Goal: Task Accomplishment & Management: Use online tool/utility

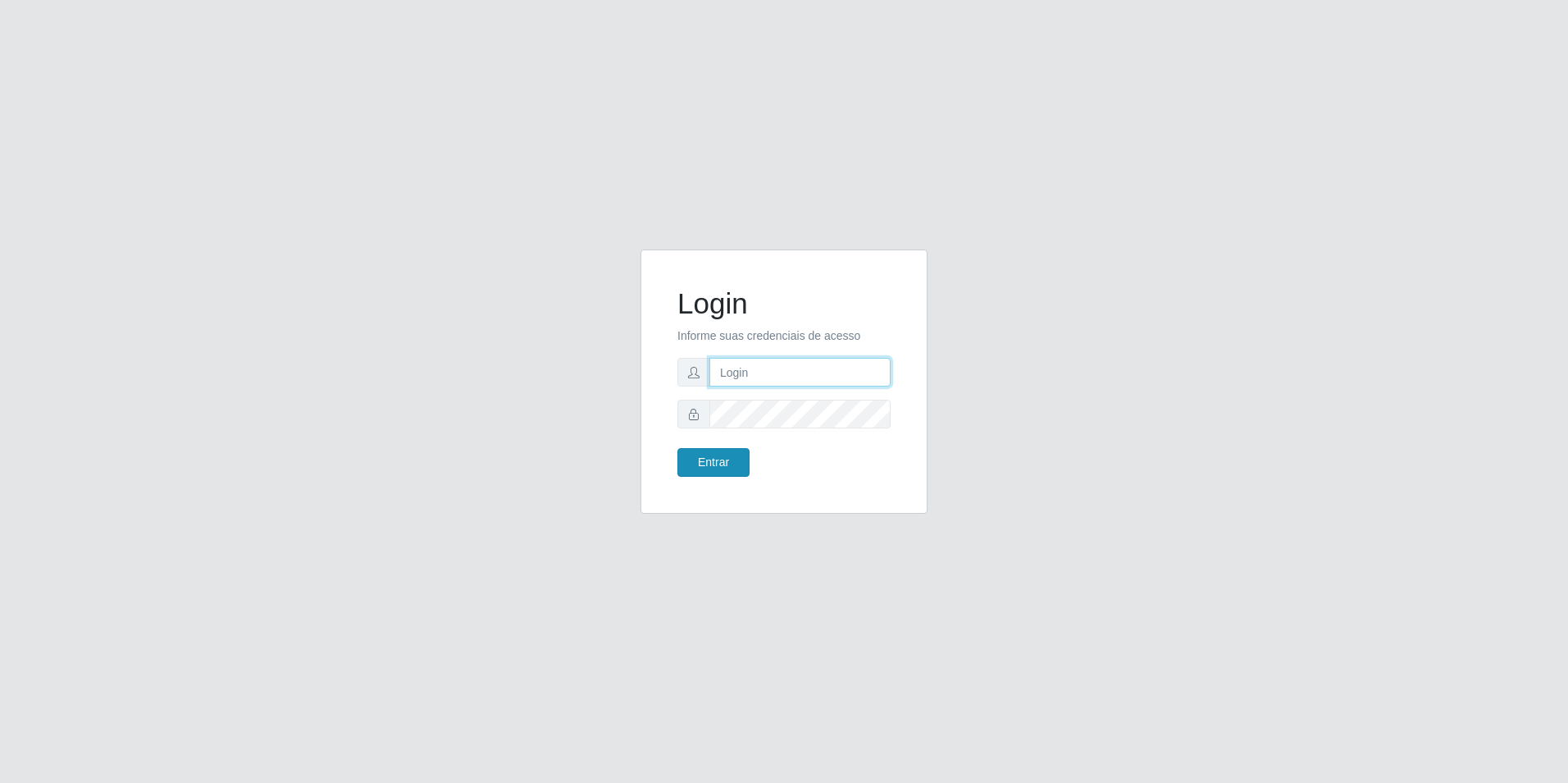
type input "zynobia@bomqueso"
click at [722, 462] on button "Entrar" at bounding box center [713, 462] width 72 height 29
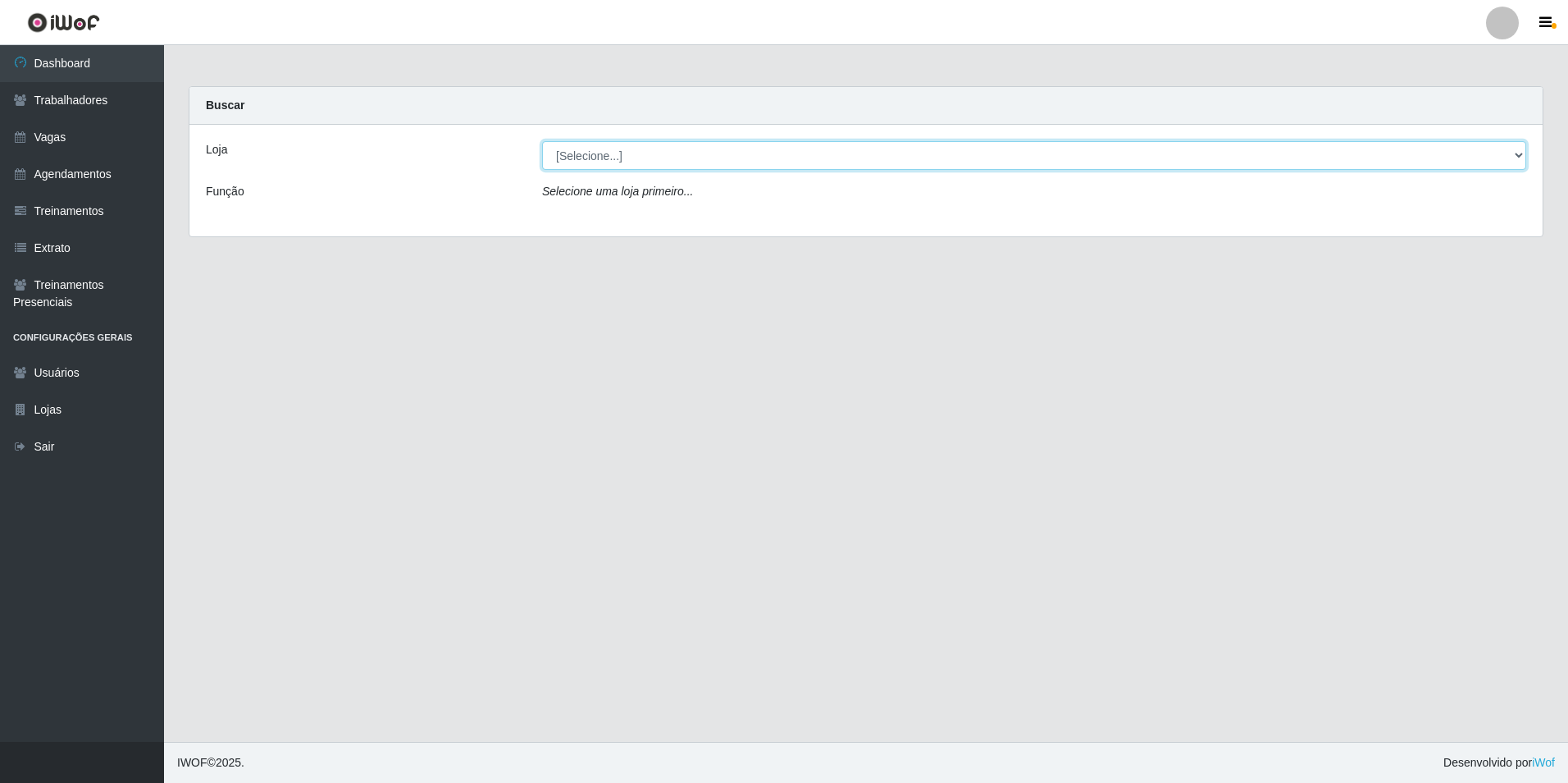
click at [608, 155] on select "[Selecione...] BomQueSó Agreste - Loja 1 BomQueSó Agreste - Loja 2 BomQueSó Agr…" at bounding box center [1034, 156] width 984 height 29
select select "213"
click at [542, 141] on select "[Selecione...] BomQueSó Agreste - Loja 1 BomQueSó Agreste - Loja 2 BomQueSó Agr…" at bounding box center [1034, 156] width 984 height 29
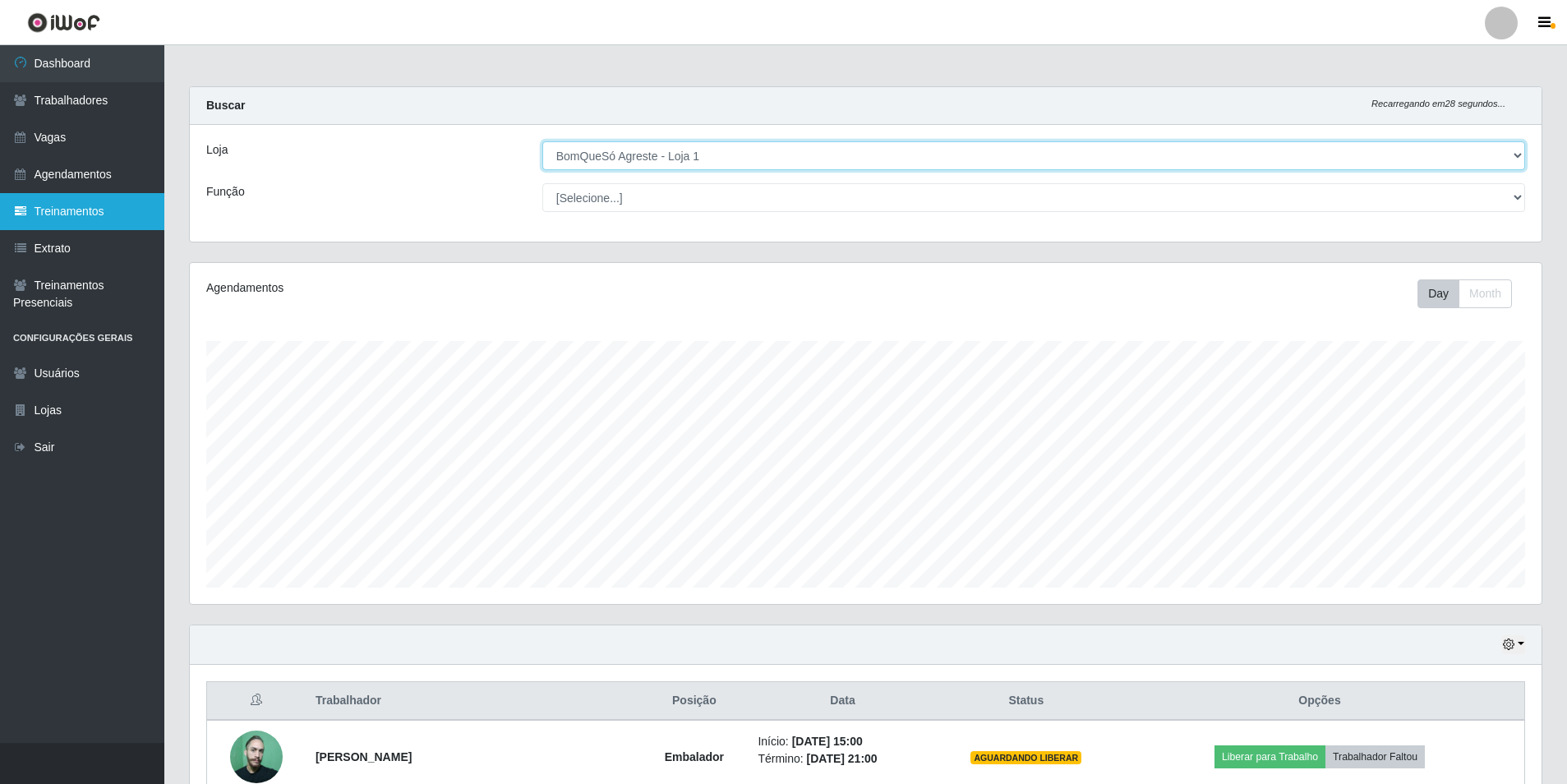
scroll to position [341, 1352]
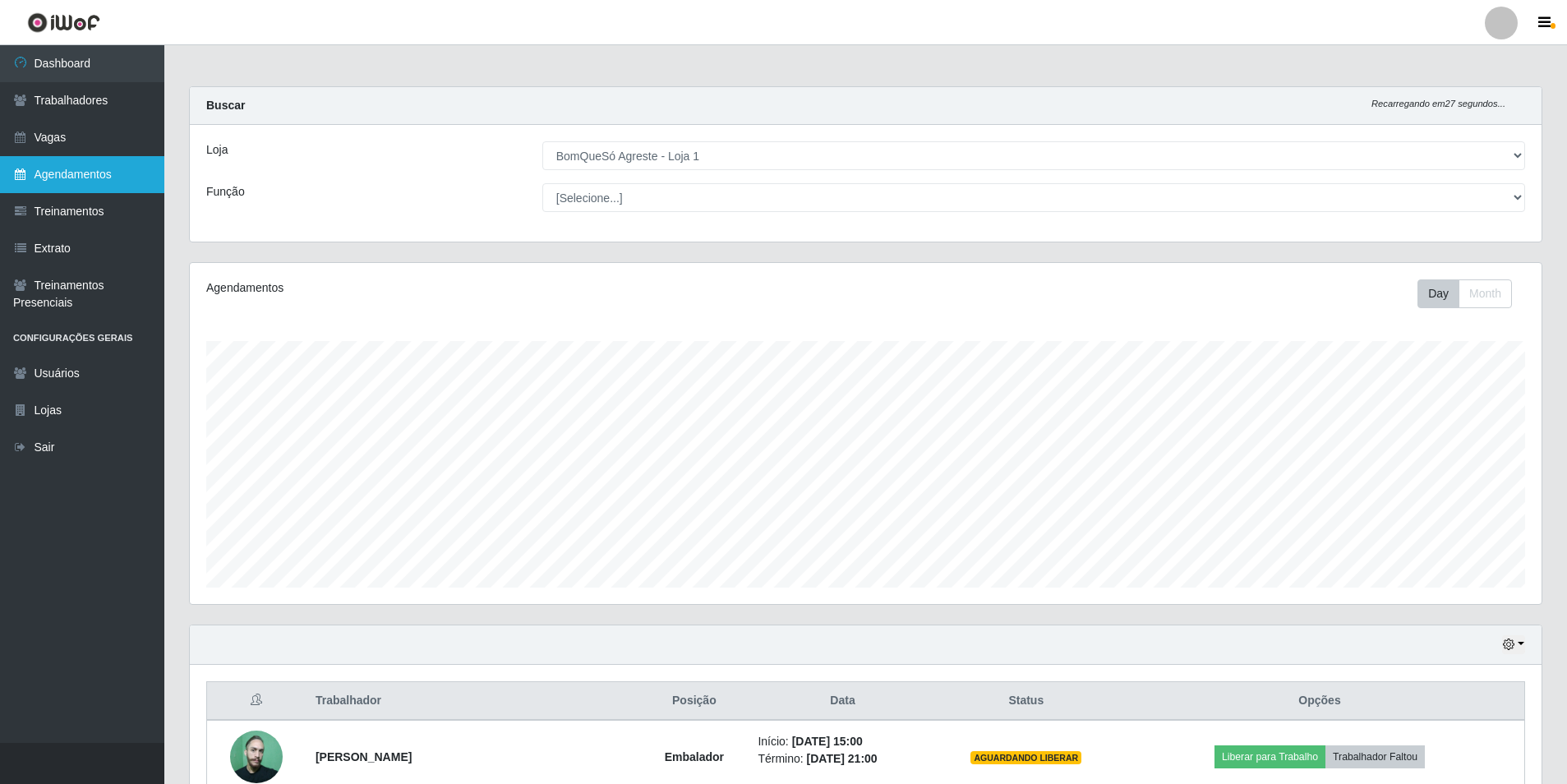
click at [85, 176] on link "Agendamentos" at bounding box center [82, 175] width 165 height 37
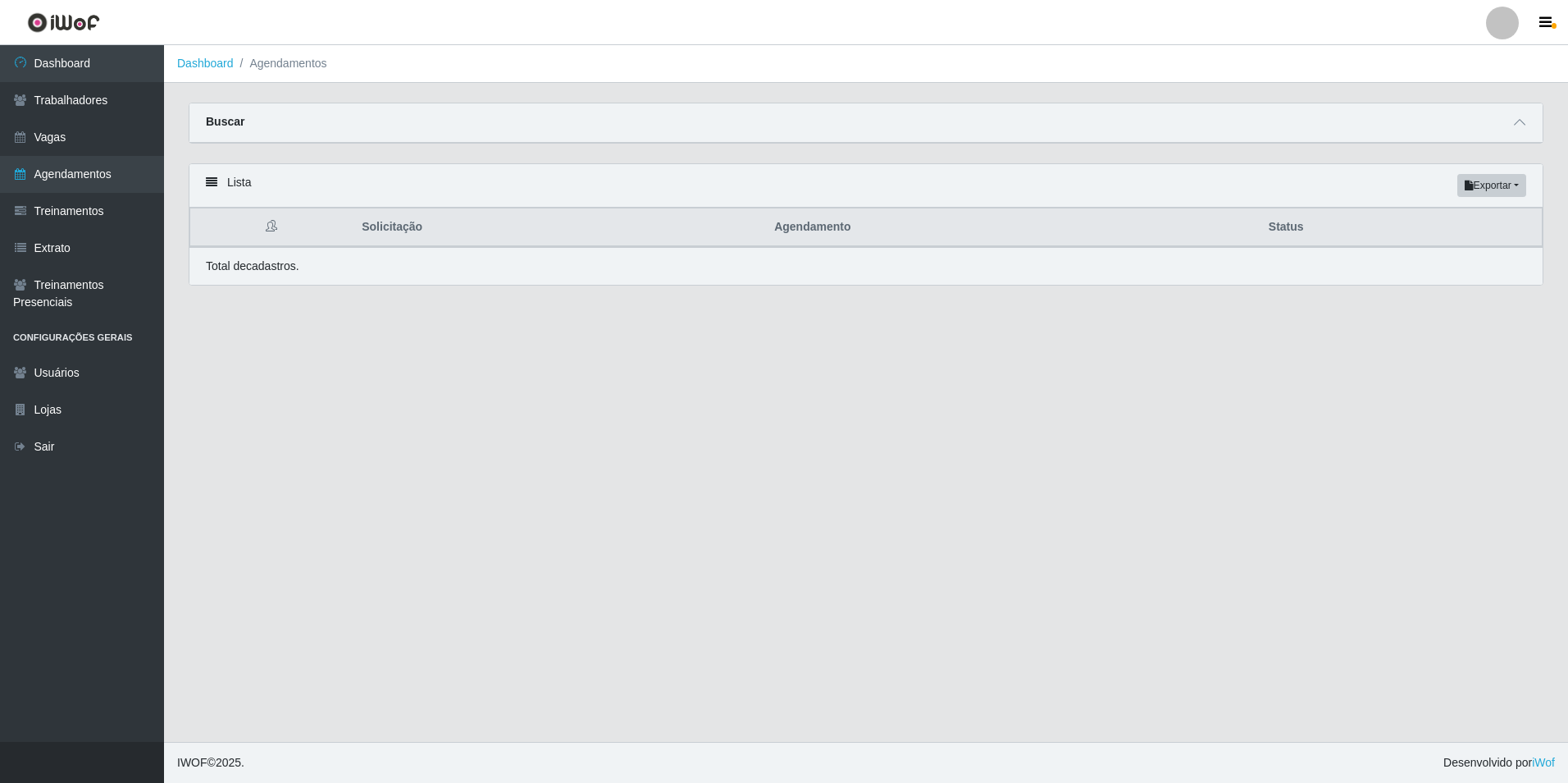
drag, startPoint x: 439, startPoint y: 143, endPoint x: 457, endPoint y: 132, distance: 21.1
click at [440, 143] on div "Buscar" at bounding box center [866, 123] width 1353 height 40
click at [463, 130] on div "Buscar" at bounding box center [866, 123] width 1353 height 40
click at [1528, 120] on div "Buscar" at bounding box center [866, 123] width 1353 height 40
click at [1514, 121] on icon at bounding box center [1520, 123] width 12 height 12
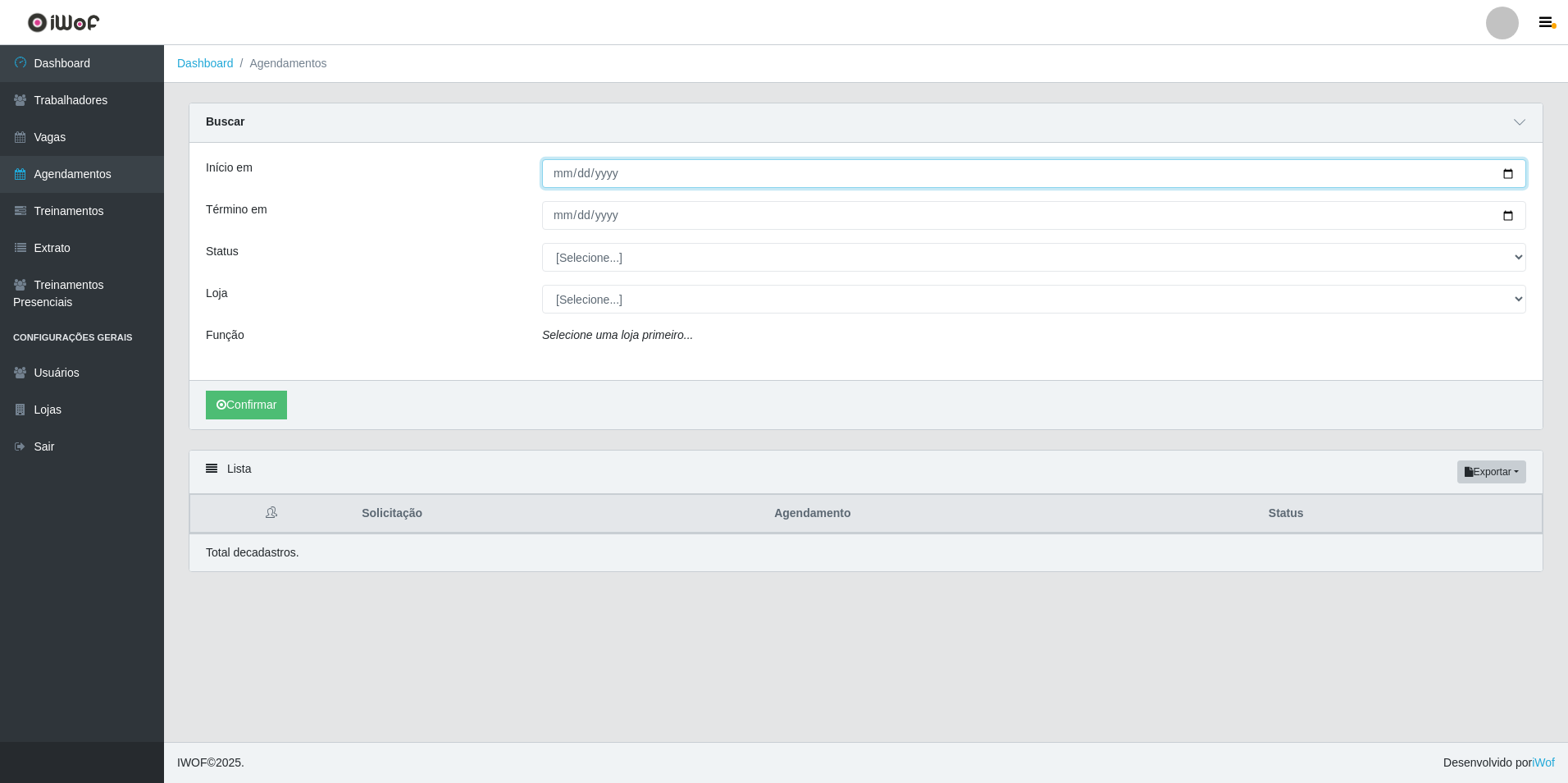
click at [647, 183] on input "Início em" at bounding box center [1034, 174] width 984 height 29
type input "[DATE]"
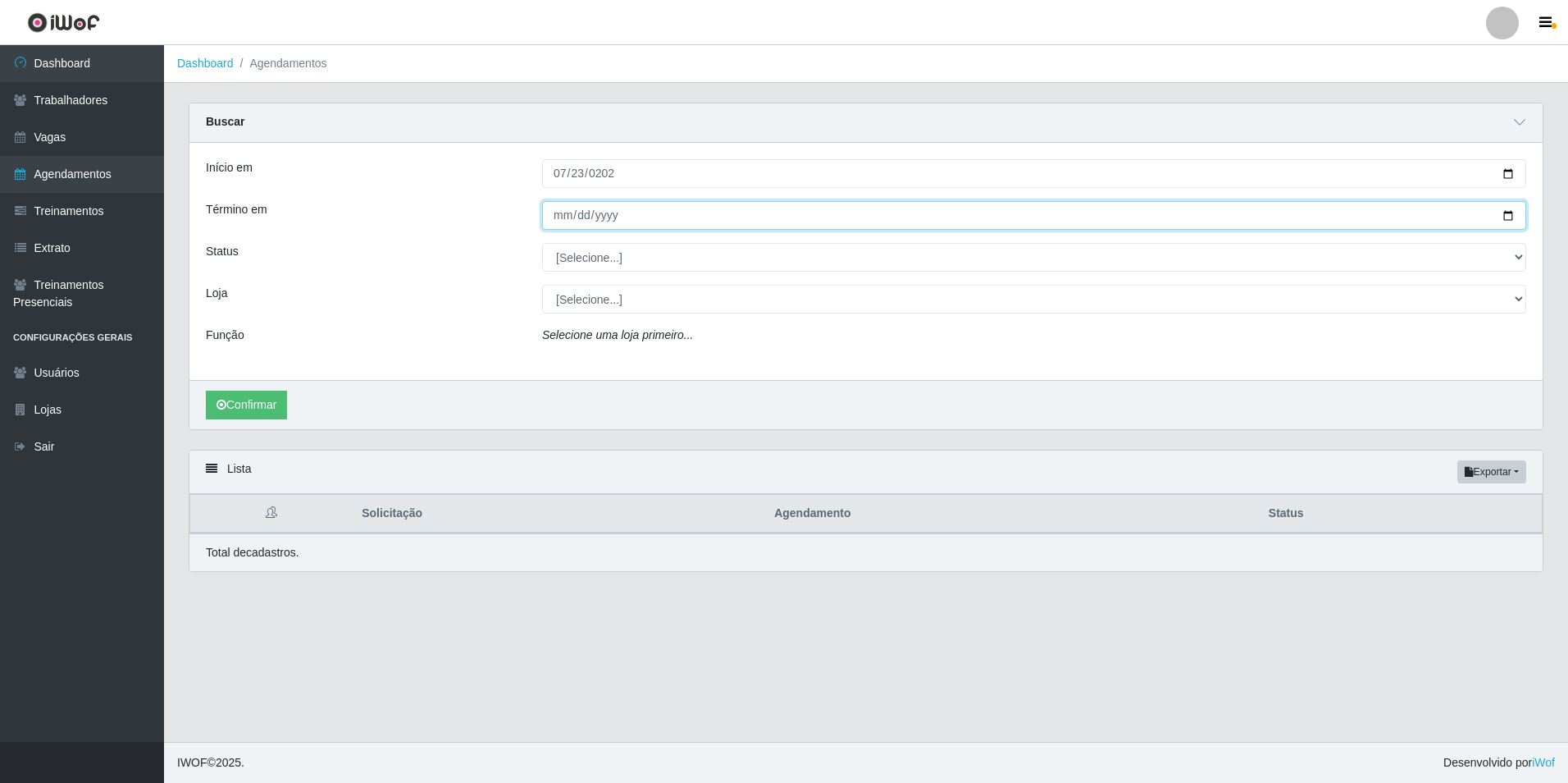
click at [556, 219] on input "Término em" at bounding box center [1034, 215] width 984 height 29
type input "[DATE]"
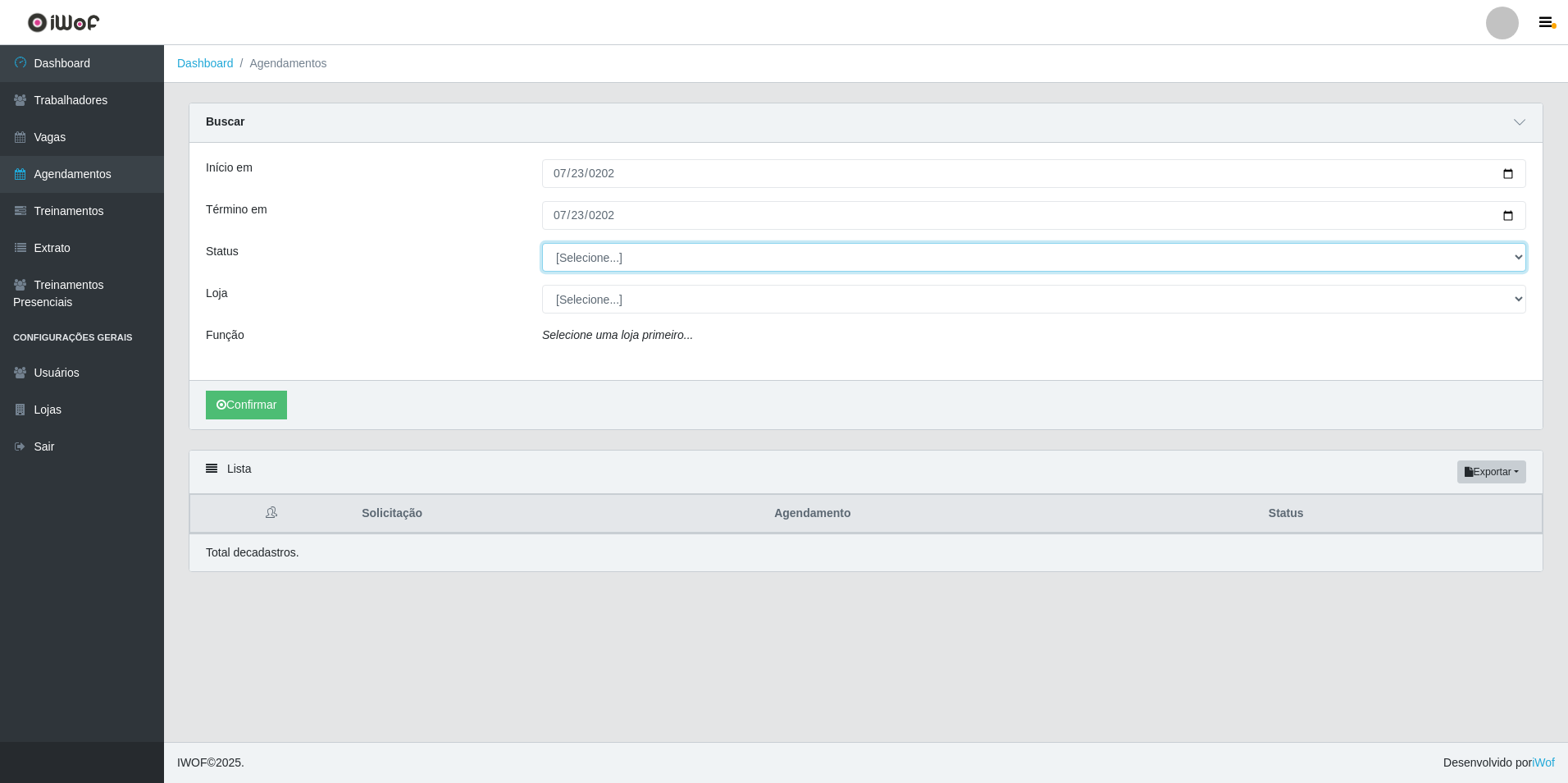
click at [696, 262] on select "[Selecione...] AGENDADO AGUARDANDO LIBERAR EM ANDAMENTO EM REVISÃO FINALIZADO C…" at bounding box center [1034, 257] width 984 height 29
select select "FINALIZADO"
click at [542, 244] on select "[Selecione...] AGENDADO AGUARDANDO LIBERAR EM ANDAMENTO EM REVISÃO FINALIZADO C…" at bounding box center [1034, 257] width 984 height 29
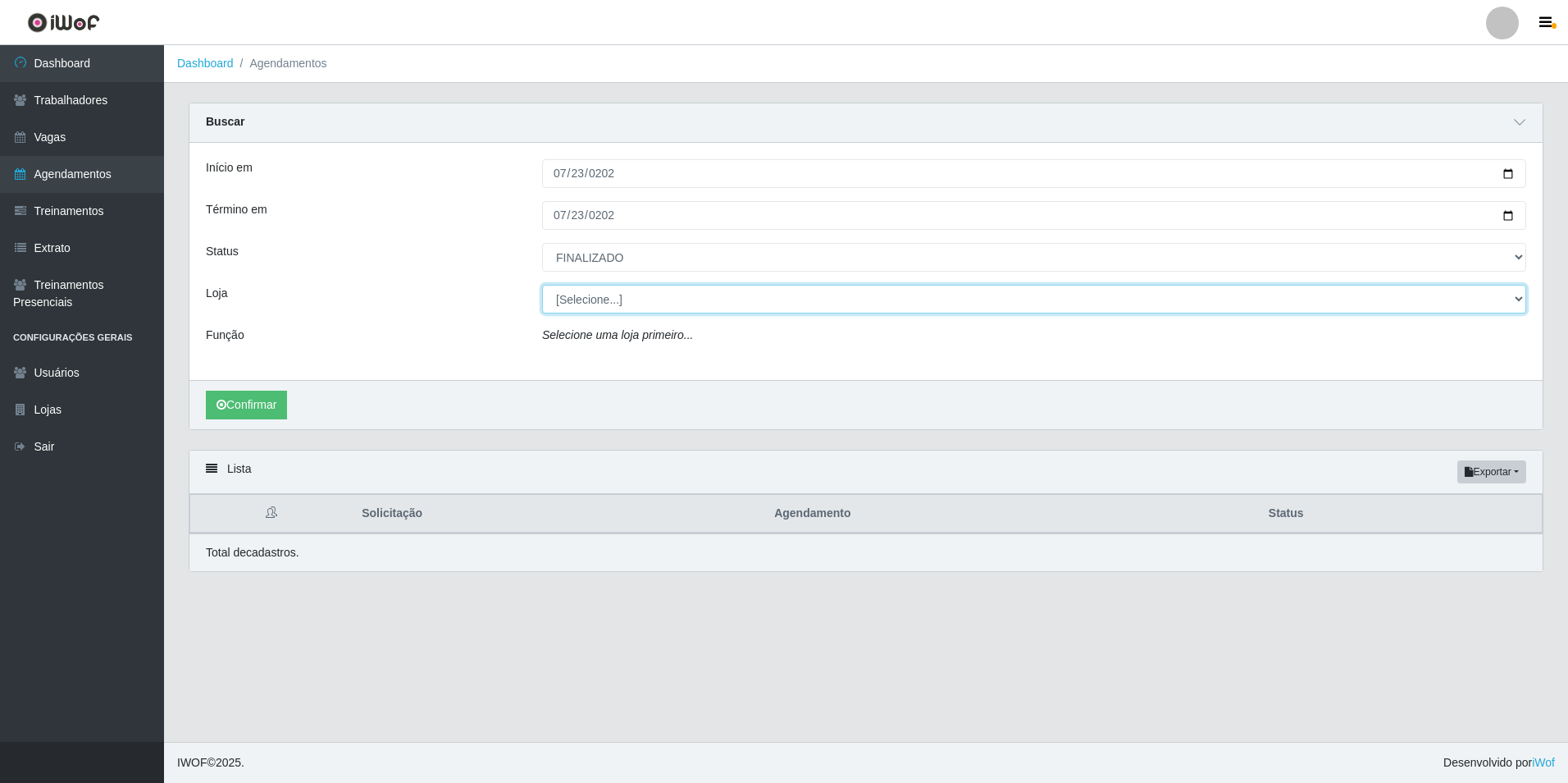
click at [707, 295] on select "[Selecione...] BomQueSó Agreste - Loja 1 BomQueSó Agreste - Loja 2 BomQueSó Agr…" at bounding box center [1034, 299] width 984 height 29
click at [542, 285] on select "[Selecione...] BomQueSó Agreste - Loja 1 BomQueSó Agreste - Loja 2 BomQueSó Agr…" at bounding box center [1034, 299] width 984 height 29
click at [778, 308] on select "[Selecione...] BomQueSó Agreste - Loja 1 BomQueSó Agreste - Loja 2 BomQueSó Agr…" at bounding box center [1034, 299] width 984 height 29
click at [542, 285] on select "[Selecione...] BomQueSó Agreste - Loja 1 BomQueSó Agreste - Loja 2 BomQueSó Agr…" at bounding box center [1034, 299] width 984 height 29
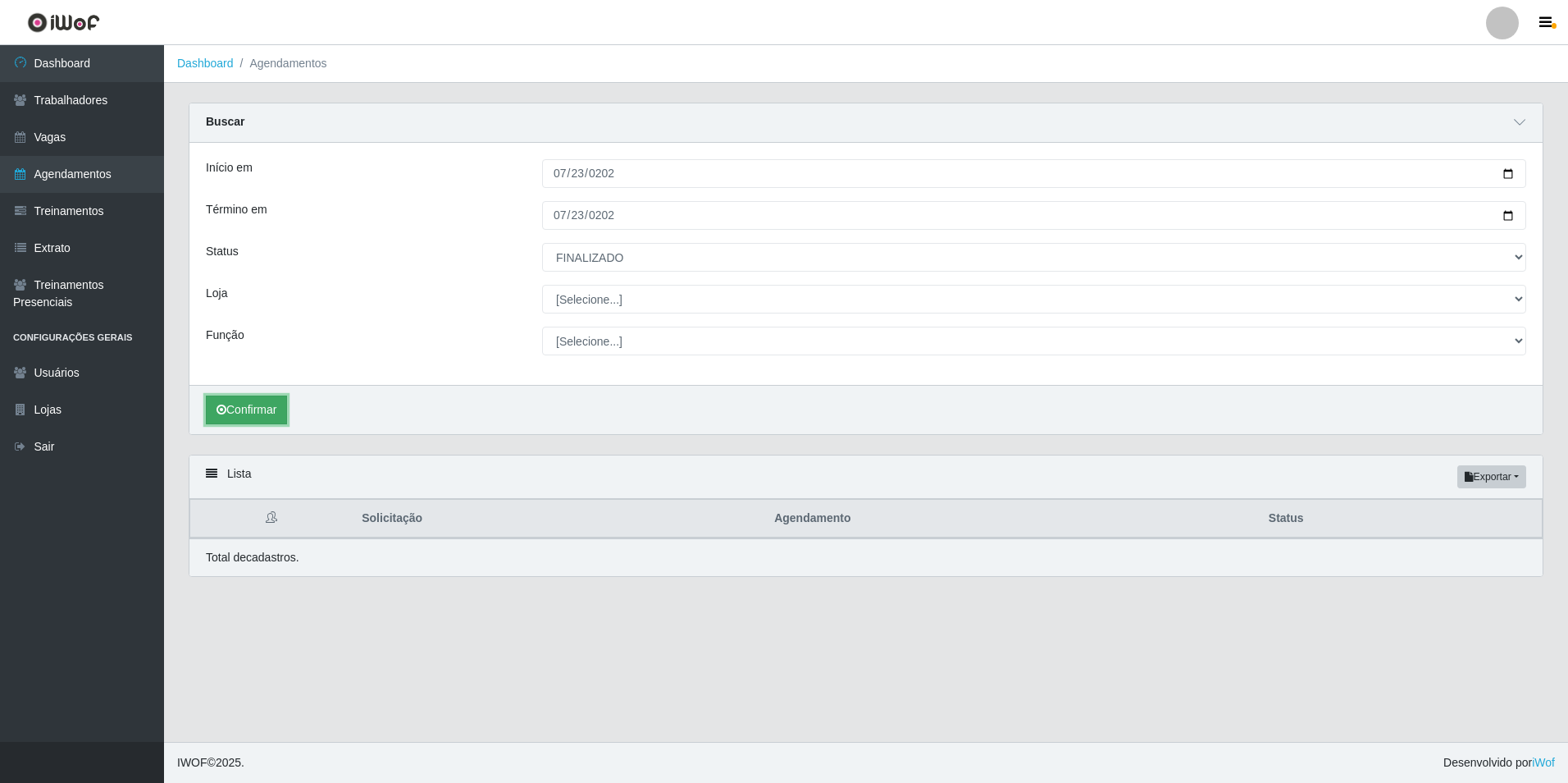
click at [273, 401] on button "Confirmar" at bounding box center [246, 410] width 81 height 29
click at [268, 409] on button "Confirmar" at bounding box center [246, 405] width 81 height 29
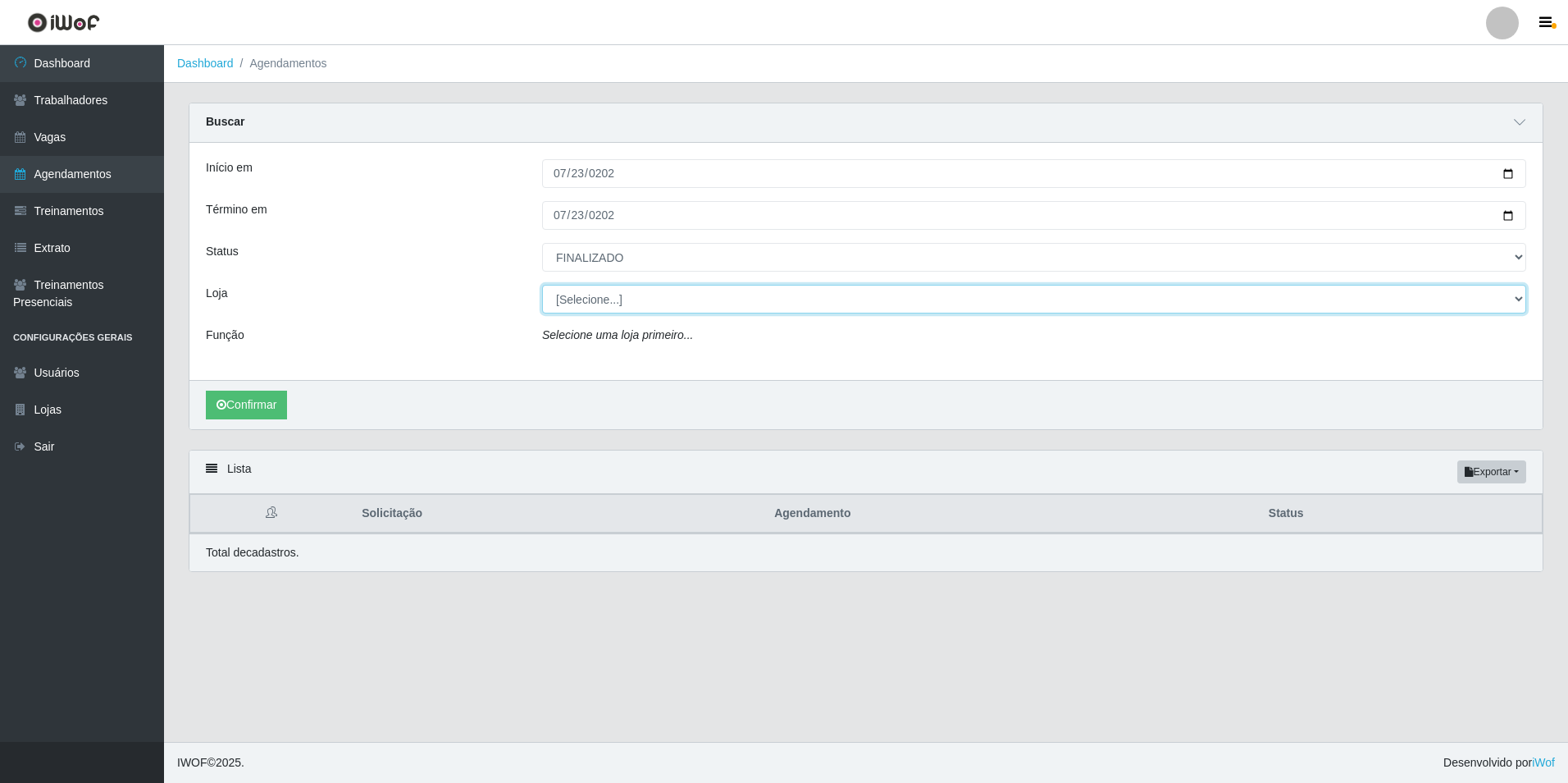
click at [741, 303] on select "[Selecione...] BomQueSó Agreste - Loja 1 BomQueSó Agreste - Loja 2 BomQueSó Agr…" at bounding box center [1034, 299] width 984 height 29
click at [542, 285] on select "[Selecione...] BomQueSó Agreste - Loja 1 BomQueSó Agreste - Loja 2 BomQueSó Agr…" at bounding box center [1034, 299] width 984 height 29
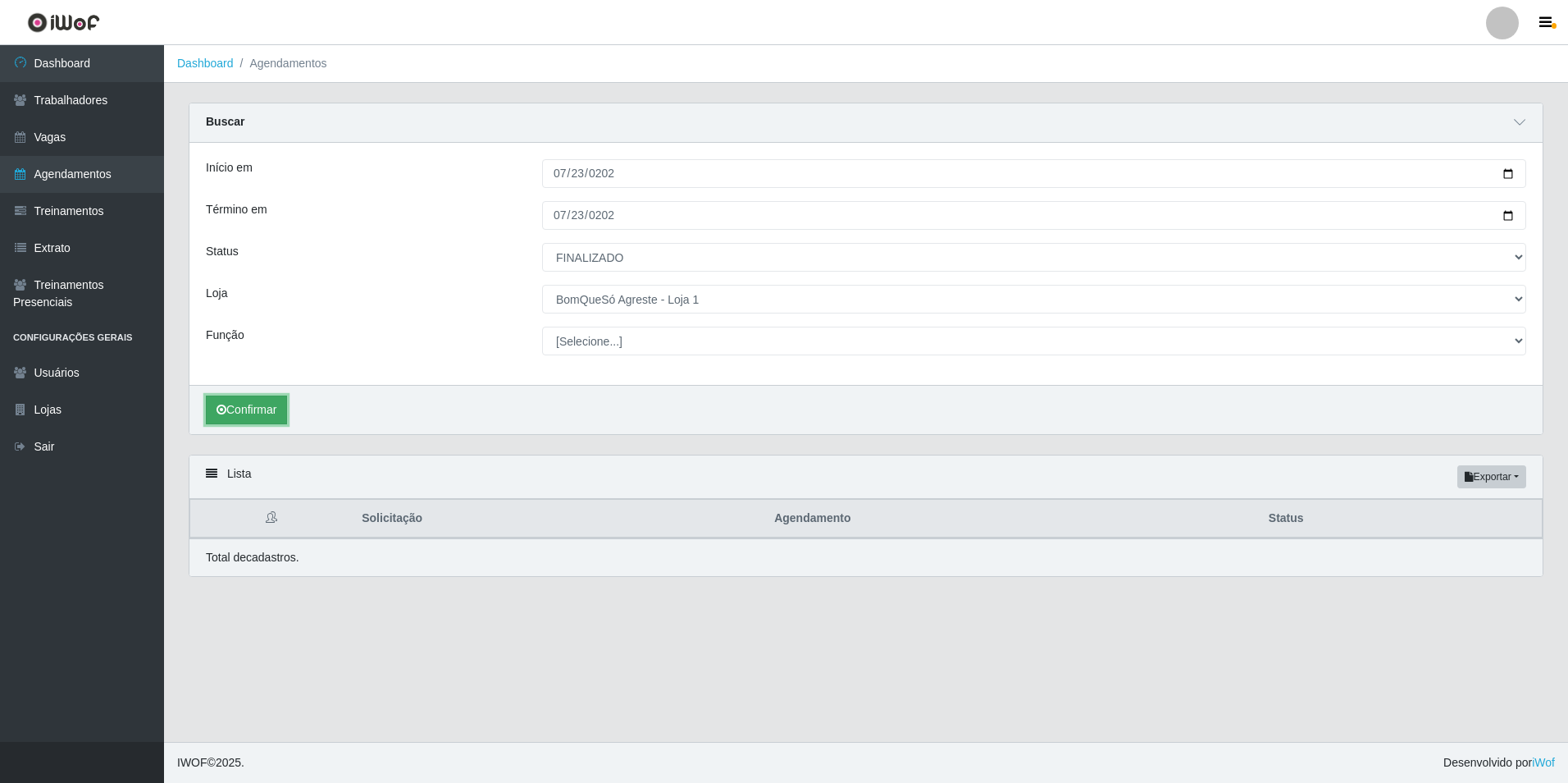
click at [234, 397] on button "Confirmar" at bounding box center [246, 410] width 81 height 29
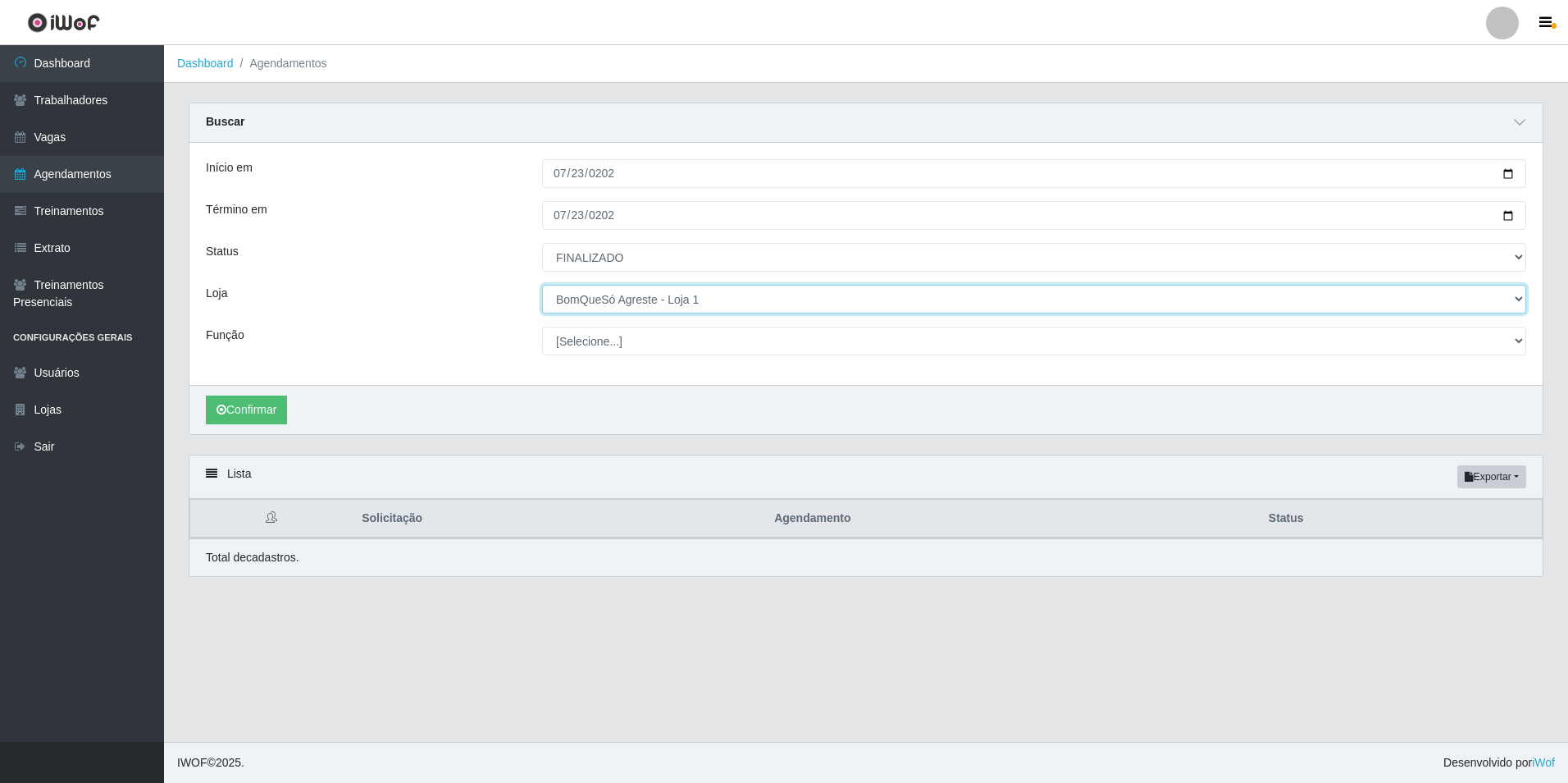
click at [752, 295] on select "[Selecione...] BomQueSó Agreste - Loja 1 BomQueSó Agreste - Loja 2 BomQueSó Agr…" at bounding box center [1034, 299] width 984 height 29
select select "214"
click at [542, 285] on select "[Selecione...] BomQueSó Agreste - Loja 1 BomQueSó Agreste - Loja 2 BomQueSó Agr…" at bounding box center [1034, 299] width 984 height 29
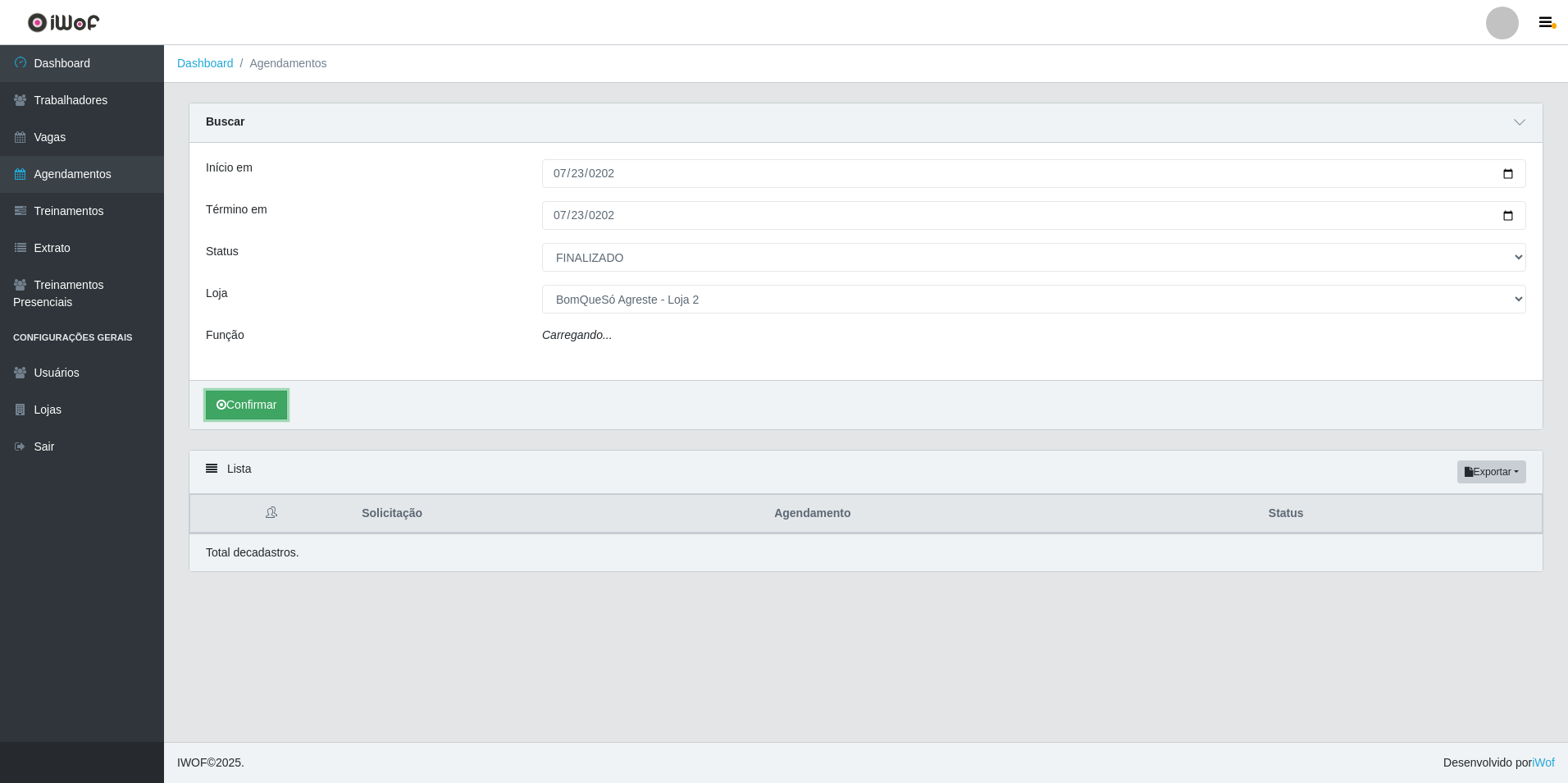
click at [247, 411] on button "Confirmar" at bounding box center [246, 405] width 81 height 29
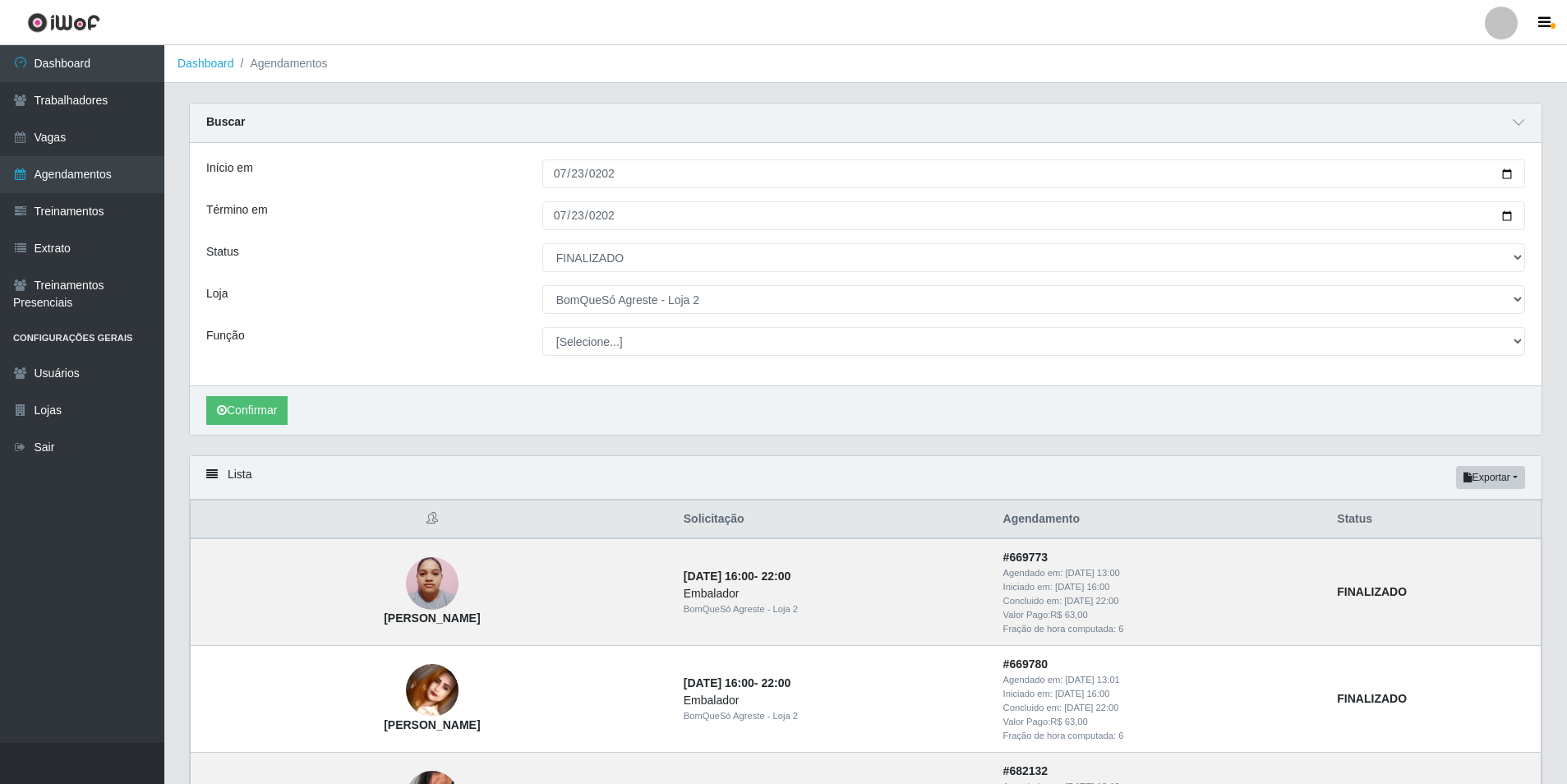
click at [1415, 321] on div "Início em [DATE] Término em [DATE] Status [Selecione...] AGENDADO AGUARDANDO LI…" at bounding box center [866, 264] width 1352 height 242
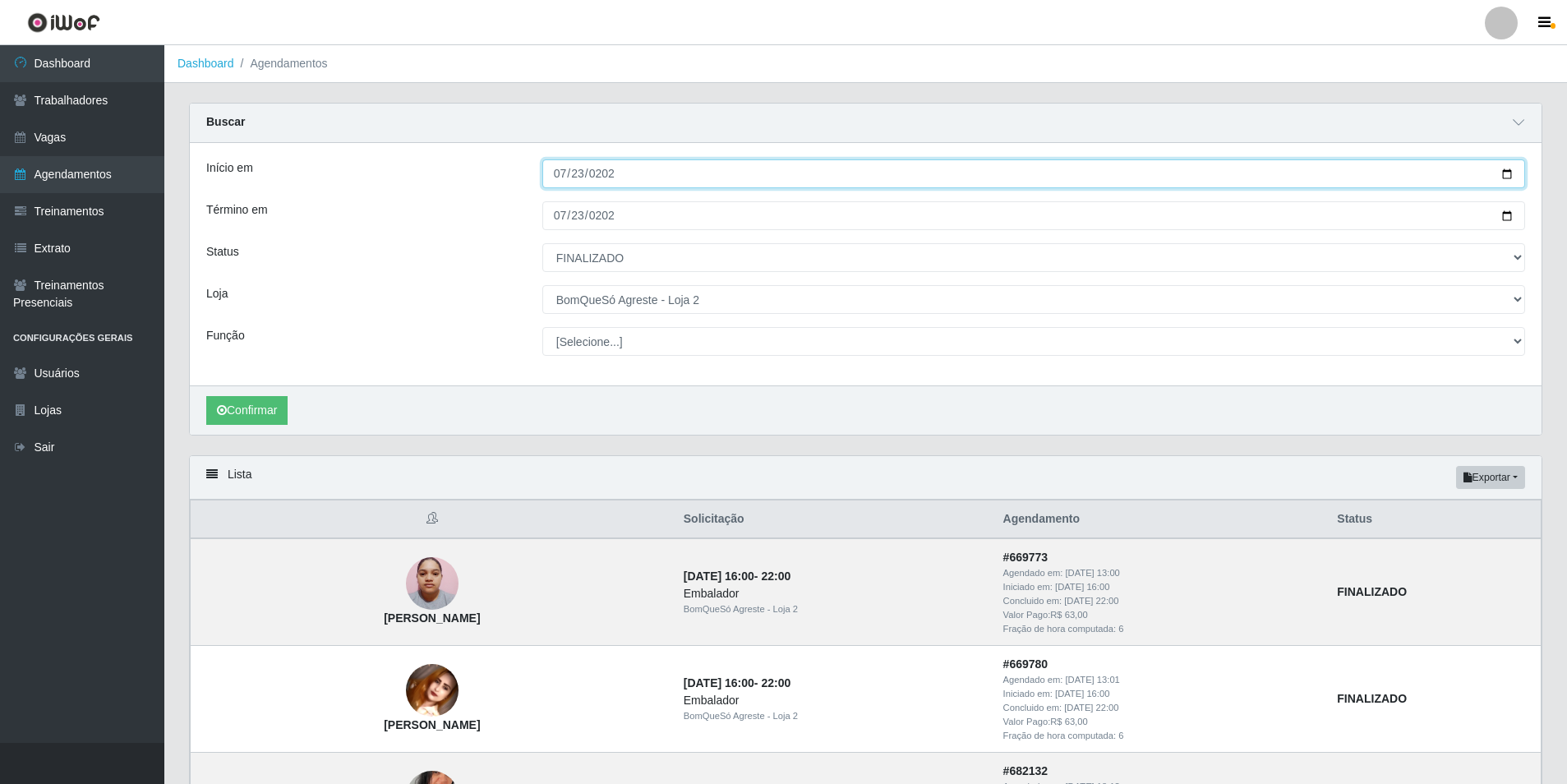
click at [634, 181] on input "[DATE]" at bounding box center [1034, 174] width 983 height 29
type input "[DATE]"
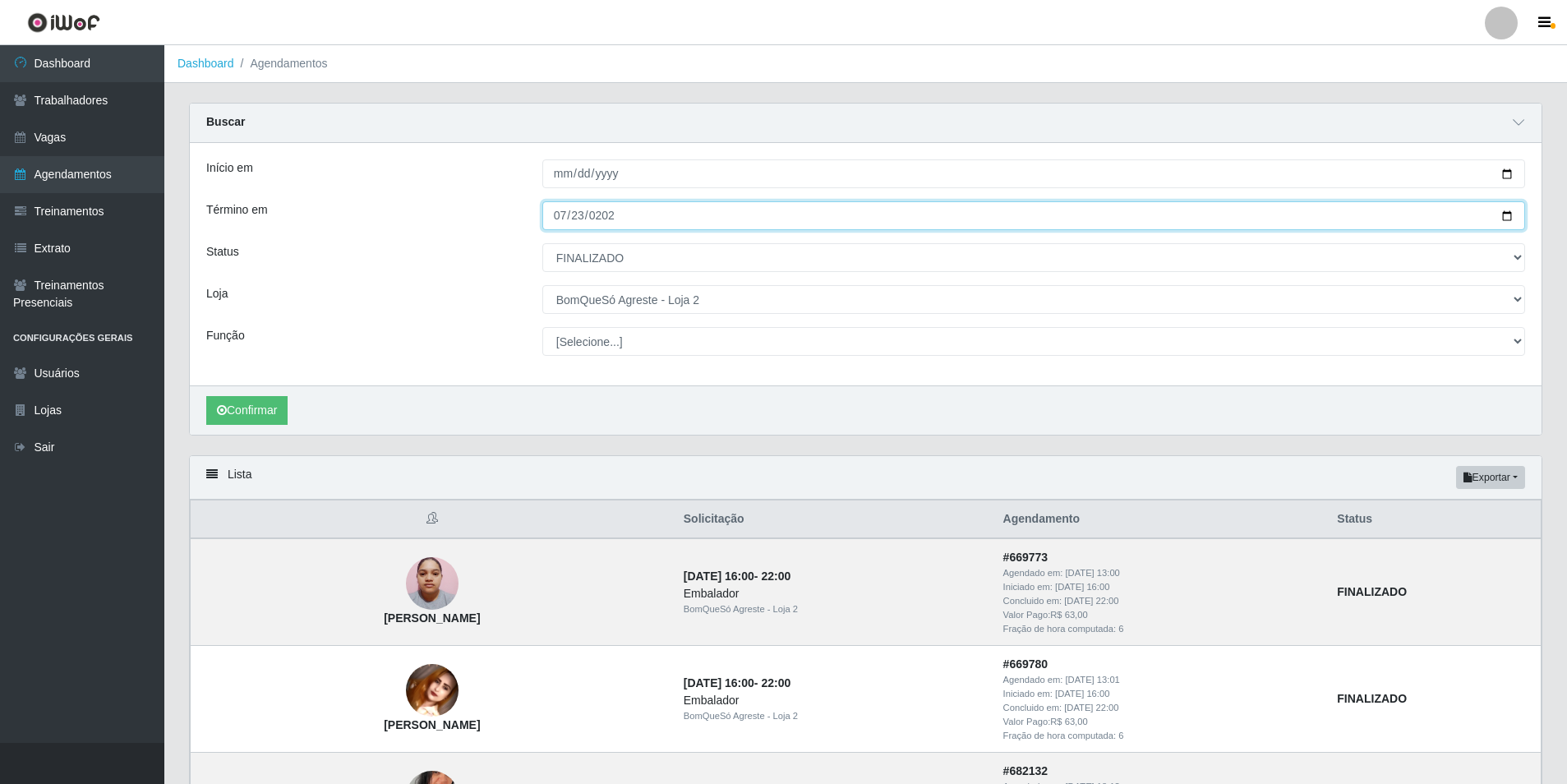
click at [562, 214] on input "[DATE]" at bounding box center [1034, 215] width 983 height 29
type input "[DATE]"
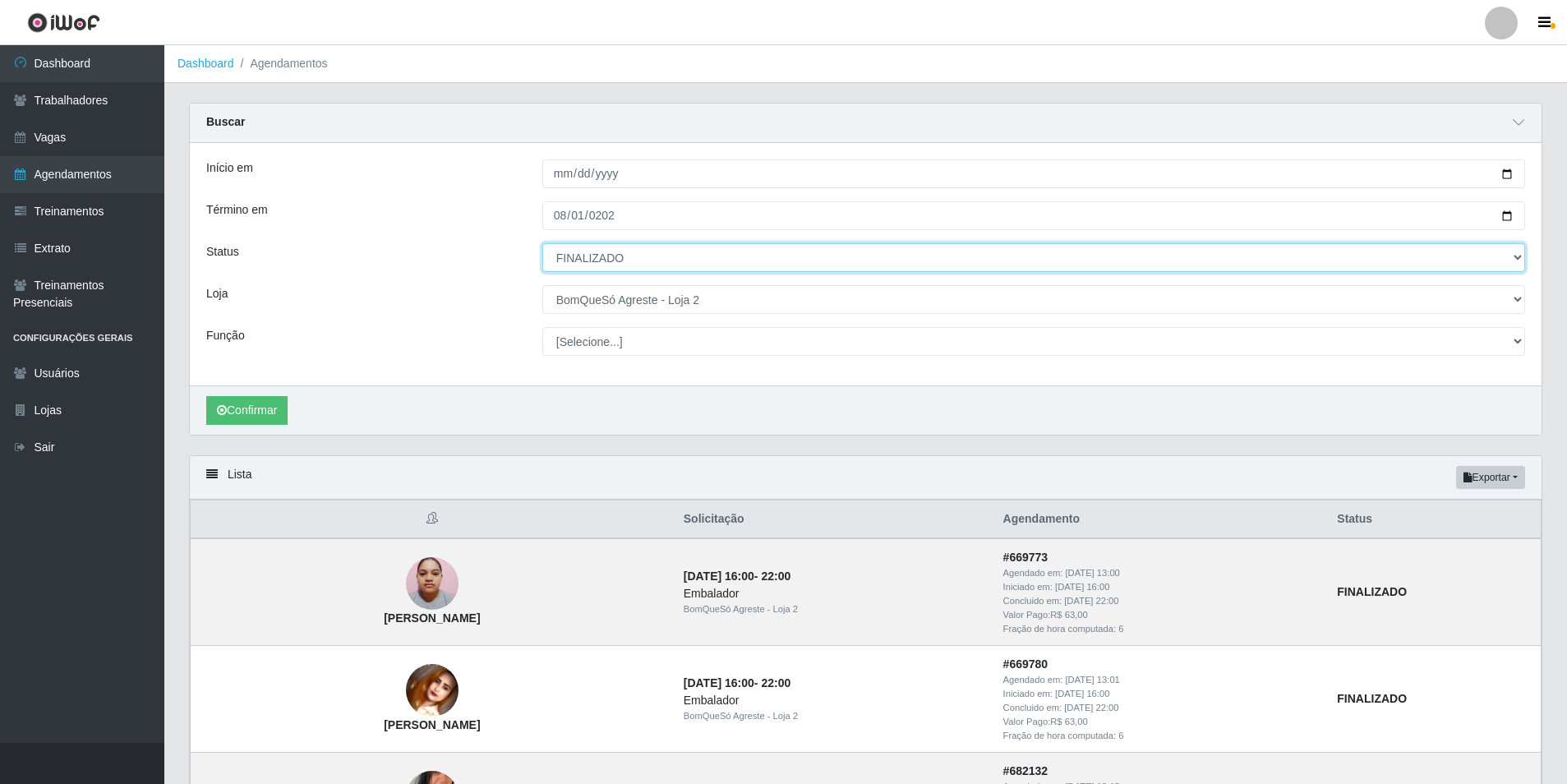
click at [633, 249] on select "[Selecione...] AGENDADO AGUARDANDO LIBERAR EM ANDAMENTO EM REVISÃO FINALIZADO C…" at bounding box center [1034, 258] width 983 height 29
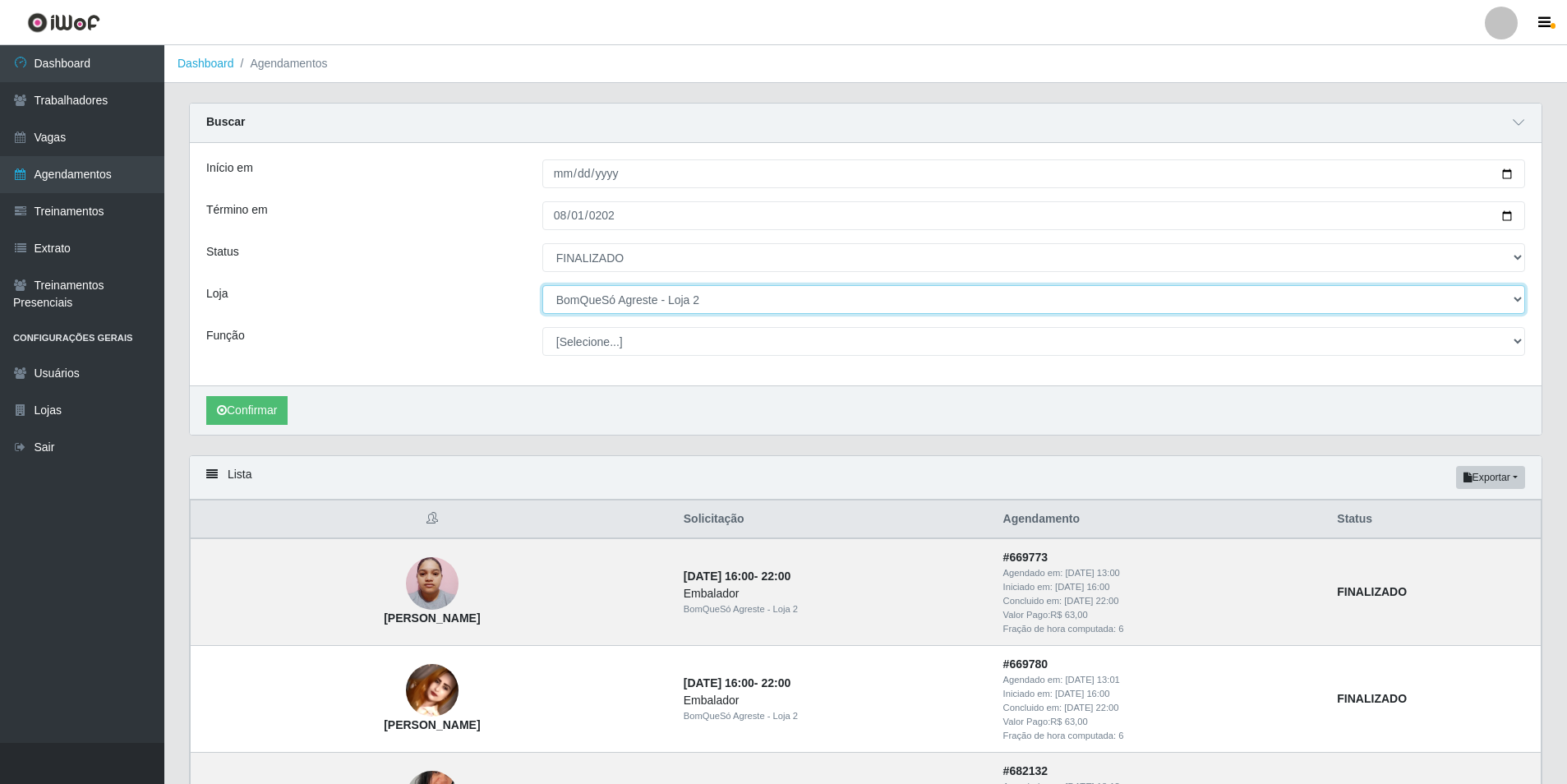
click at [704, 296] on select "[Selecione...] BomQueSó Agreste - Loja 1 BomQueSó Agreste - Loja 2 BomQueSó Agr…" at bounding box center [1034, 299] width 983 height 29
click at [543, 286] on select "[Selecione...] BomQueSó Agreste - Loja 1 BomQueSó Agreste - Loja 2 BomQueSó Agr…" at bounding box center [1034, 299] width 983 height 29
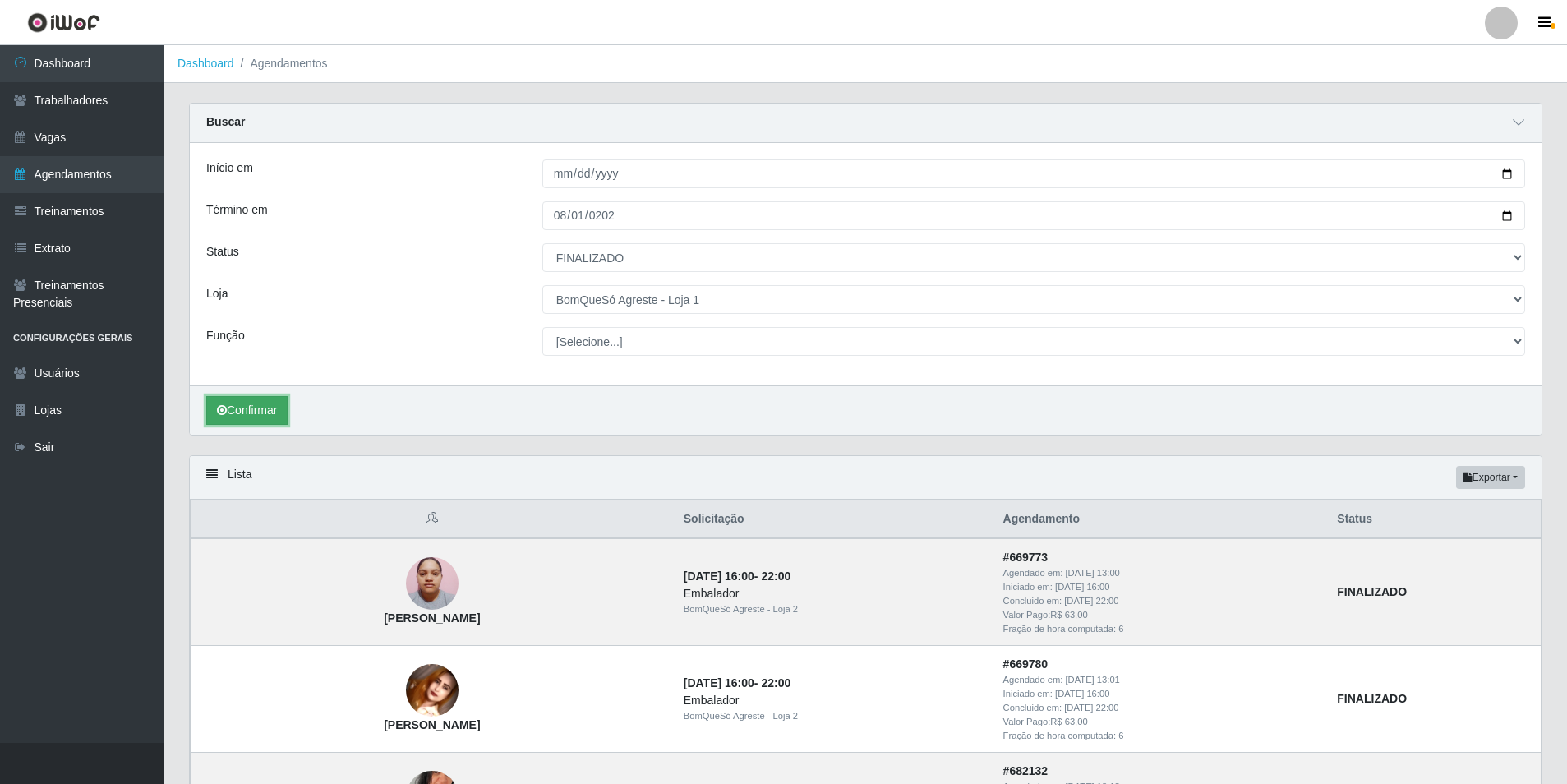
click at [258, 404] on button "Confirmar" at bounding box center [247, 410] width 81 height 29
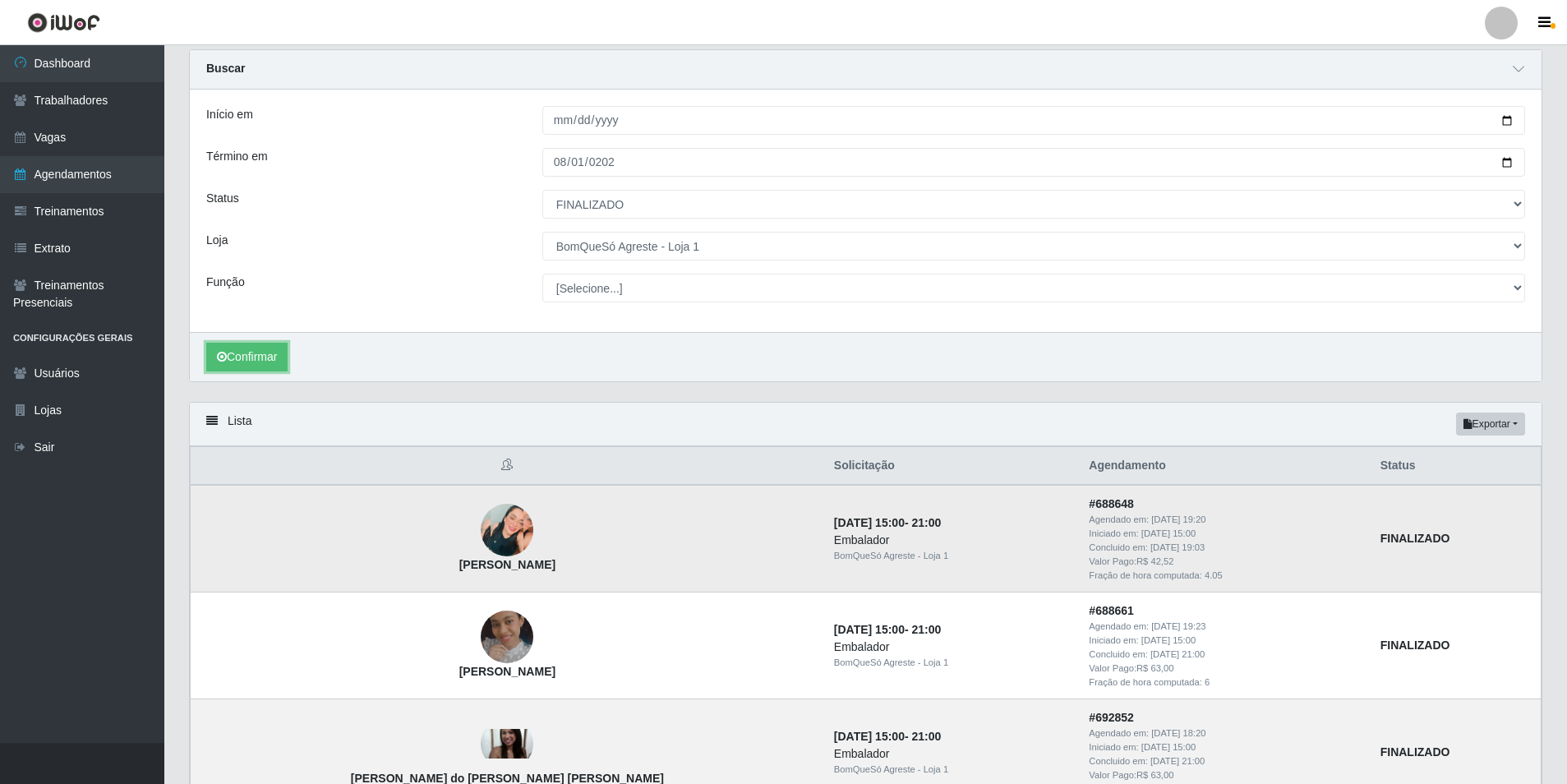
scroll to position [82, 0]
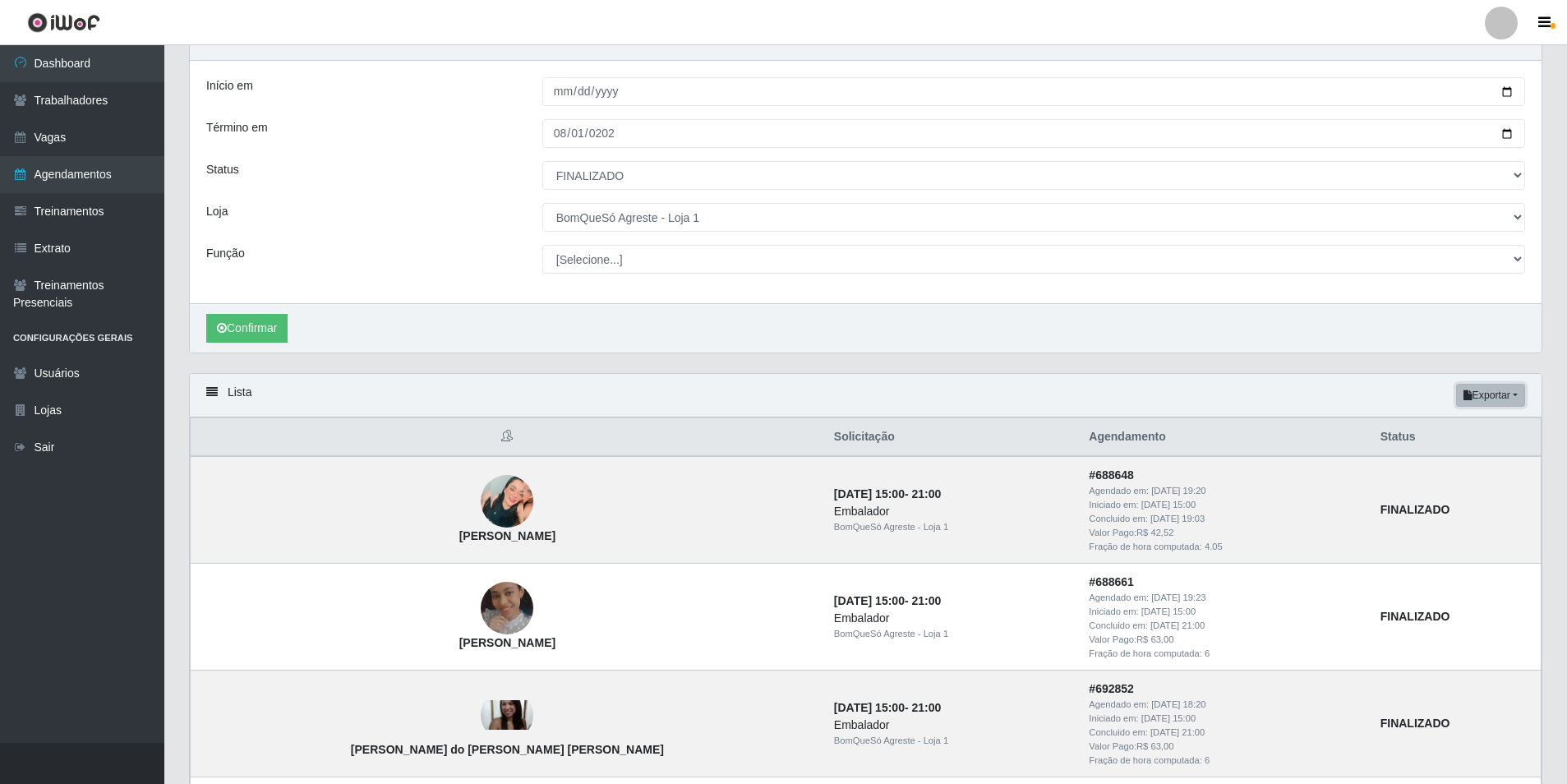
click at [1514, 398] on button "Exportar" at bounding box center [1490, 395] width 69 height 23
click at [1448, 464] on button "Excel" at bounding box center [1461, 460] width 130 height 34
click at [1547, 174] on div "Carregando... Buscar Início em [DATE] Término em [DATE] Status [Selecione...] A…" at bounding box center [865, 197] width 1378 height 353
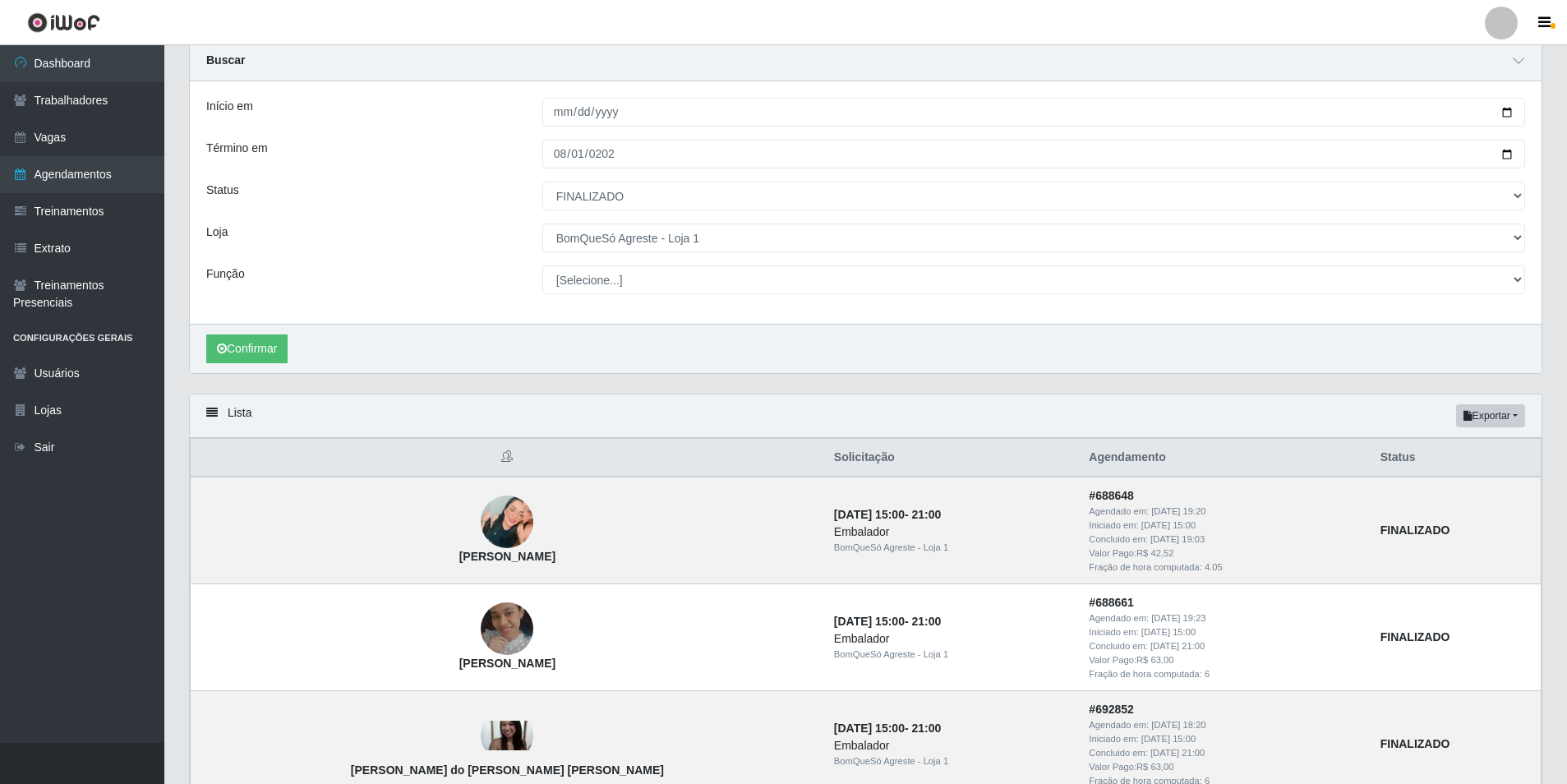
scroll to position [0, 0]
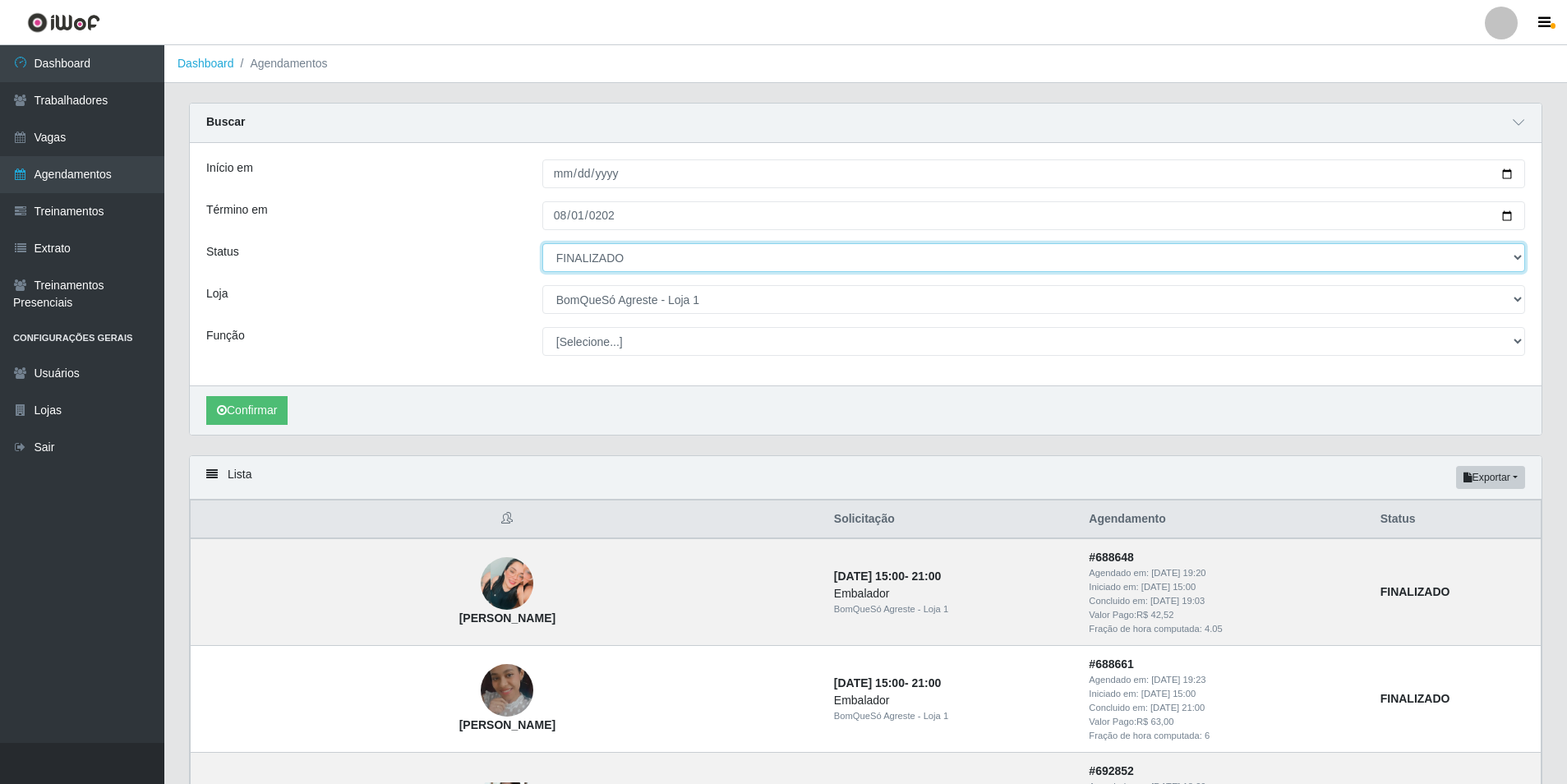
click at [1462, 249] on select "[Selecione...] AGENDADO AGUARDANDO LIBERAR EM ANDAMENTO EM REVISÃO FINALIZADO C…" at bounding box center [1034, 258] width 983 height 29
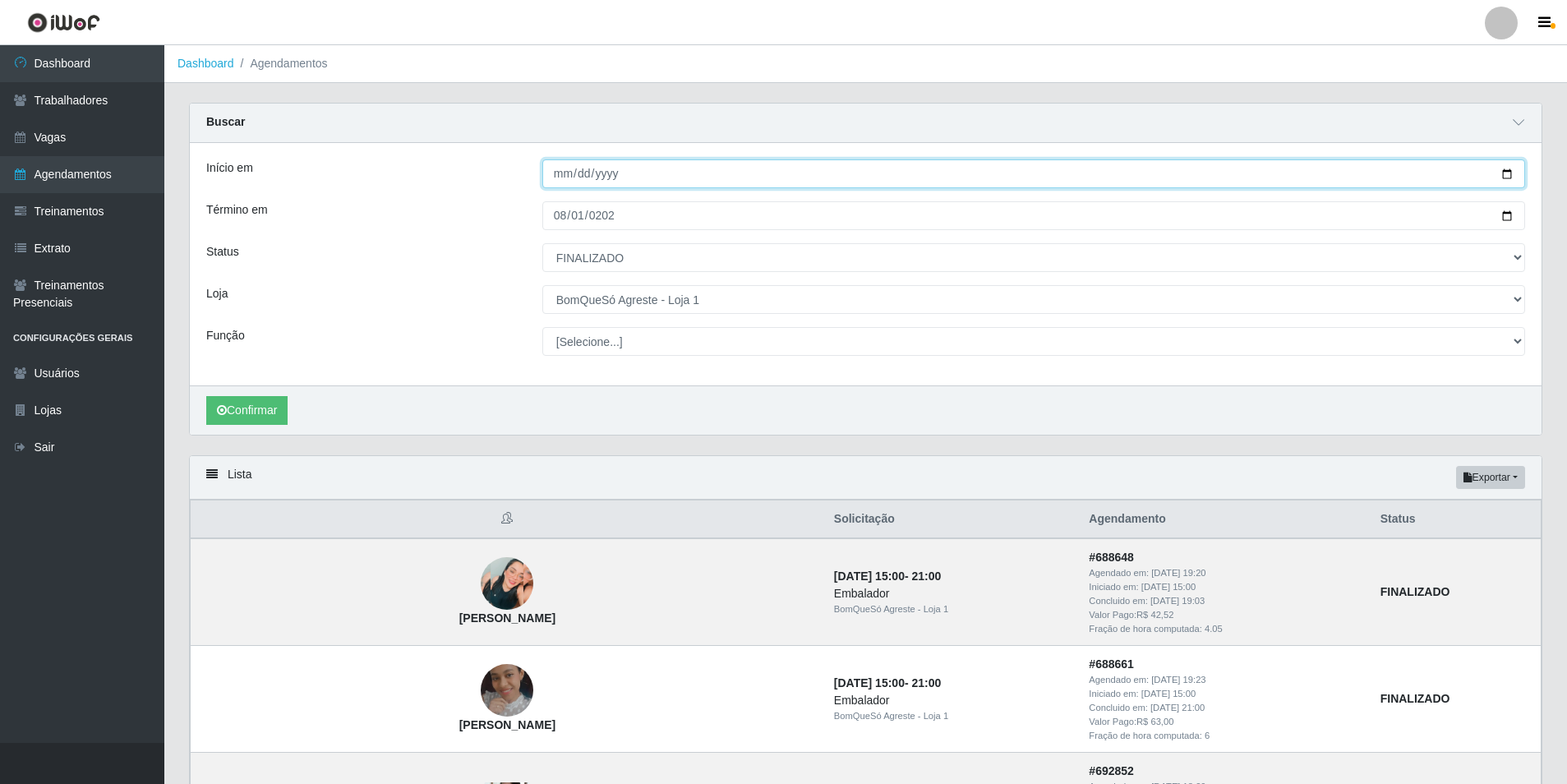
click at [677, 175] on input "[DATE]" at bounding box center [1034, 174] width 983 height 29
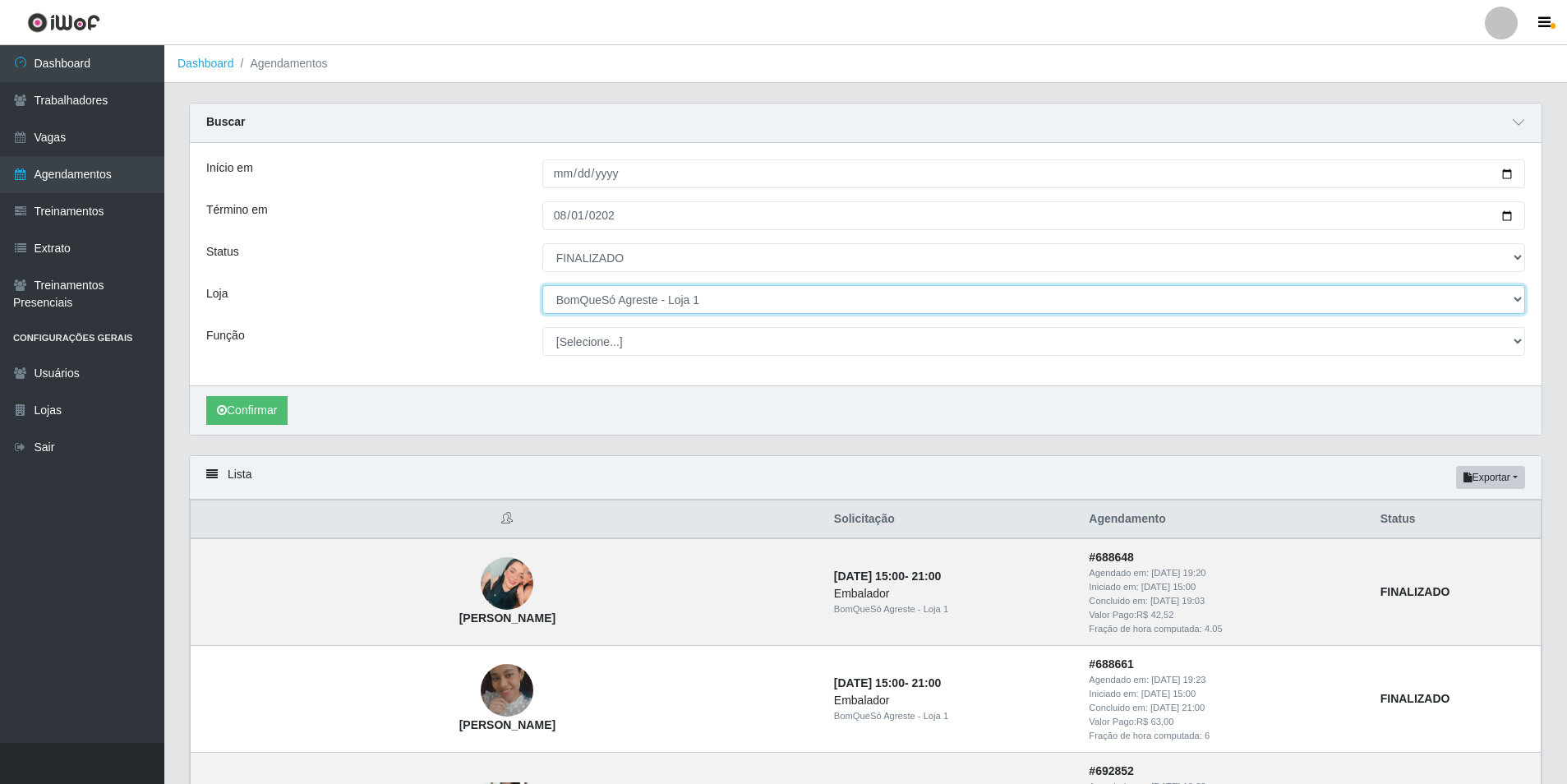
click at [729, 296] on select "[Selecione...] BomQueSó Agreste - Loja 1 BomQueSó Agreste - Loja 2 BomQueSó Agr…" at bounding box center [1034, 299] width 983 height 29
click at [543, 286] on select "[Selecione...] BomQueSó Agreste - Loja 1 BomQueSó Agreste - Loja 2 BomQueSó Agr…" at bounding box center [1034, 299] width 983 height 29
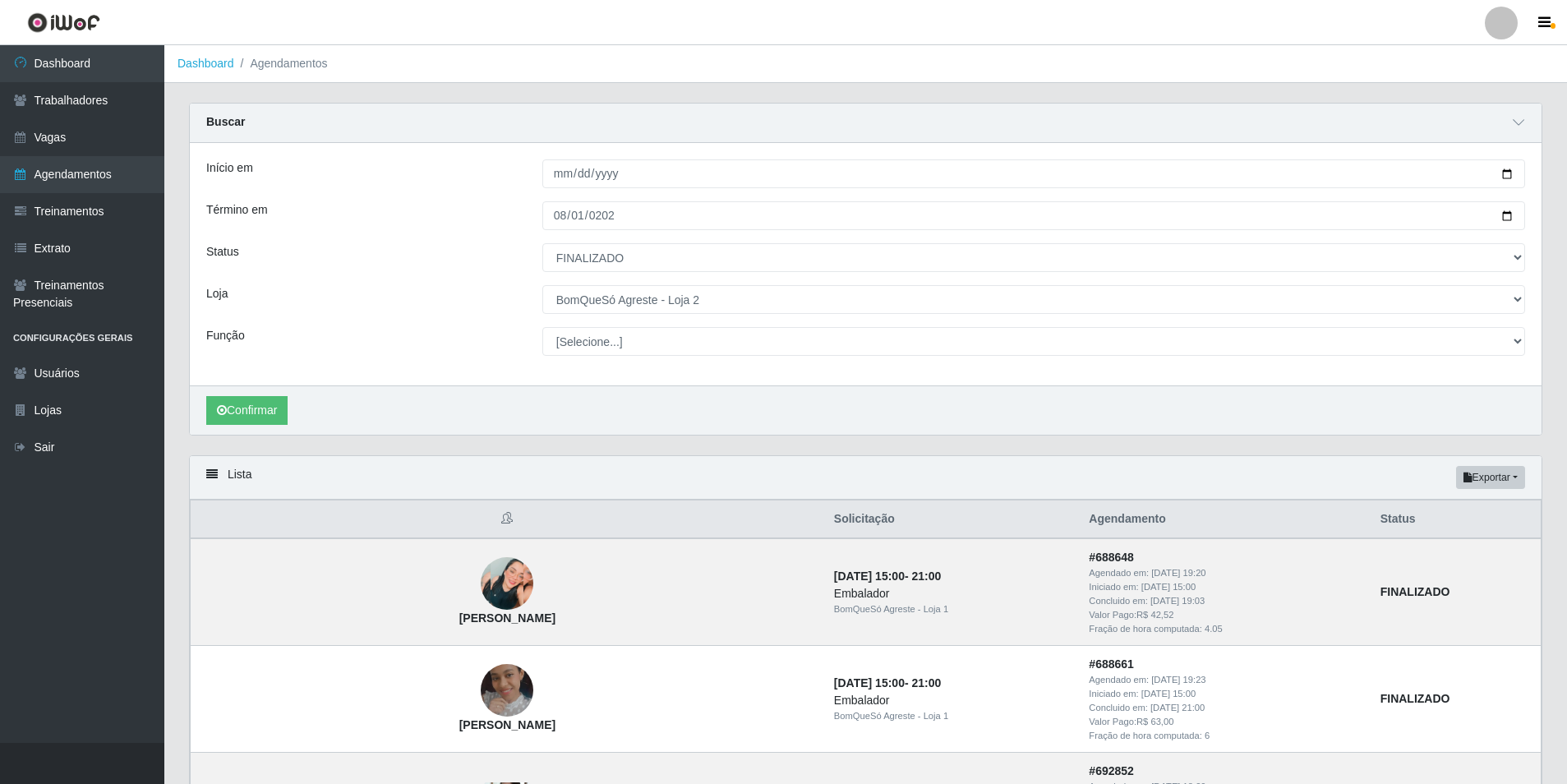
click at [352, 325] on div "Início em [DATE] Término em [DATE] Status [Selecione...] AGENDADO AGUARDANDO LI…" at bounding box center [866, 264] width 1352 height 242
click at [257, 404] on button "Confirmar" at bounding box center [247, 410] width 81 height 29
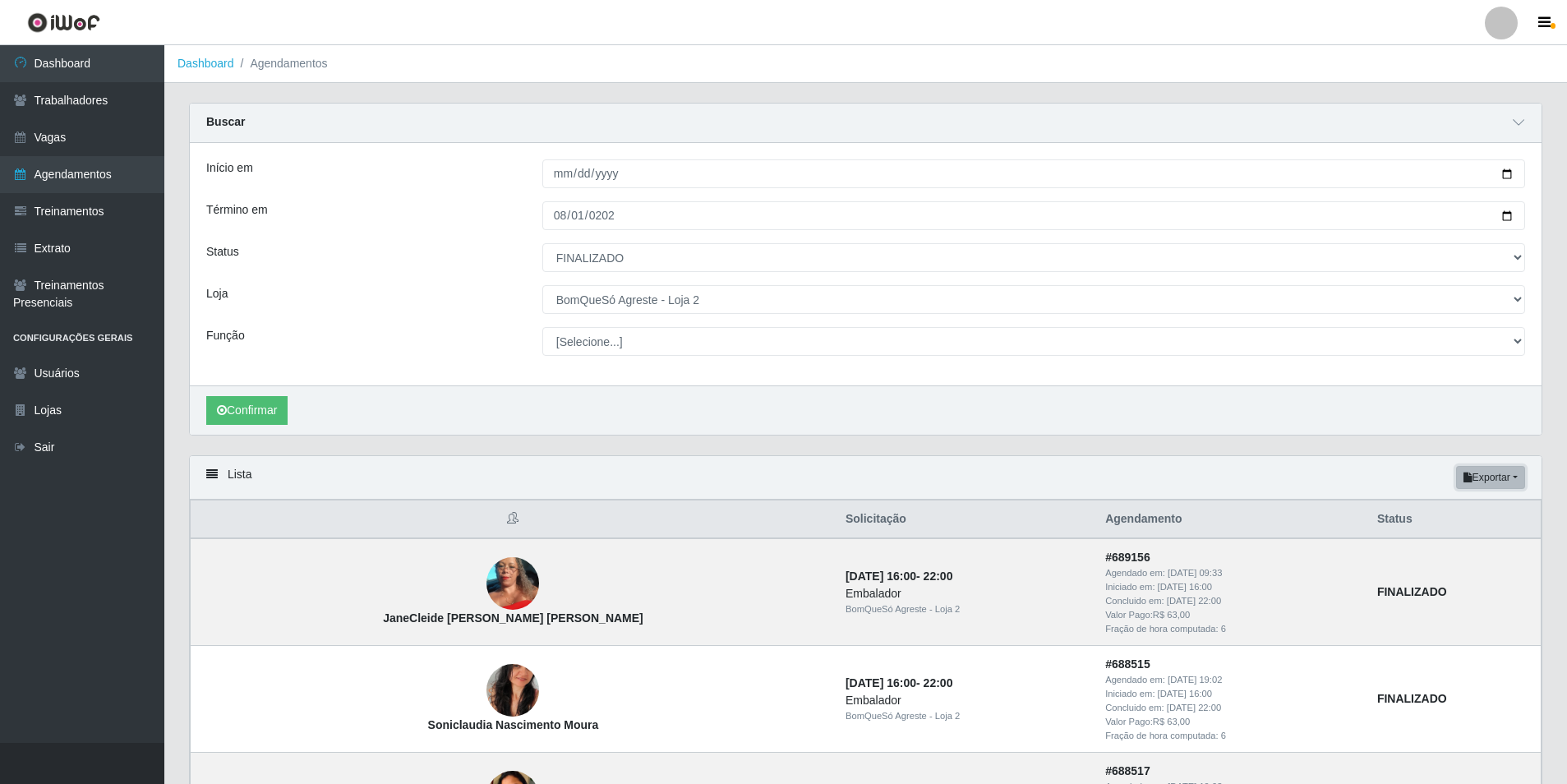
click at [1508, 476] on button "Exportar" at bounding box center [1490, 477] width 69 height 23
click at [1450, 545] on button "Excel" at bounding box center [1461, 542] width 130 height 34
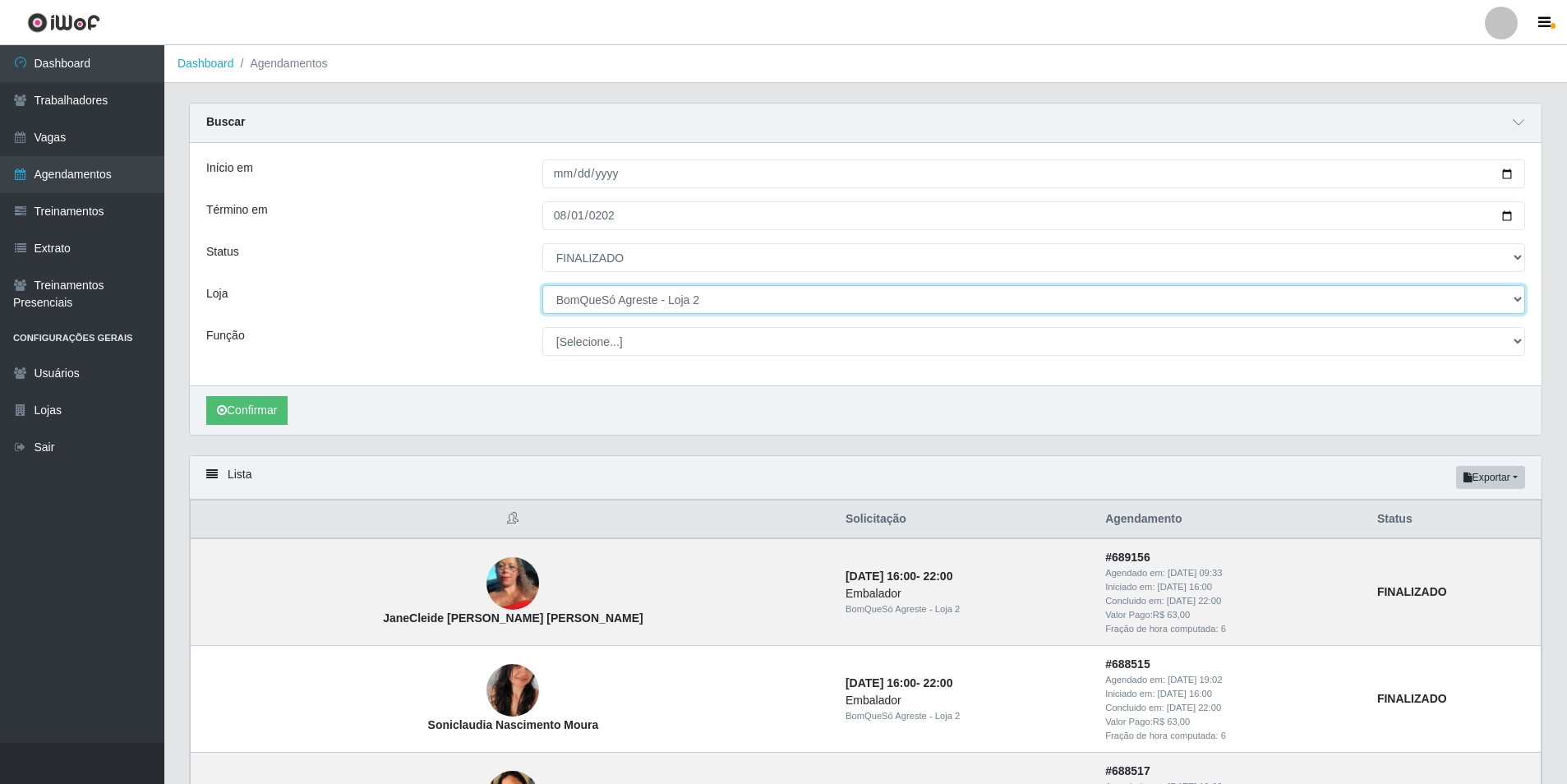
click at [713, 306] on select "[Selecione...] BomQueSó Agreste - Loja 1 BomQueSó Agreste - Loja 2 BomQueSó Agr…" at bounding box center [1034, 299] width 983 height 29
select select "215"
click at [543, 286] on select "[Selecione...] BomQueSó Agreste - Loja 1 BomQueSó Agreste - Loja 2 BomQueSó Agr…" at bounding box center [1034, 299] width 983 height 29
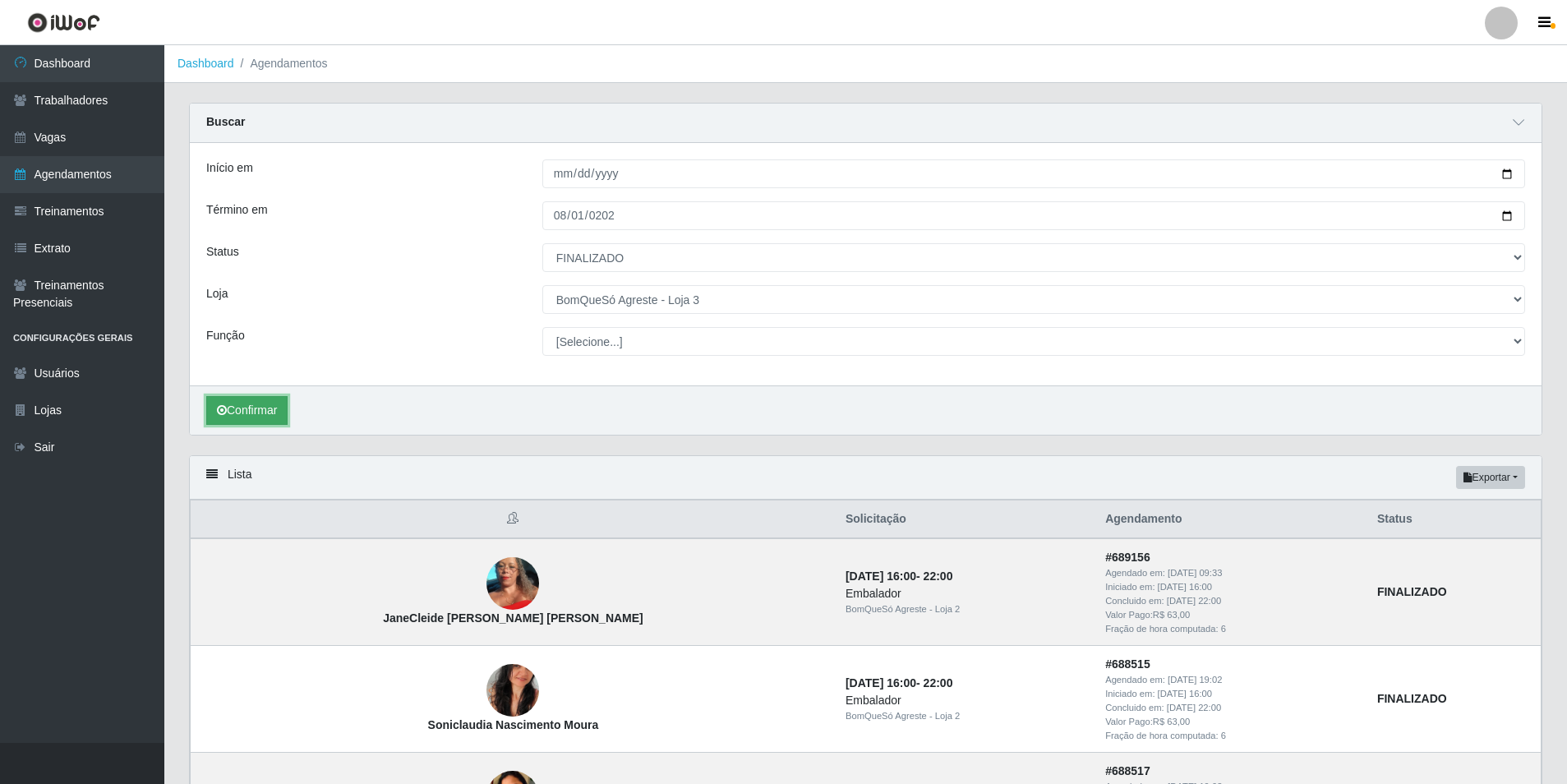
click at [243, 403] on button "Confirmar" at bounding box center [247, 410] width 81 height 29
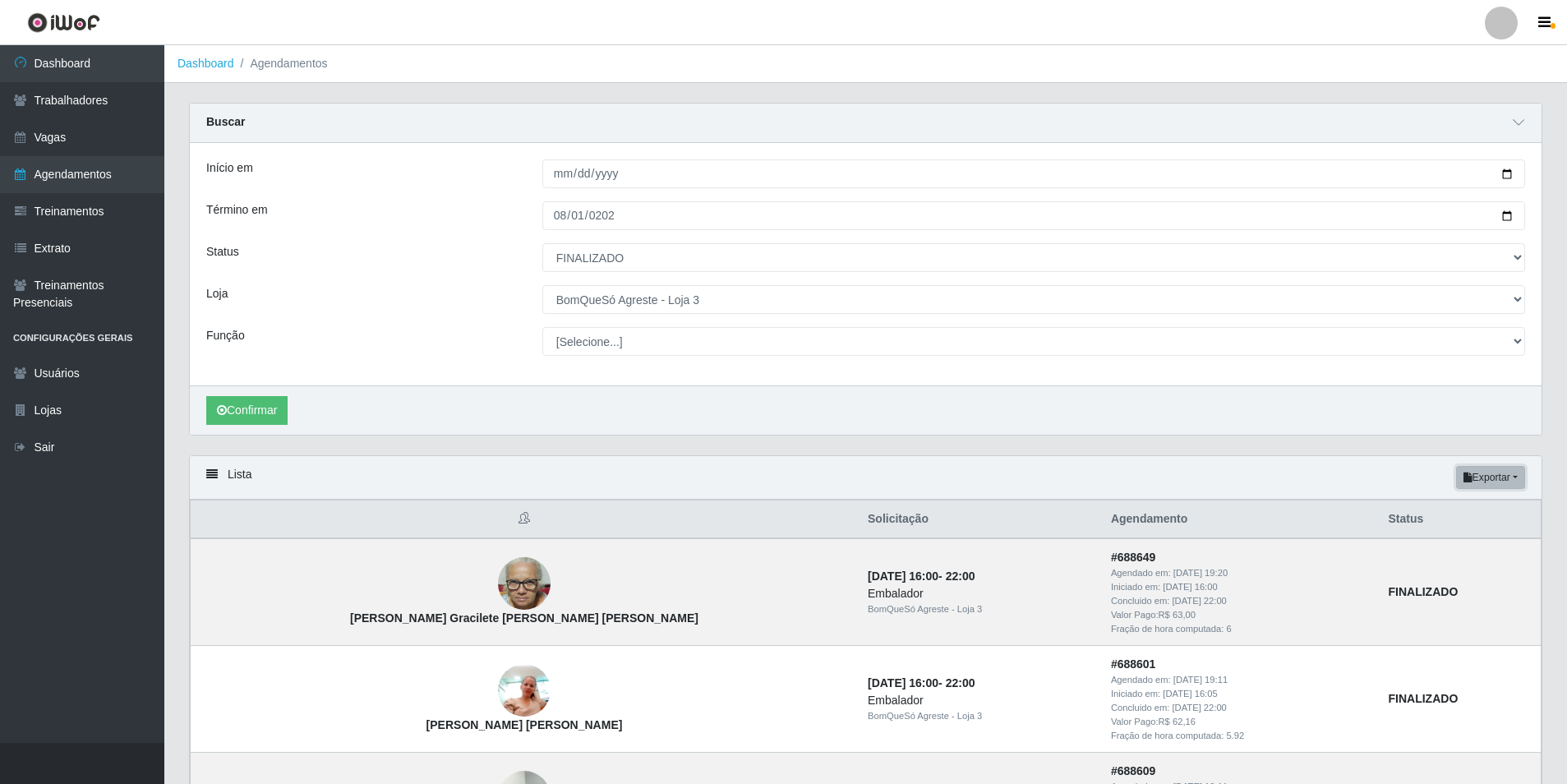
click at [1488, 471] on button "Exportar" at bounding box center [1490, 477] width 69 height 23
click at [1463, 546] on button "Excel" at bounding box center [1461, 542] width 130 height 34
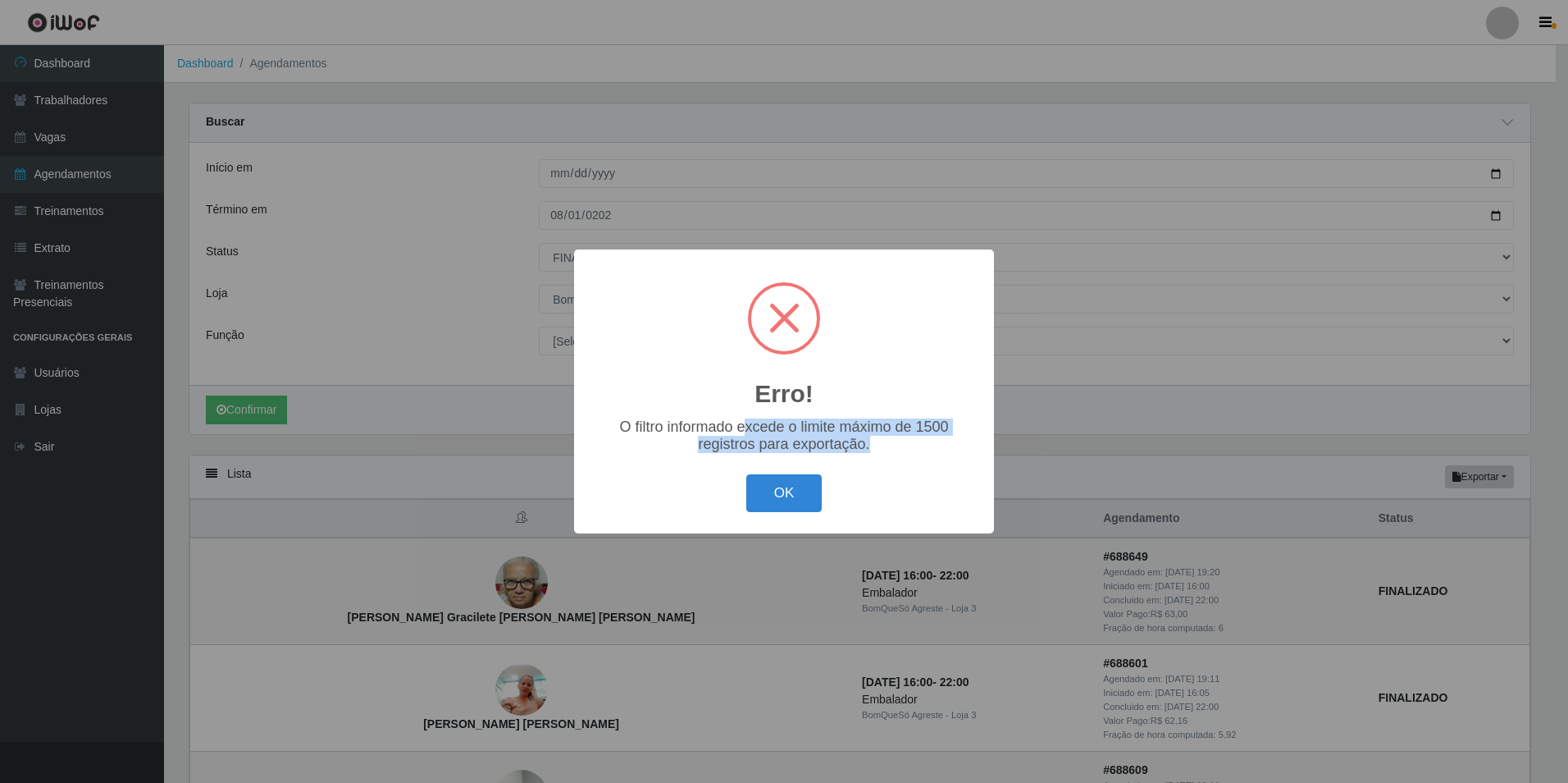
drag, startPoint x: 747, startPoint y: 433, endPoint x: 973, endPoint y: 438, distance: 226.1
click at [973, 438] on div "O filtro informado excede o limite máximo de 1500 registros para exportação." at bounding box center [784, 435] width 387 height 35
drag, startPoint x: 973, startPoint y: 438, endPoint x: 1130, endPoint y: 364, distance: 173.6
click at [1130, 364] on div "Erro! × O filtro informado excede o limite máximo de 1500 registros para export…" at bounding box center [784, 391] width 1568 height 783
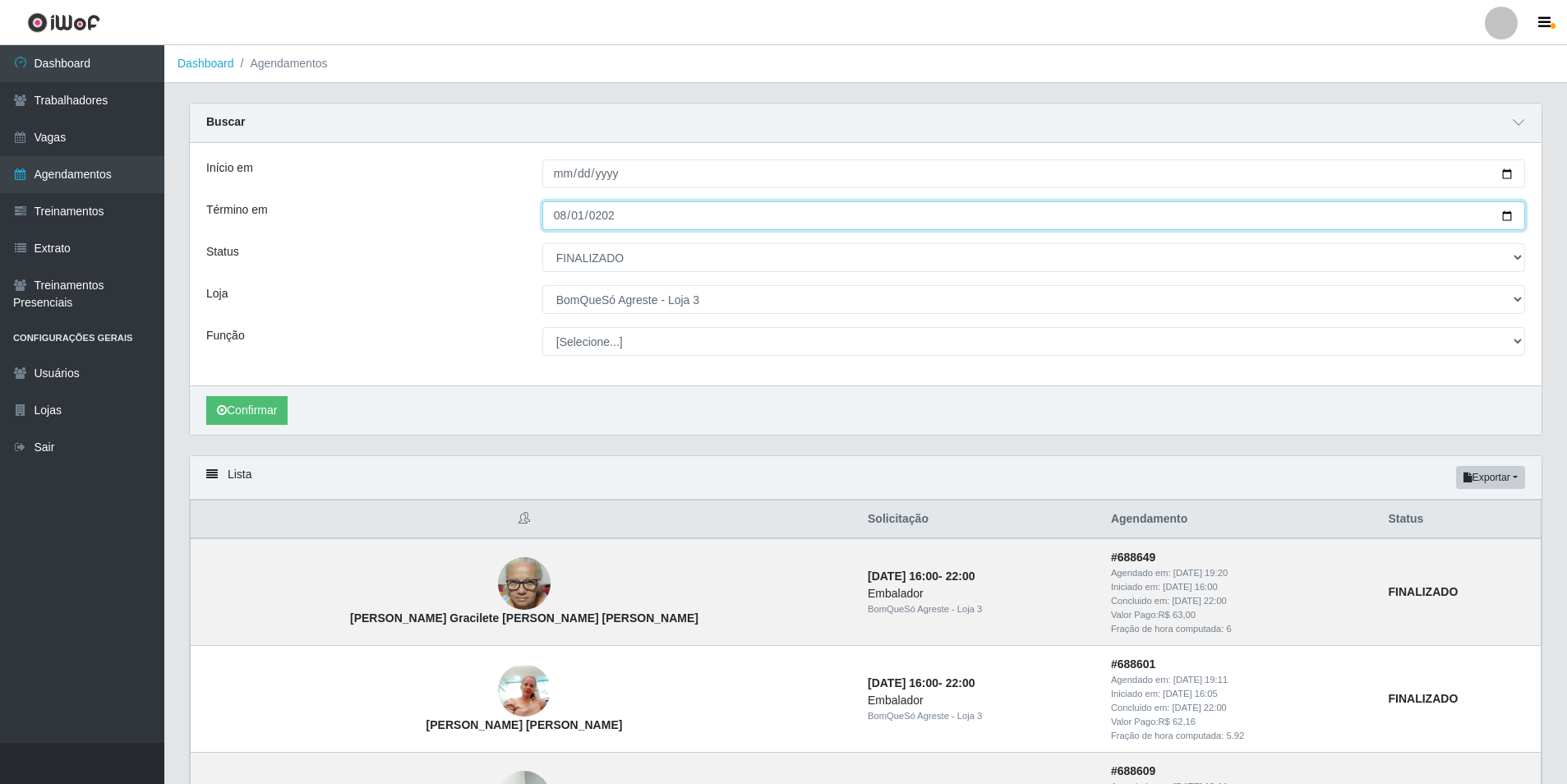
click at [643, 220] on input "[DATE]" at bounding box center [1034, 215] width 983 height 29
type input "[DATE]"
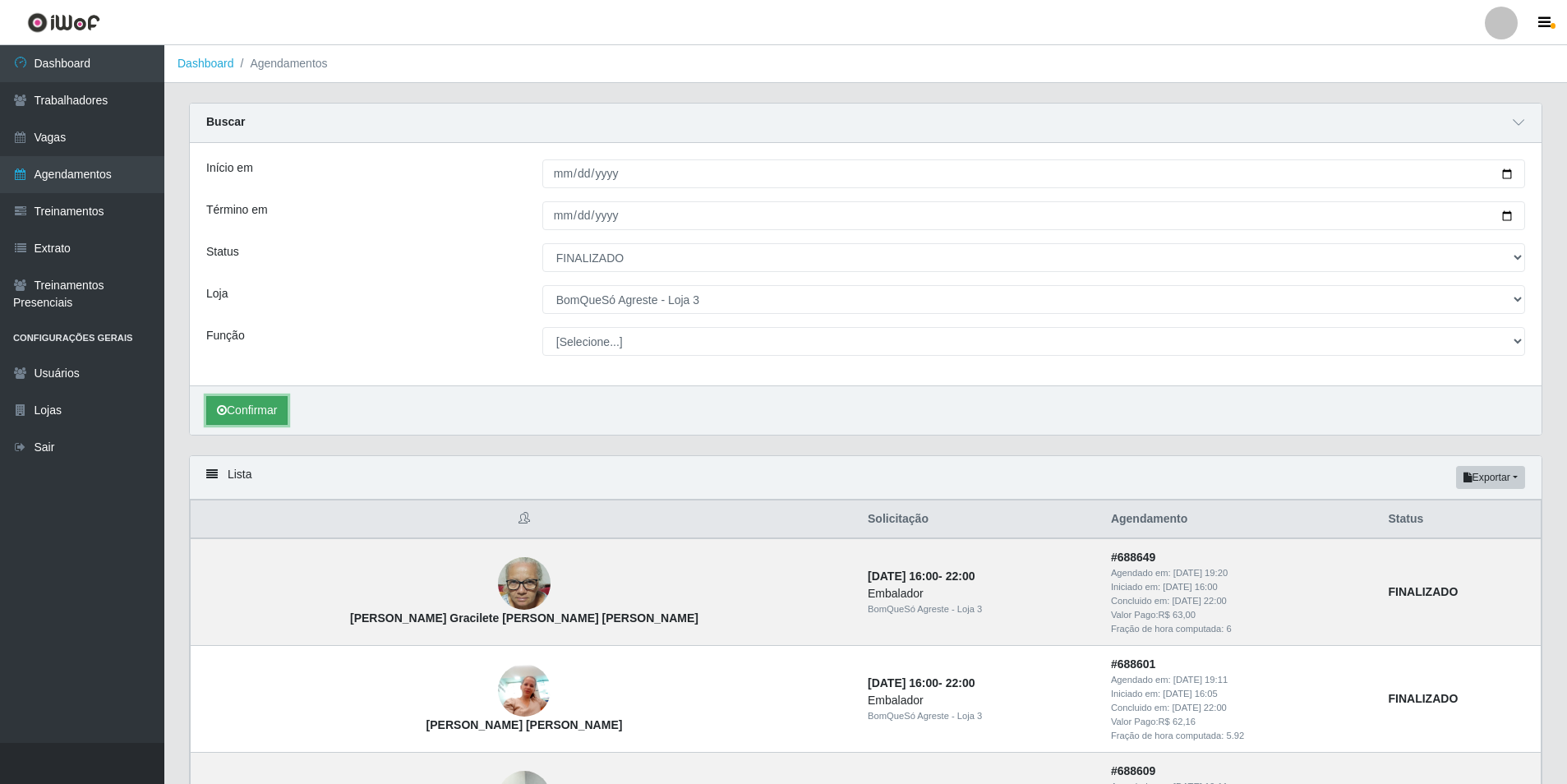
click at [238, 414] on button "Confirmar" at bounding box center [247, 410] width 81 height 29
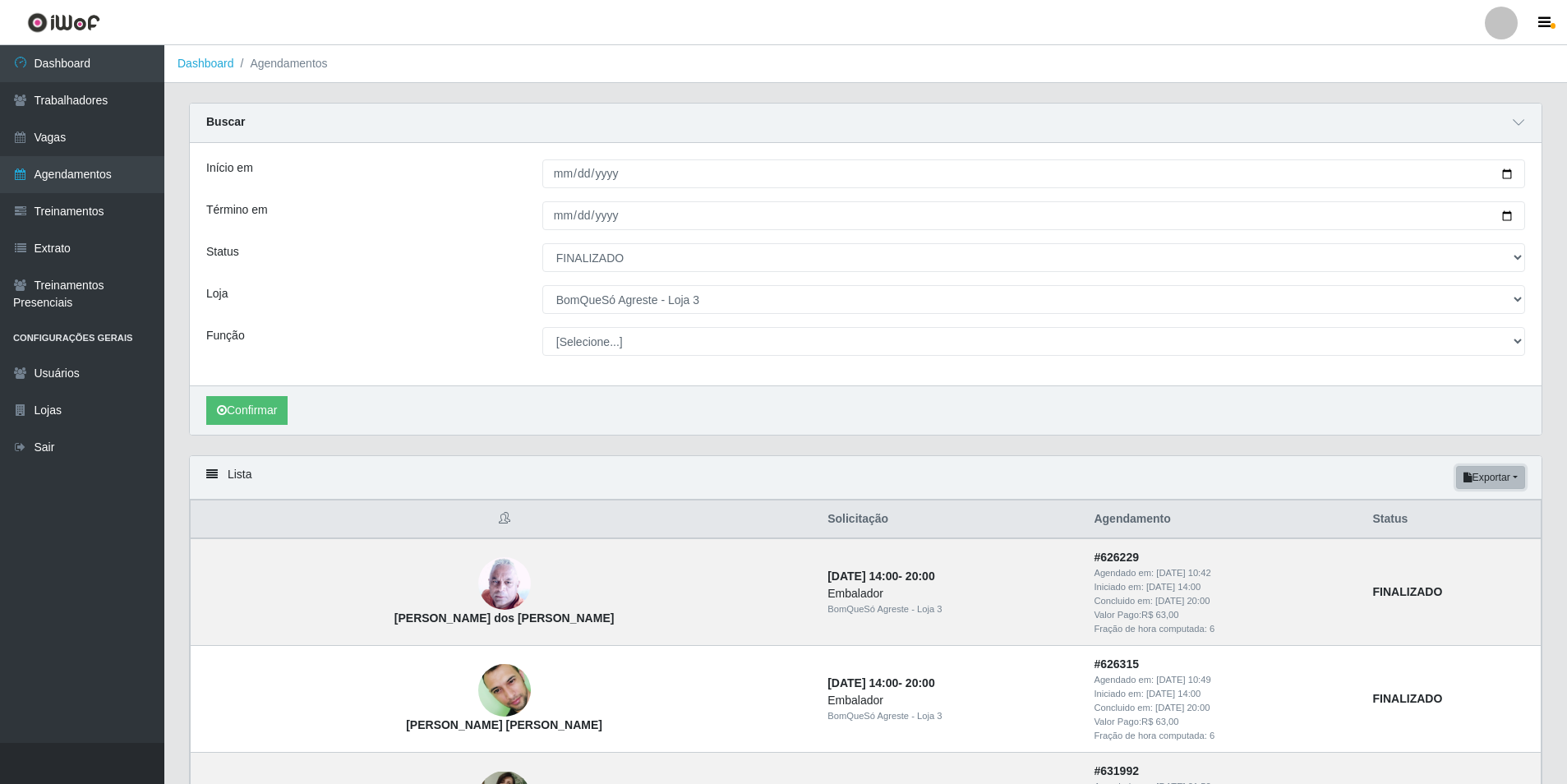
click at [1511, 479] on button "Exportar" at bounding box center [1490, 477] width 69 height 23
click at [1440, 541] on button "Excel" at bounding box center [1461, 542] width 130 height 34
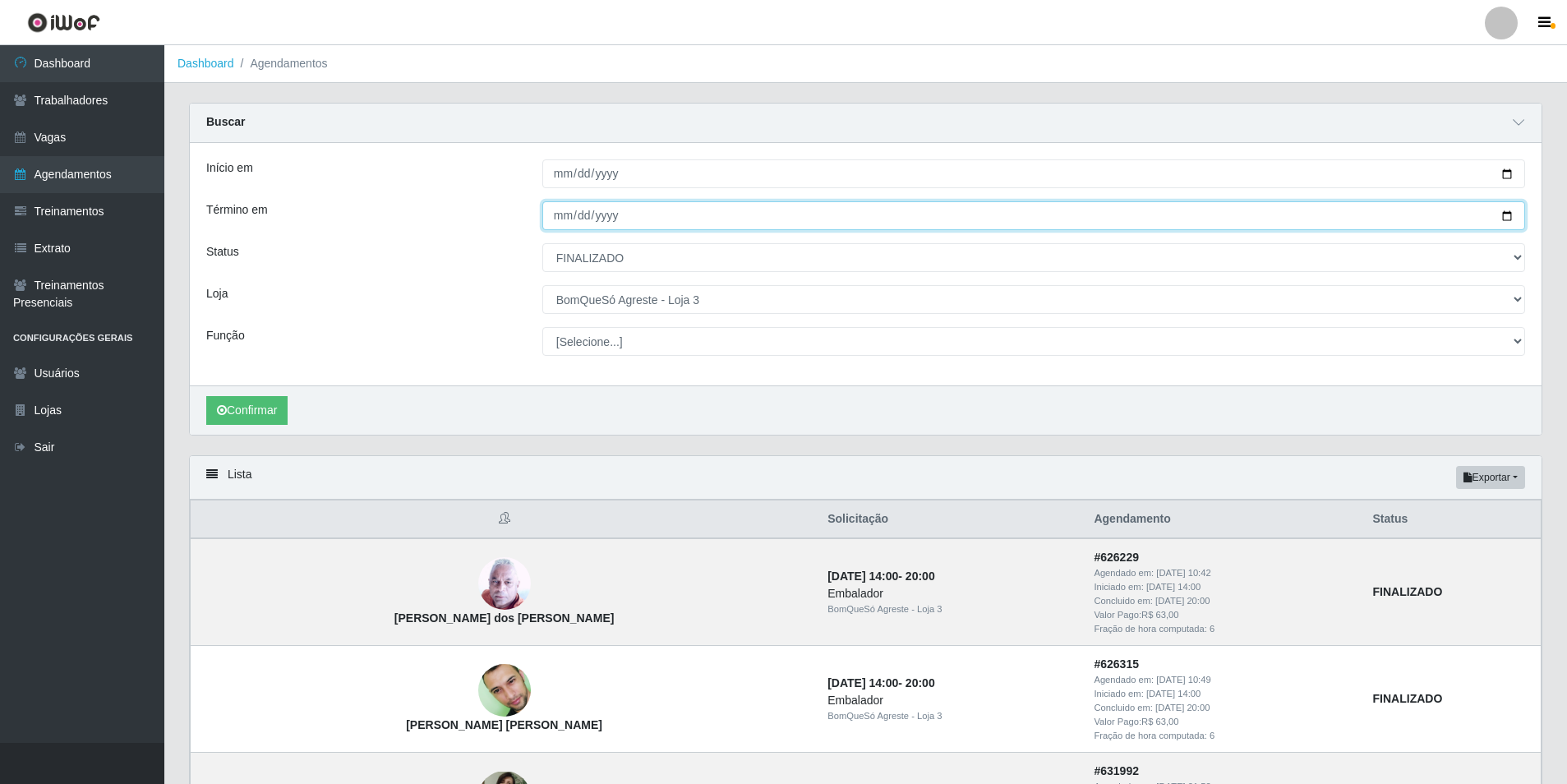
click at [634, 216] on input "[DATE]" at bounding box center [1034, 215] width 983 height 29
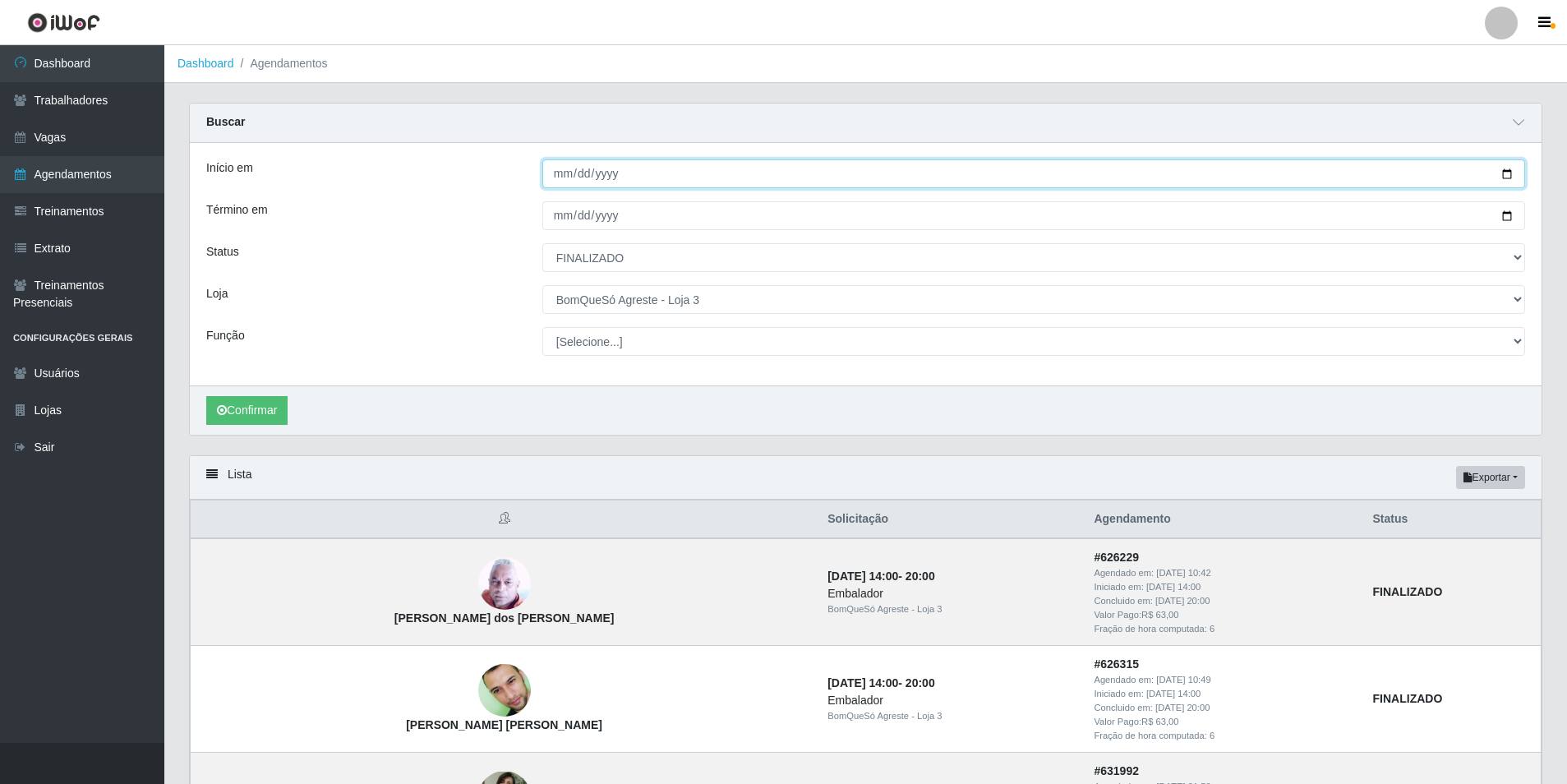
click at [555, 176] on input "[DATE]" at bounding box center [1034, 174] width 983 height 29
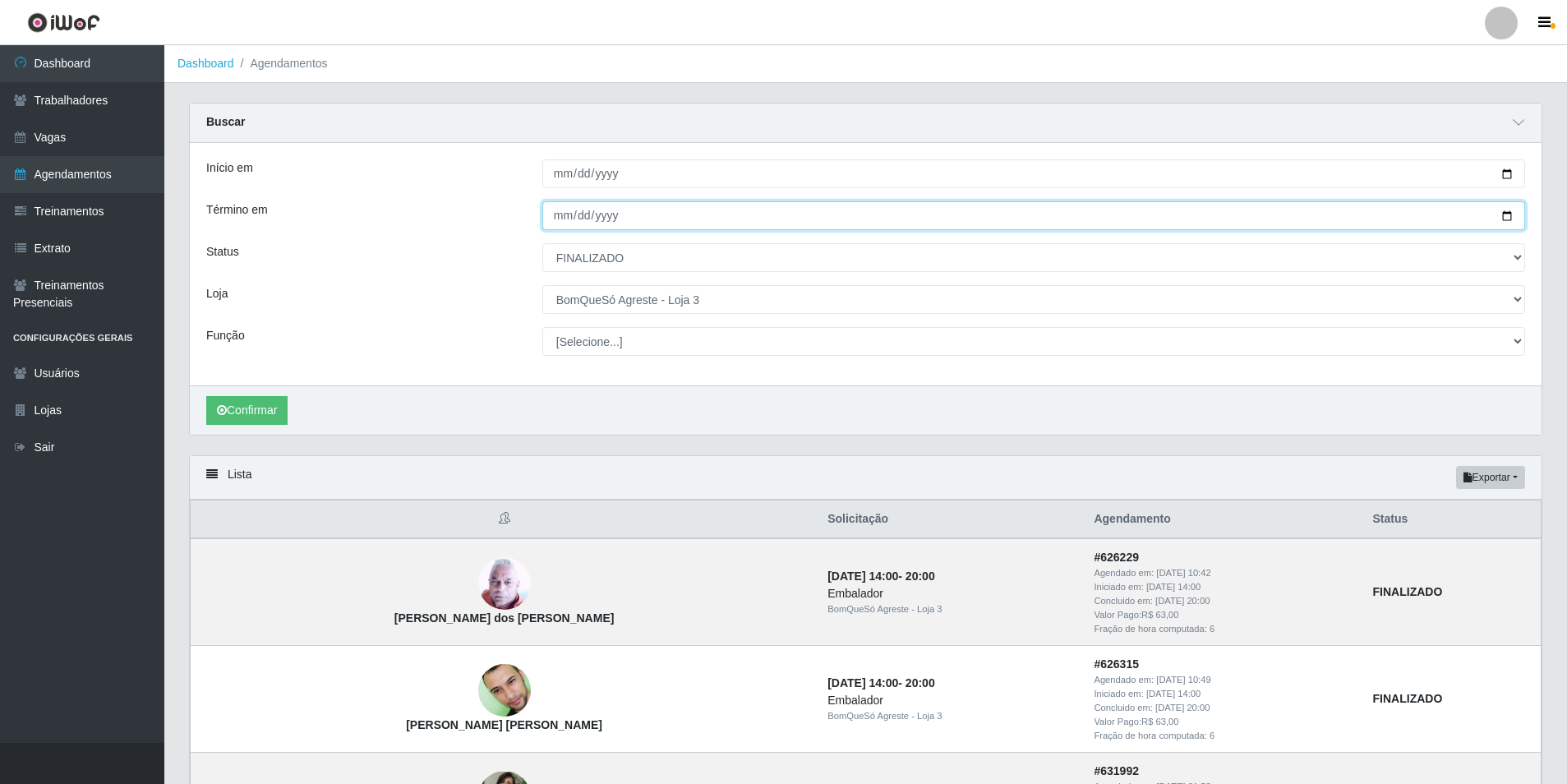
click at [611, 220] on input "[DATE]" at bounding box center [1034, 215] width 983 height 29
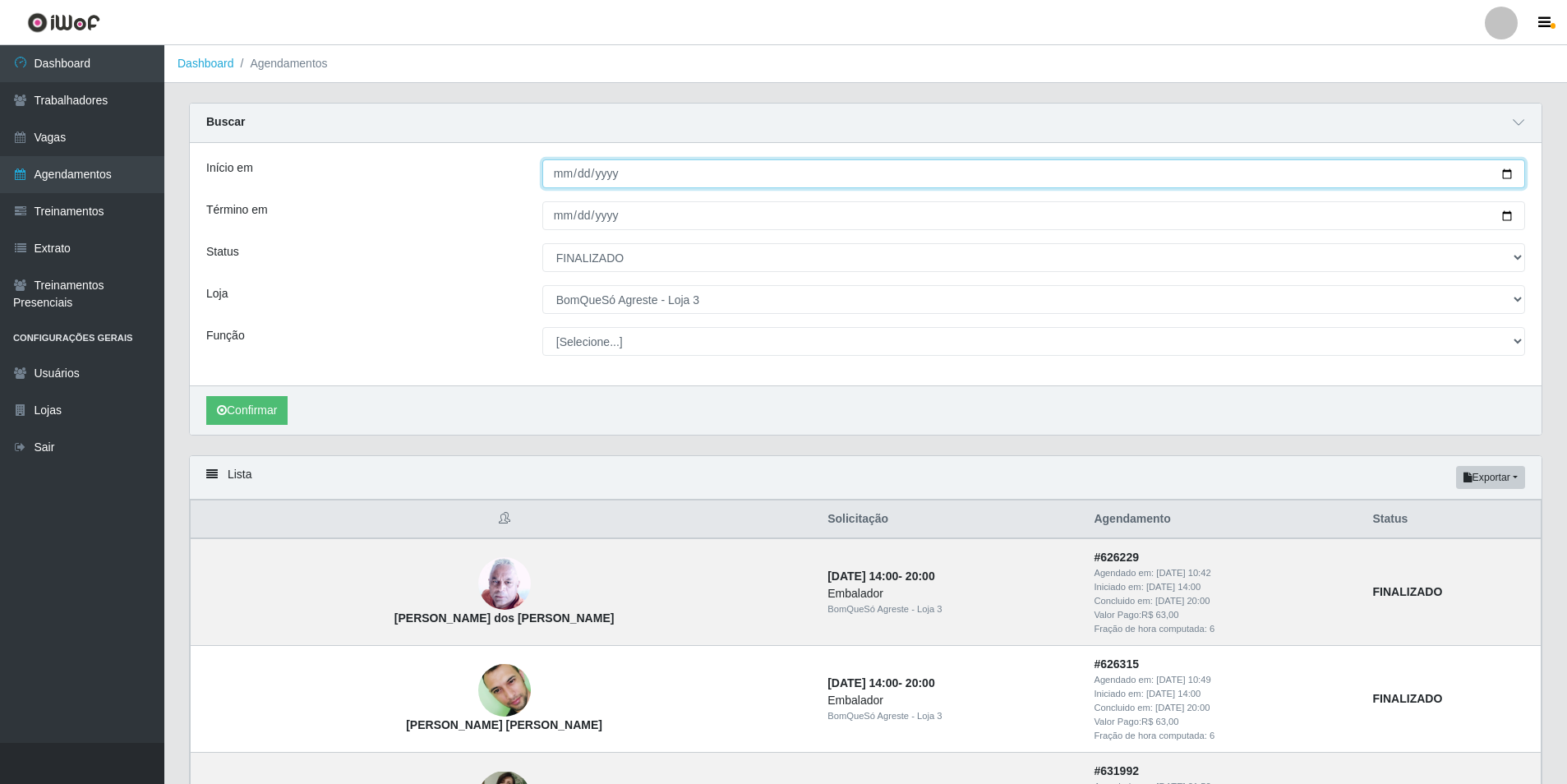
click at [548, 176] on input "[DATE]" at bounding box center [1034, 174] width 983 height 29
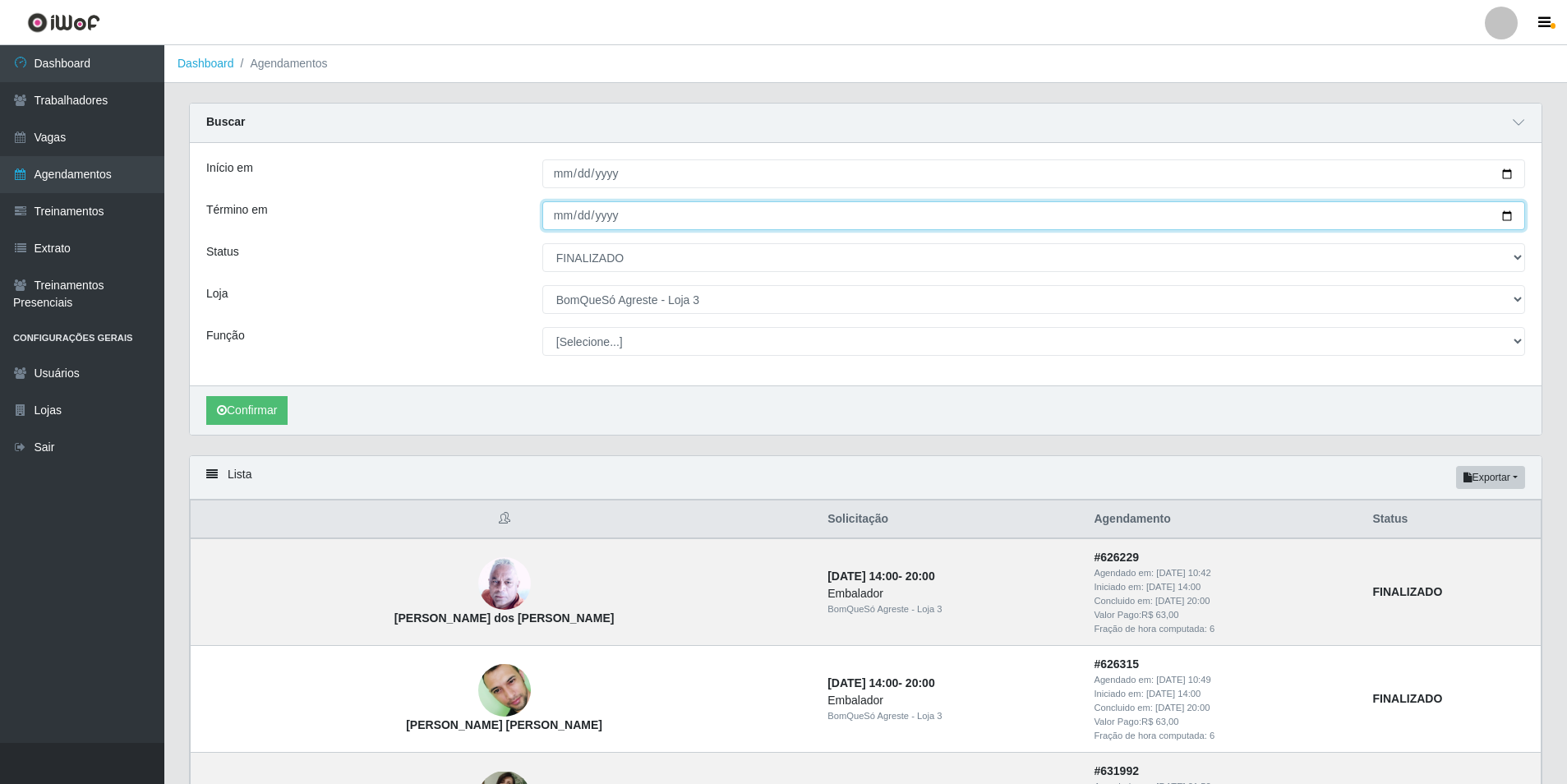
click at [560, 219] on input "[DATE]" at bounding box center [1034, 215] width 983 height 29
type input "[DATE]"
click at [559, 214] on input "Término em" at bounding box center [1034, 215] width 983 height 29
type input "[DATE]"
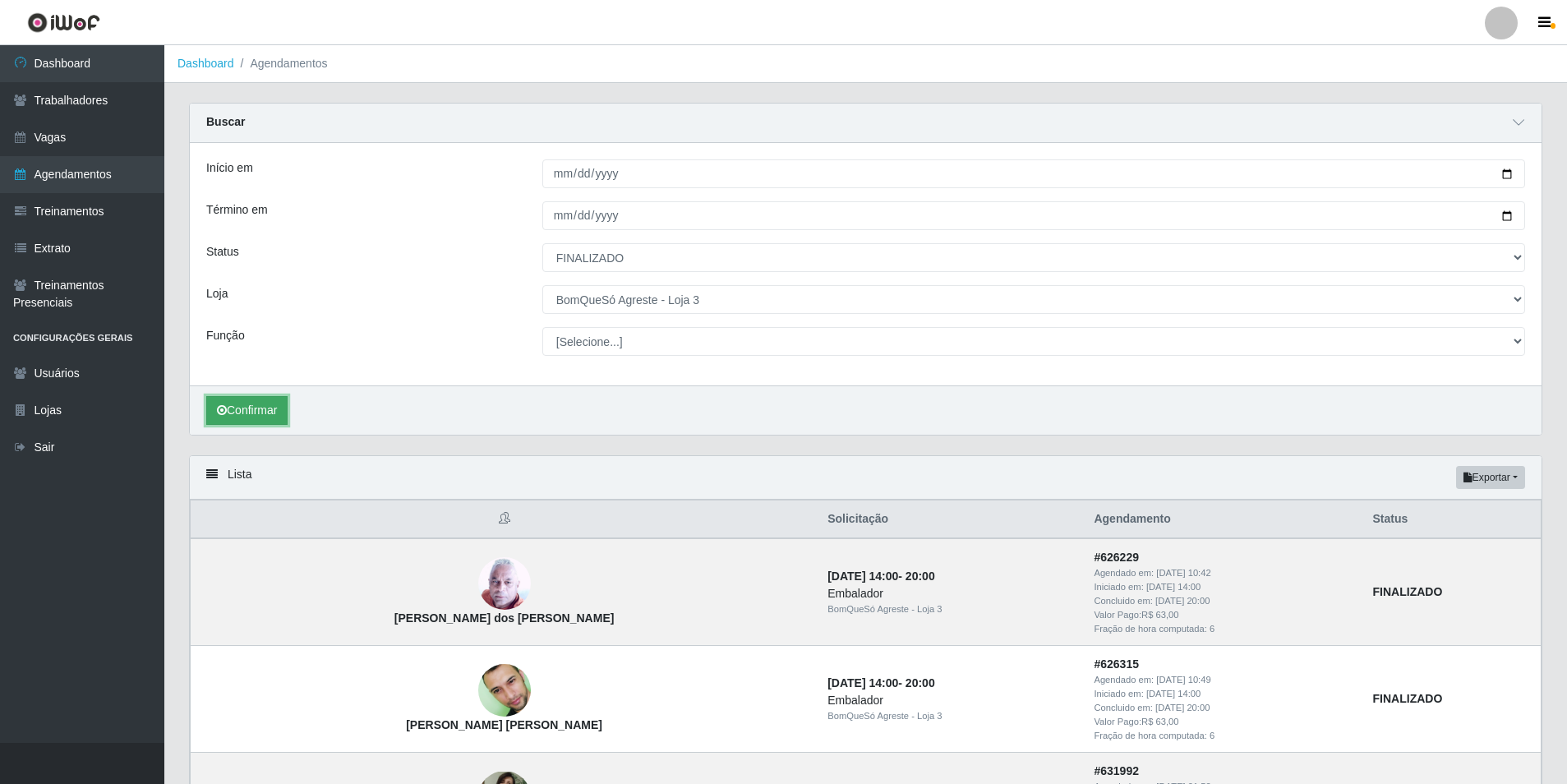
click at [270, 416] on button "Confirmar" at bounding box center [247, 410] width 81 height 29
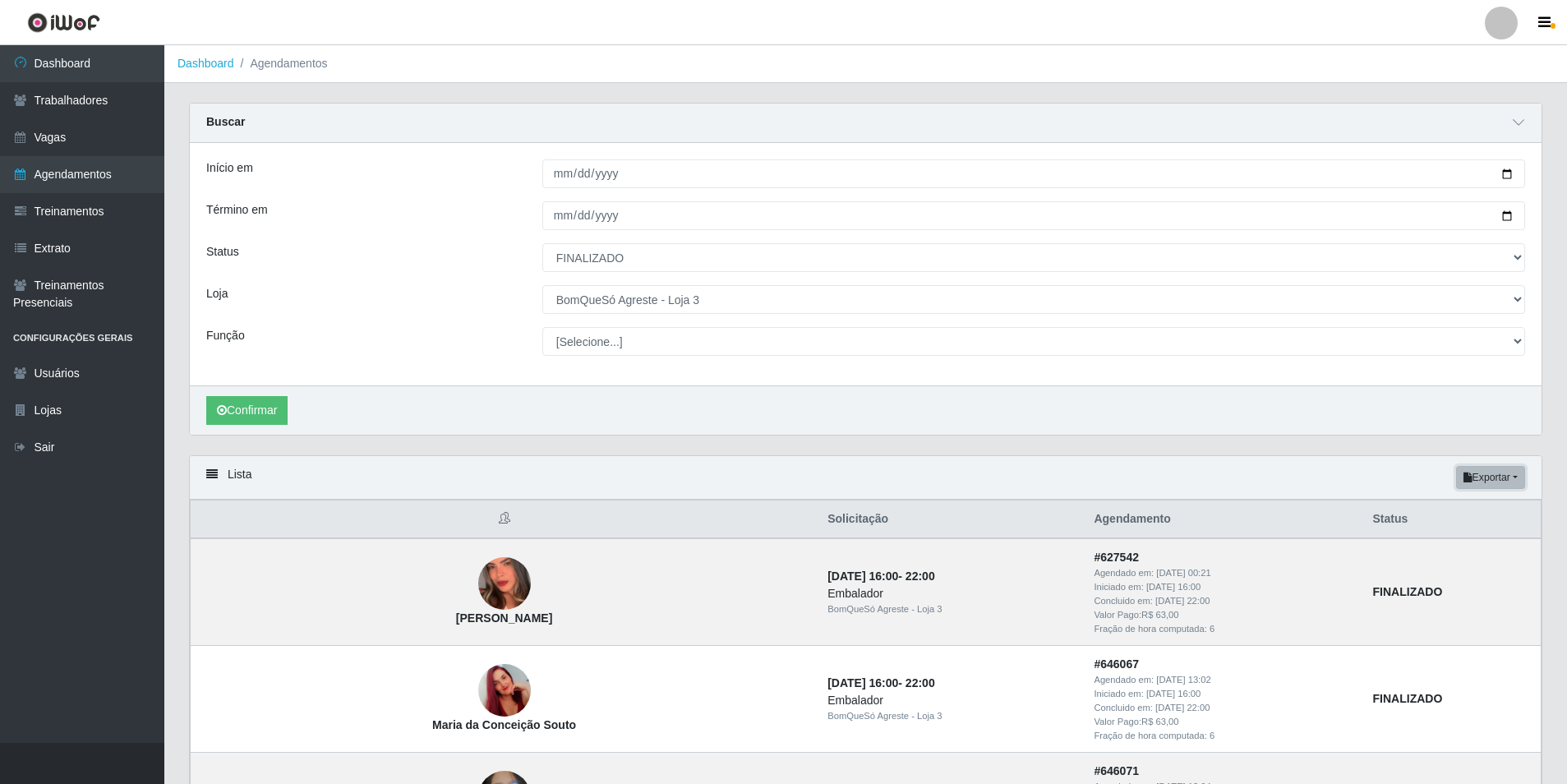
click at [1483, 470] on button "Exportar" at bounding box center [1490, 477] width 69 height 23
click at [1440, 547] on button "Excel" at bounding box center [1461, 542] width 130 height 34
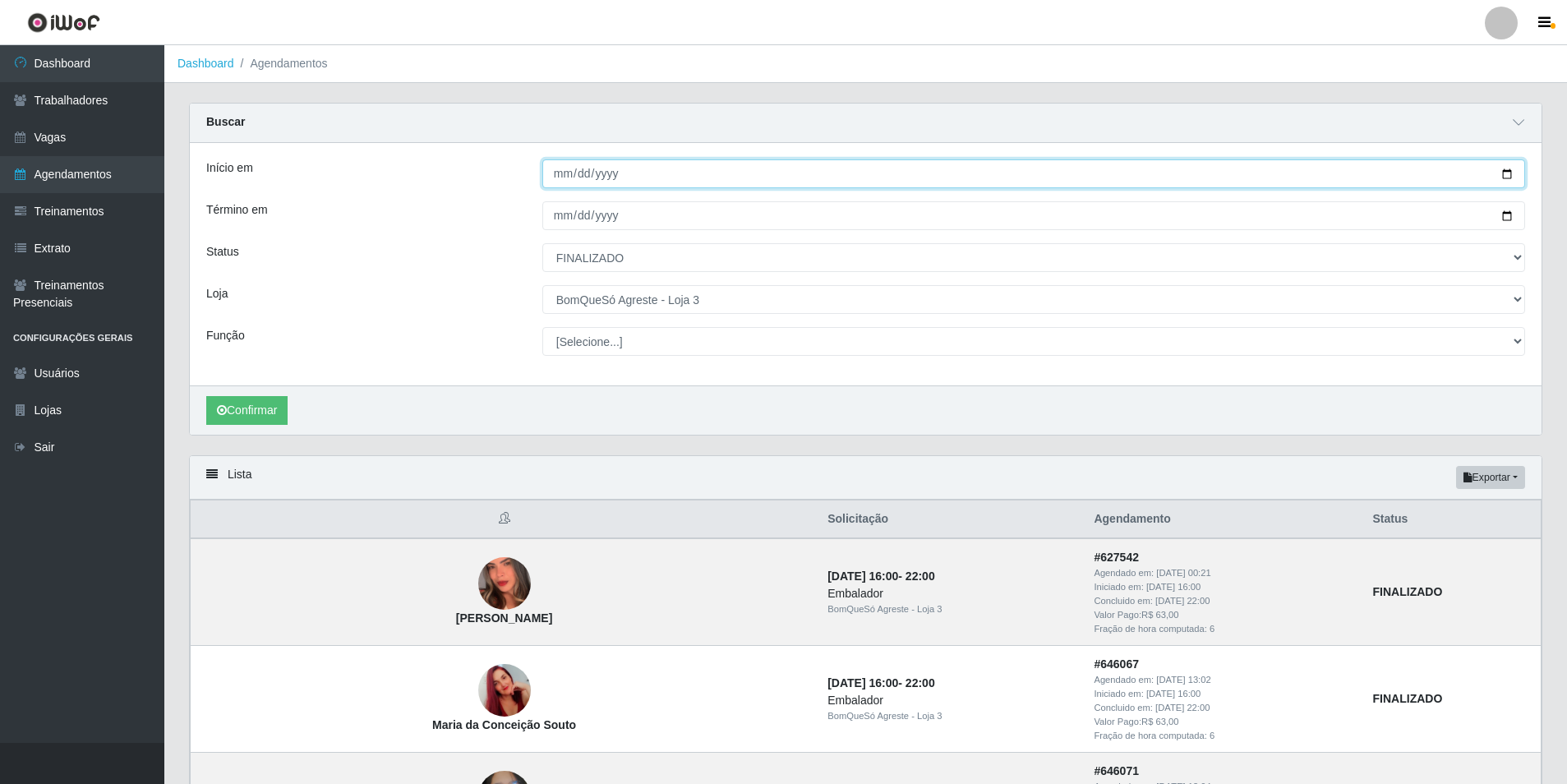
click at [561, 175] on input "[DATE]" at bounding box center [1034, 174] width 983 height 29
type input "[DATE]"
type input "[PHONE_NUMBER]"
click at [596, 180] on input "[PHONE_NUMBER]" at bounding box center [1034, 174] width 983 height 29
click at [595, 173] on input "[PHONE_NUMBER]" at bounding box center [1034, 174] width 983 height 29
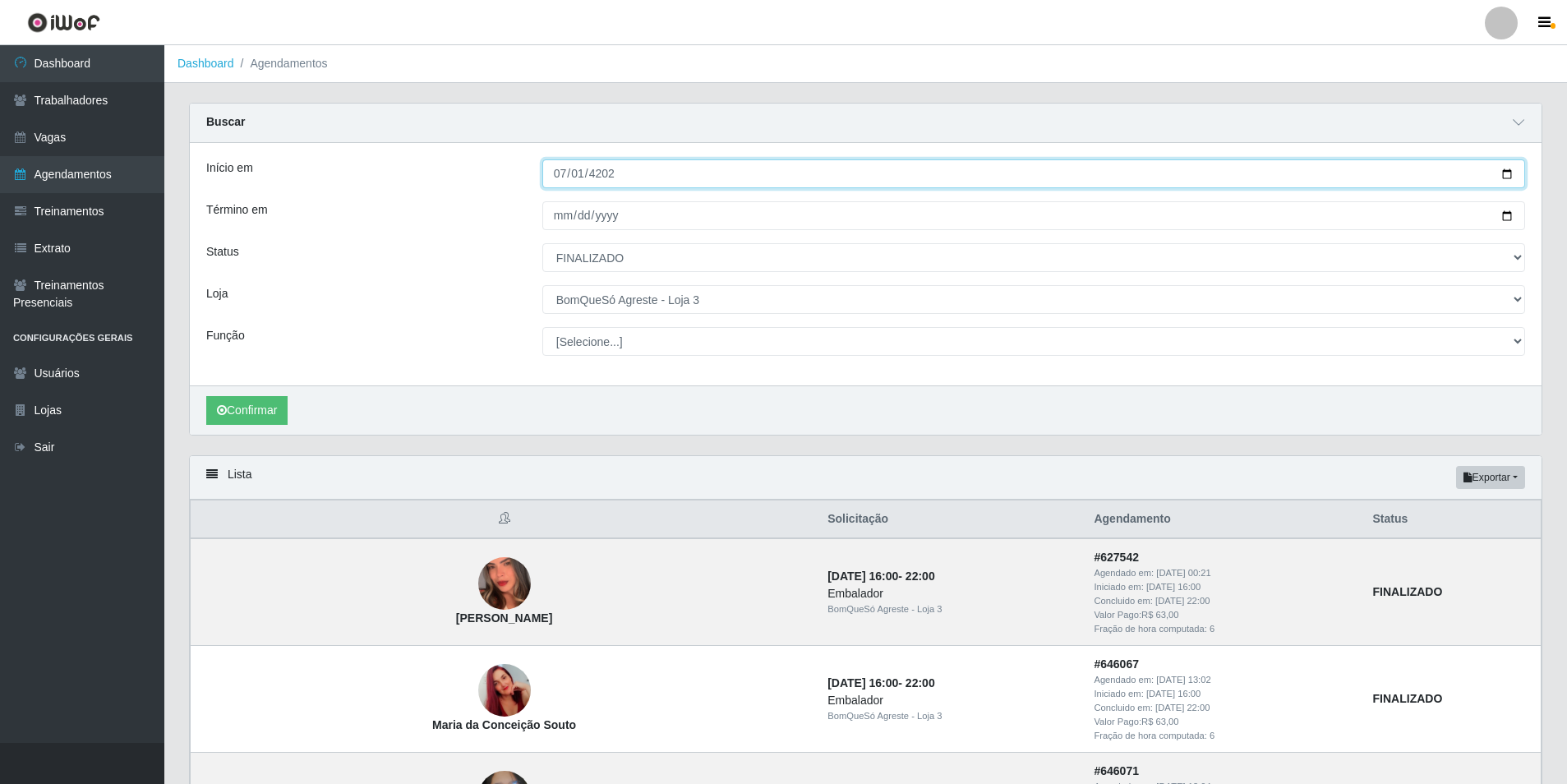
click at [629, 179] on input "[PHONE_NUMBER]" at bounding box center [1034, 174] width 983 height 29
click at [572, 171] on input "[PHONE_NUMBER]" at bounding box center [1034, 174] width 983 height 29
click at [555, 173] on input "[PHONE_NUMBER]" at bounding box center [1034, 174] width 983 height 29
type input "[PHONE_NUMBER]"
type input "[DATE]"
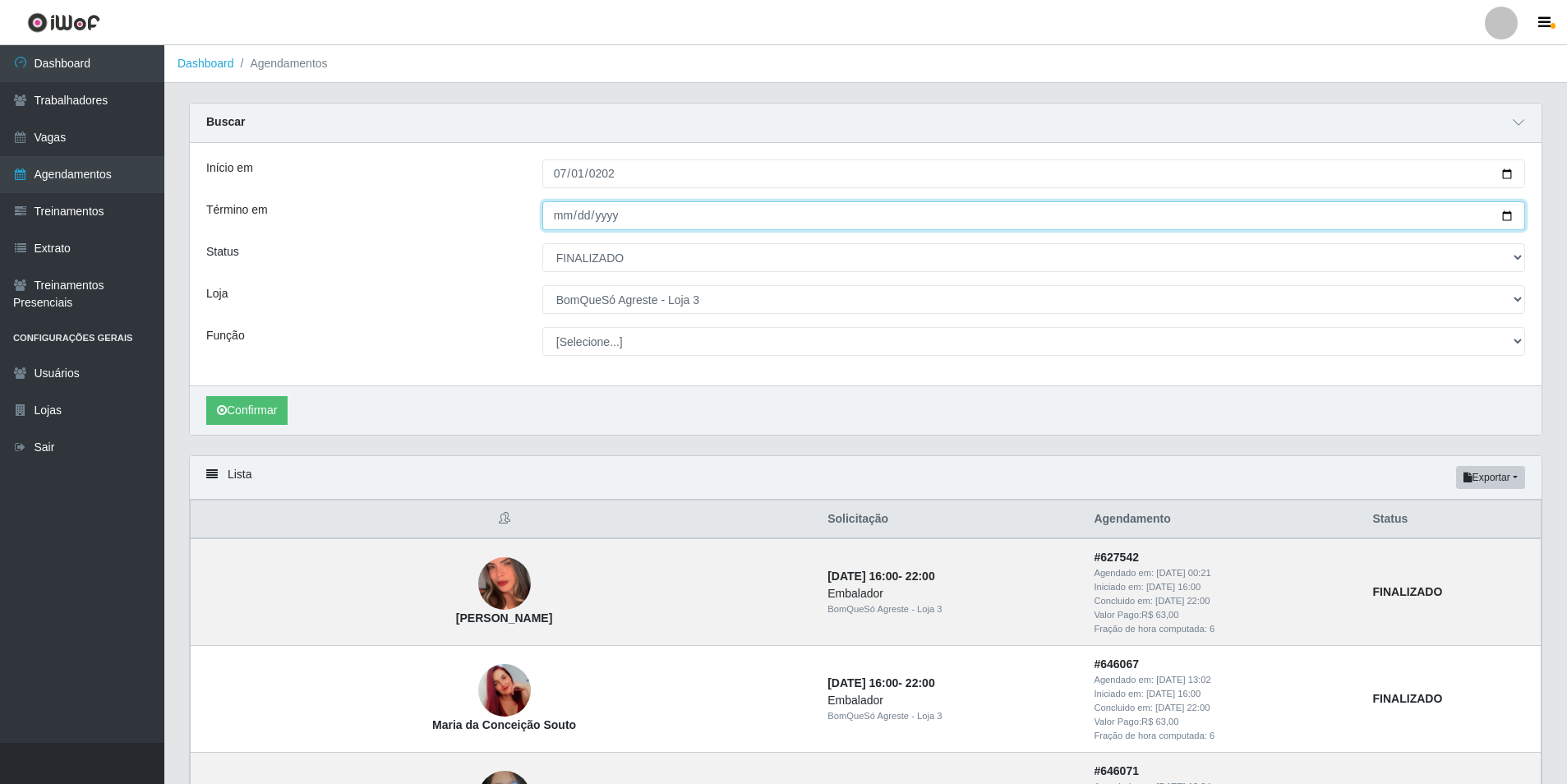
click at [569, 218] on input "[DATE]" at bounding box center [1034, 215] width 983 height 29
type input "[DATE]"
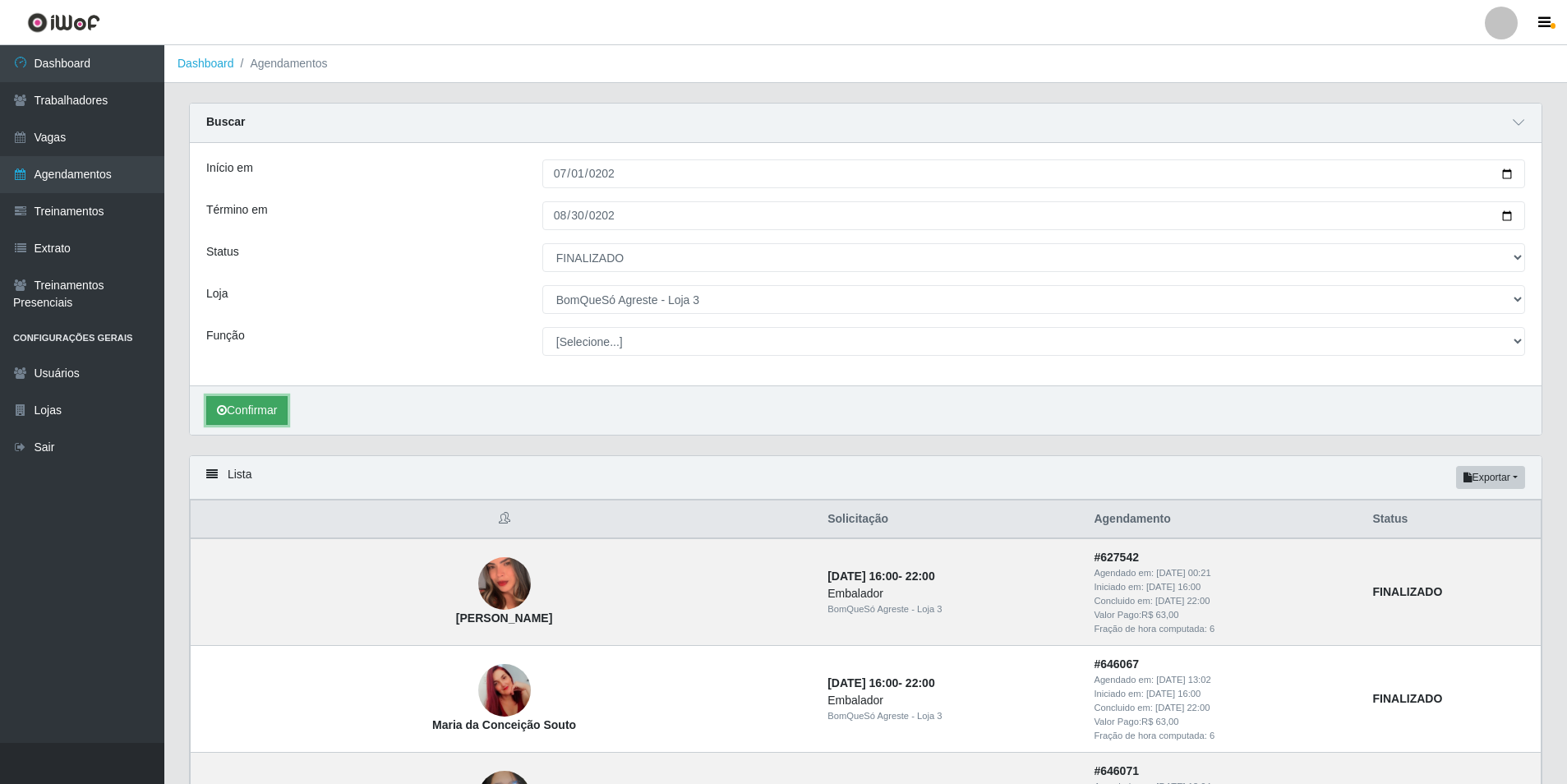
click at [271, 410] on button "Confirmar" at bounding box center [247, 410] width 81 height 29
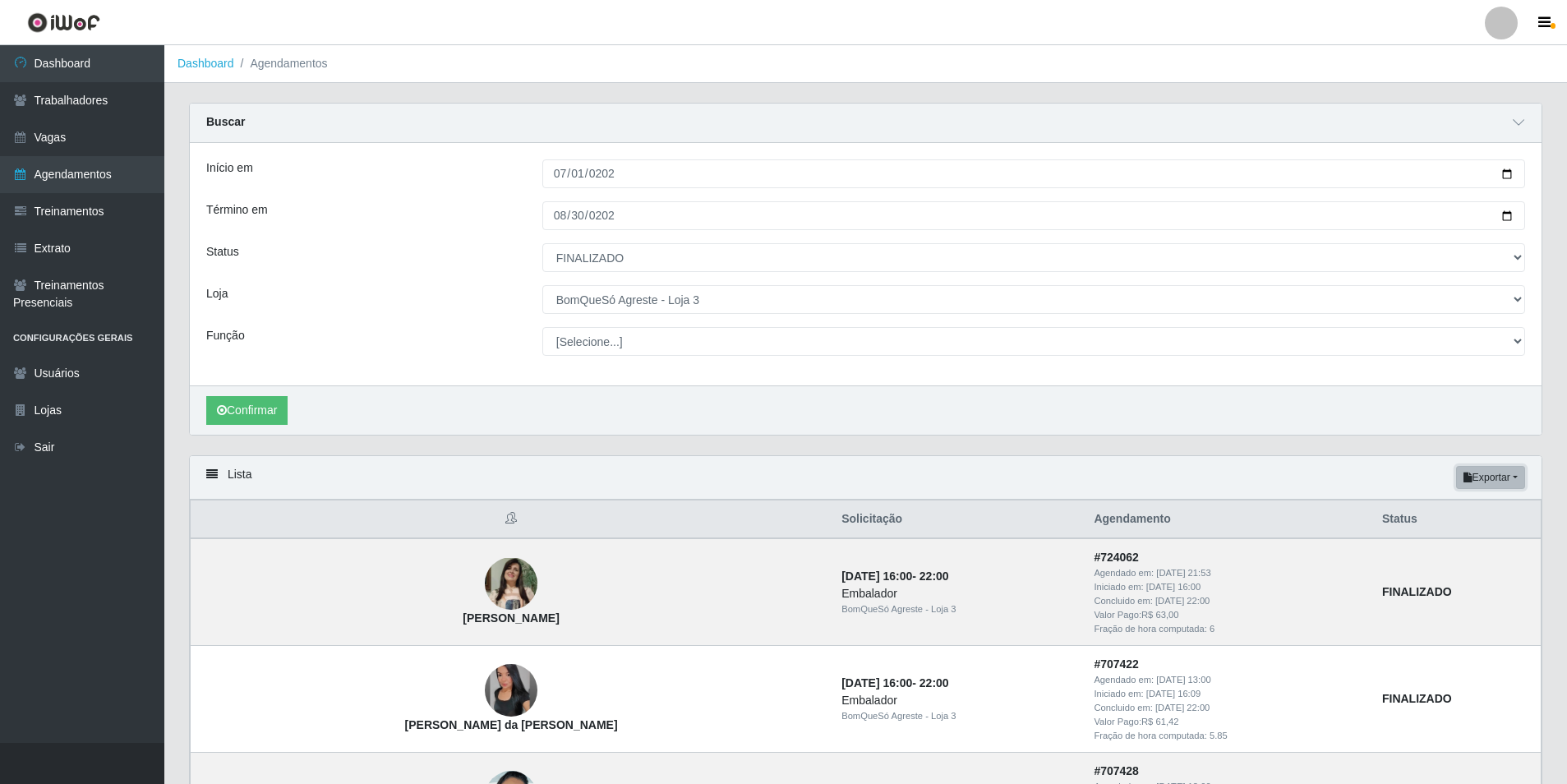
click at [1505, 481] on button "Exportar" at bounding box center [1490, 477] width 69 height 23
click at [1454, 547] on button "Excel" at bounding box center [1461, 542] width 130 height 34
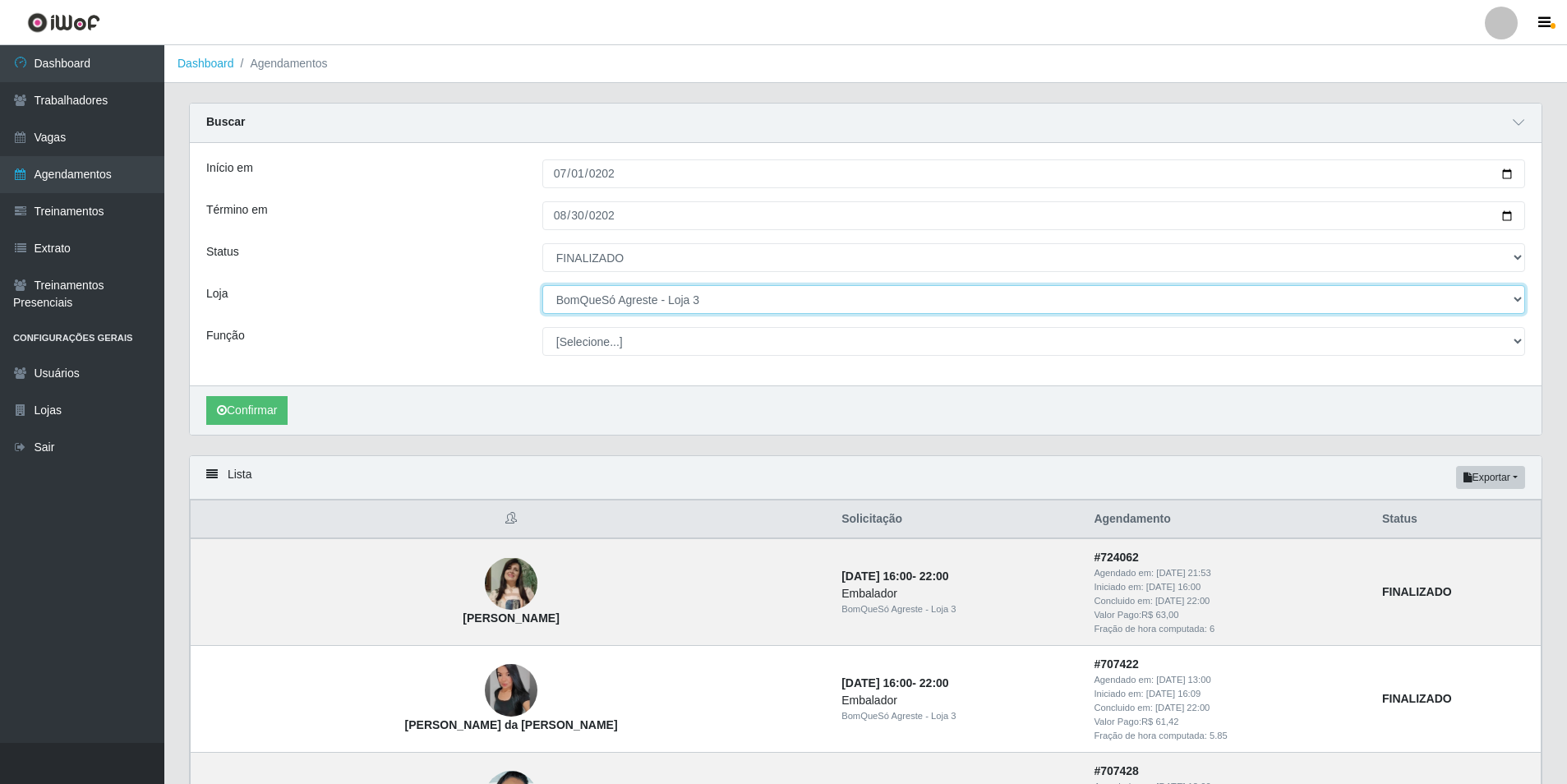
click at [685, 310] on select "[Selecione...] BomQueSó Agreste - Loja 1 BomQueSó Agreste - Loja 2 BomQueSó Agr…" at bounding box center [1034, 299] width 983 height 29
click at [700, 299] on select "[Selecione...] BomQueSó Agreste - Loja 1 BomQueSó Agreste - Loja 2 BomQueSó Agr…" at bounding box center [1034, 299] width 983 height 29
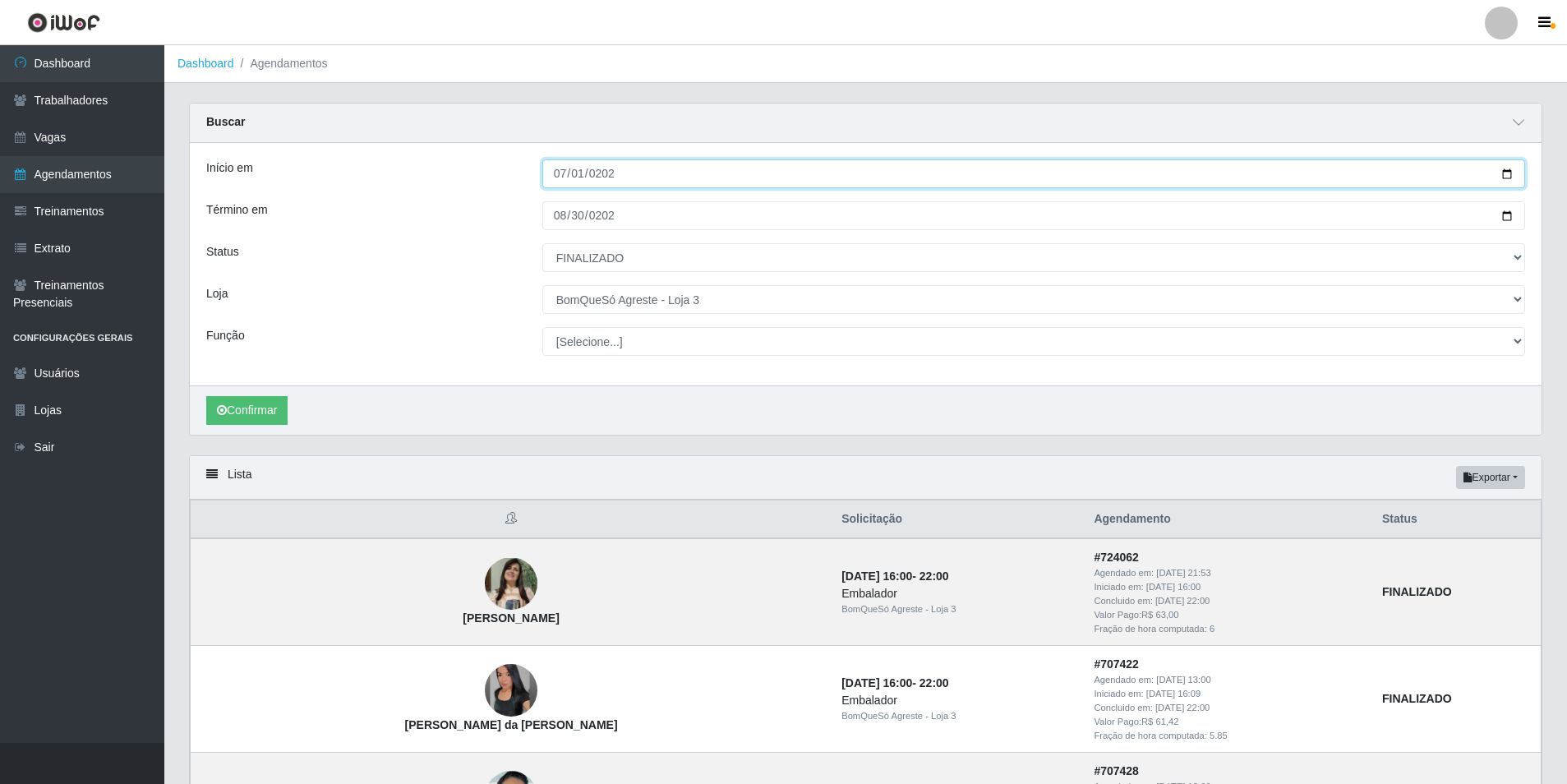
click at [625, 172] on input "[DATE]" at bounding box center [1034, 174] width 983 height 29
type input "[DATE]"
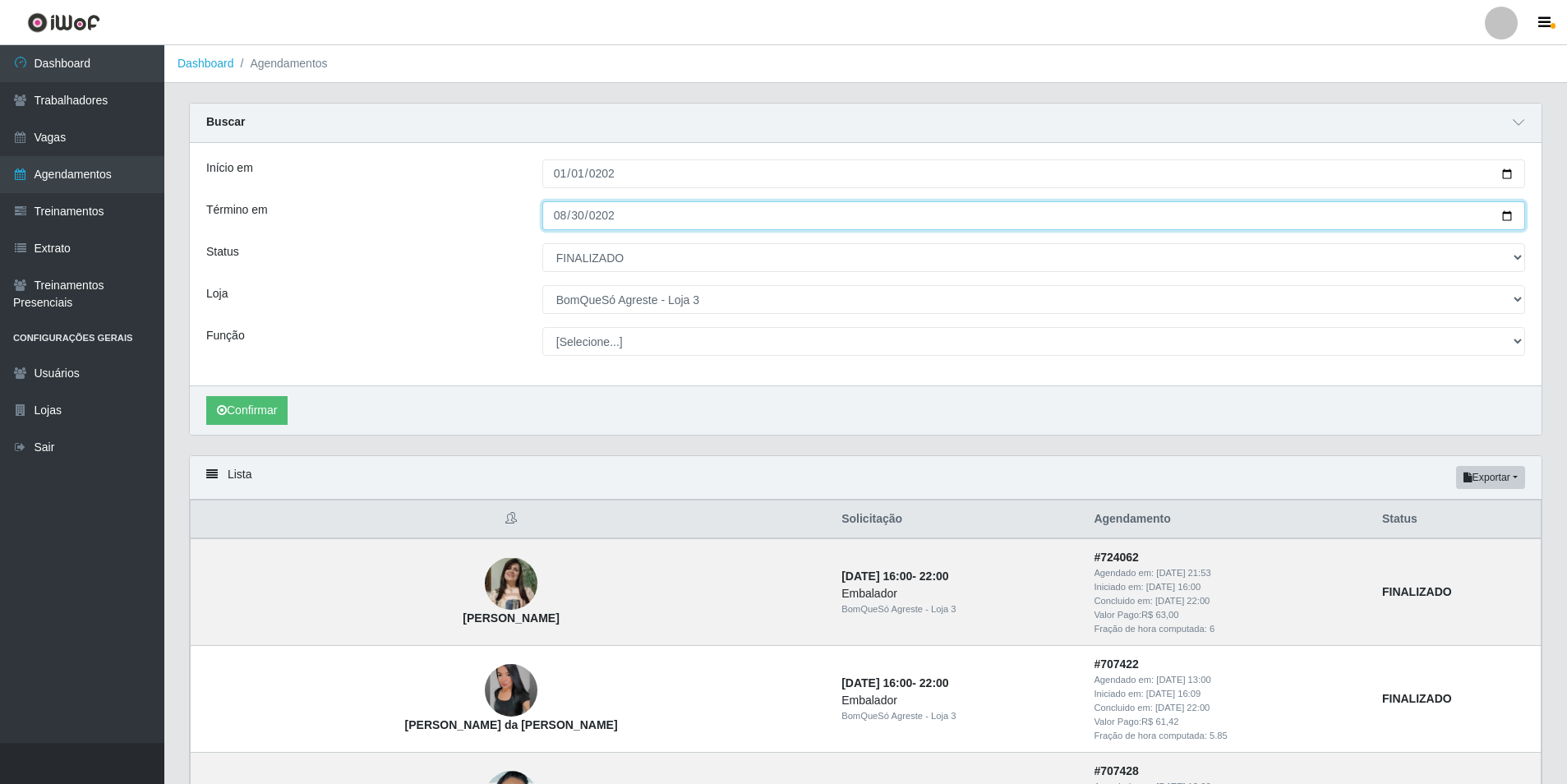
click at [556, 214] on input "[DATE]" at bounding box center [1034, 215] width 983 height 29
type input "[DATE]"
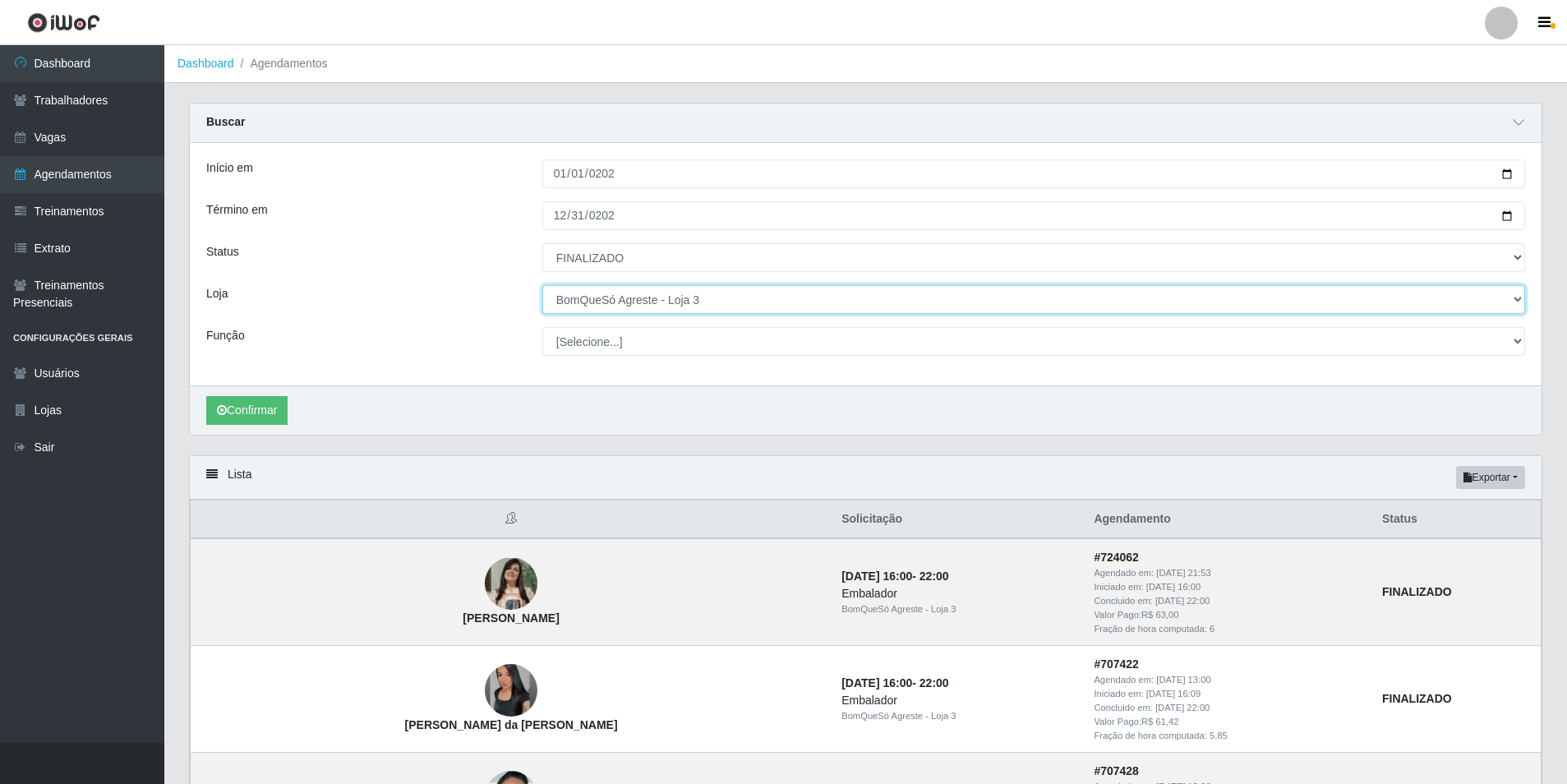
click at [811, 292] on select "[Selecione...] BomQueSó Agreste - Loja 1 BomQueSó Agreste - Loja 2 BomQueSó Agr…" at bounding box center [1034, 299] width 983 height 29
select select "213"
click at [543, 286] on select "[Selecione...] BomQueSó Agreste - Loja 1 BomQueSó Agreste - Loja 2 BomQueSó Agr…" at bounding box center [1034, 299] width 983 height 29
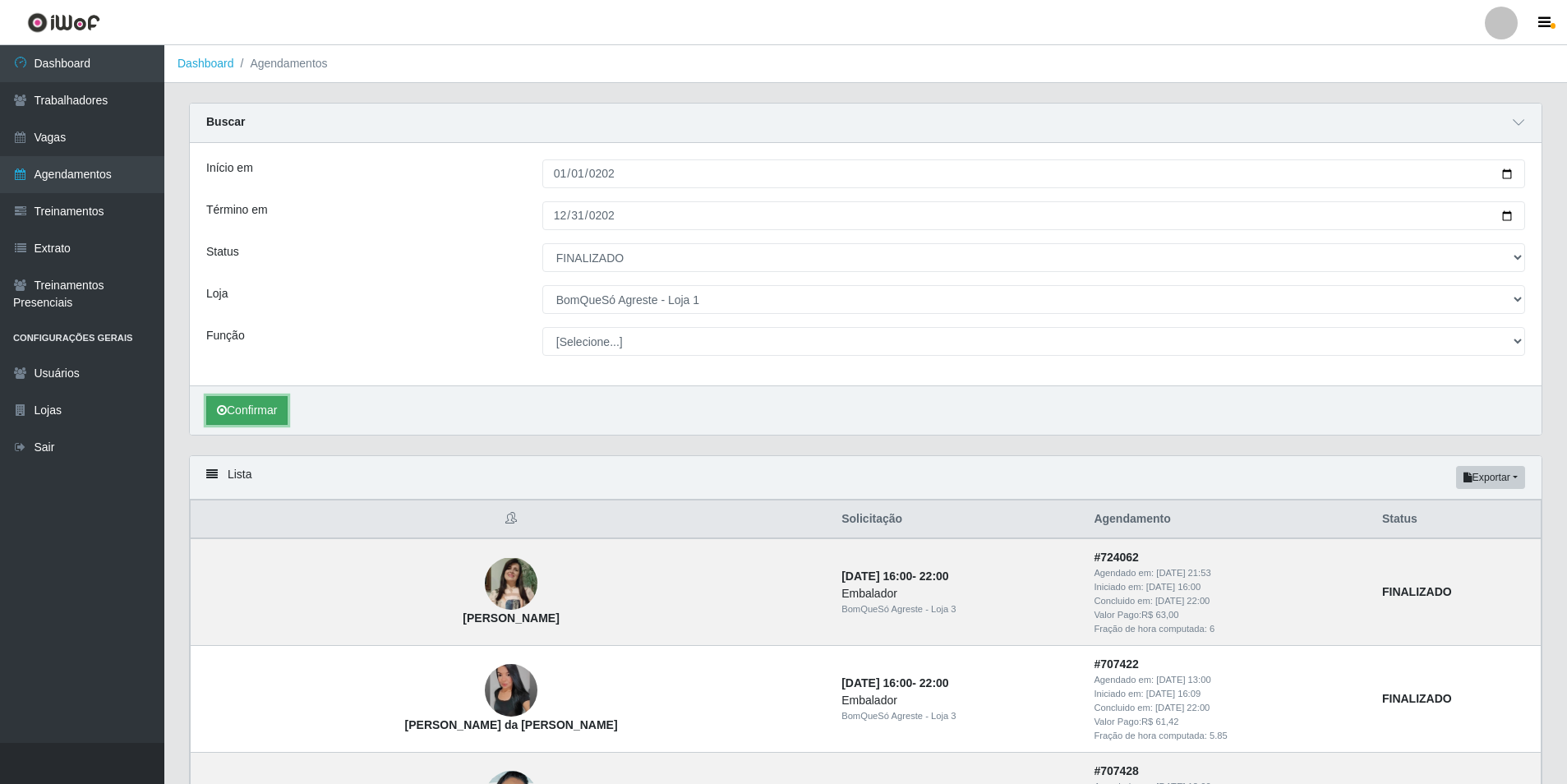
click at [267, 407] on button "Confirmar" at bounding box center [247, 410] width 81 height 29
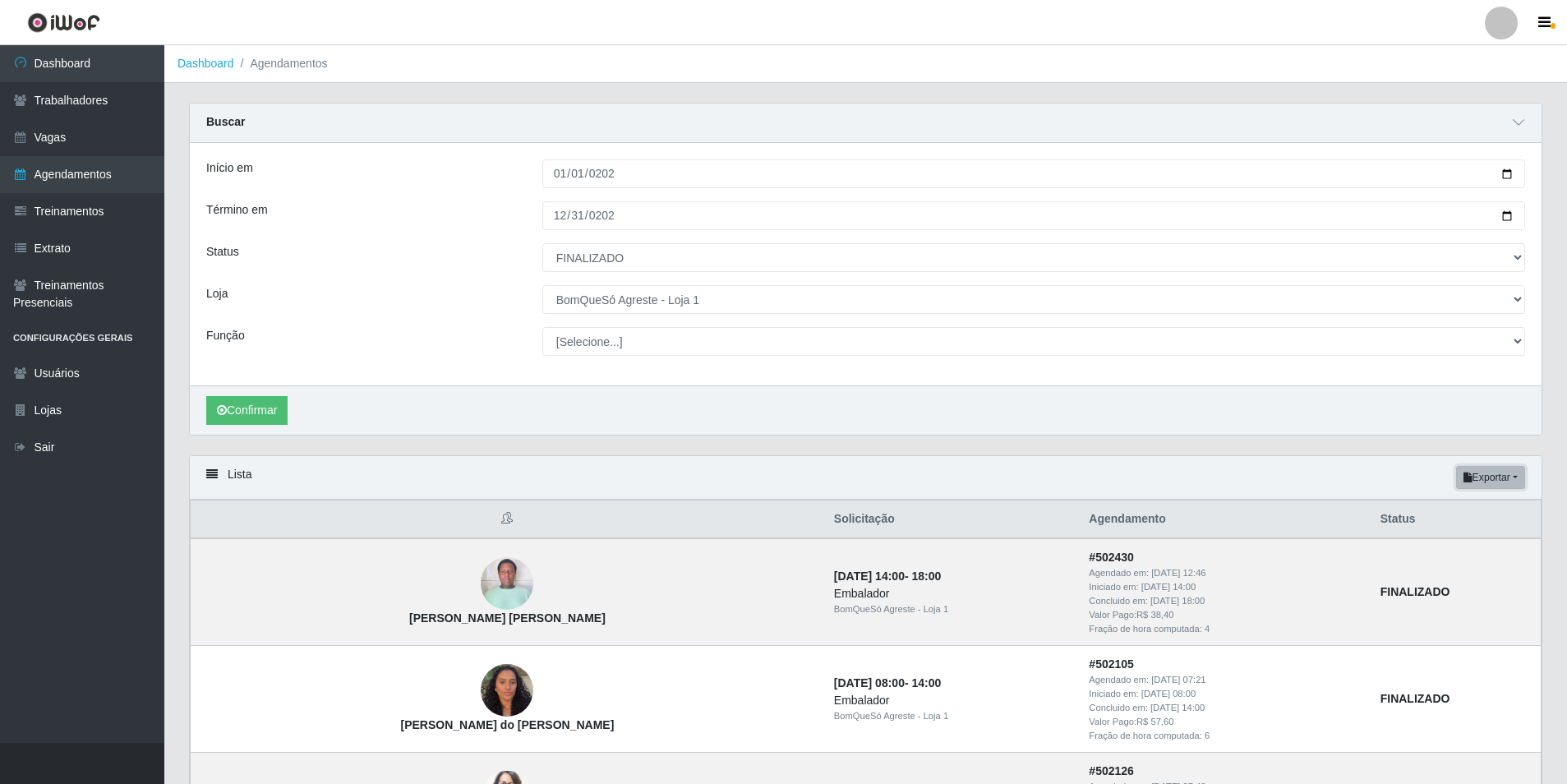
click at [1512, 482] on button "Exportar" at bounding box center [1490, 477] width 69 height 23
click at [1463, 544] on button "Excel" at bounding box center [1461, 542] width 130 height 34
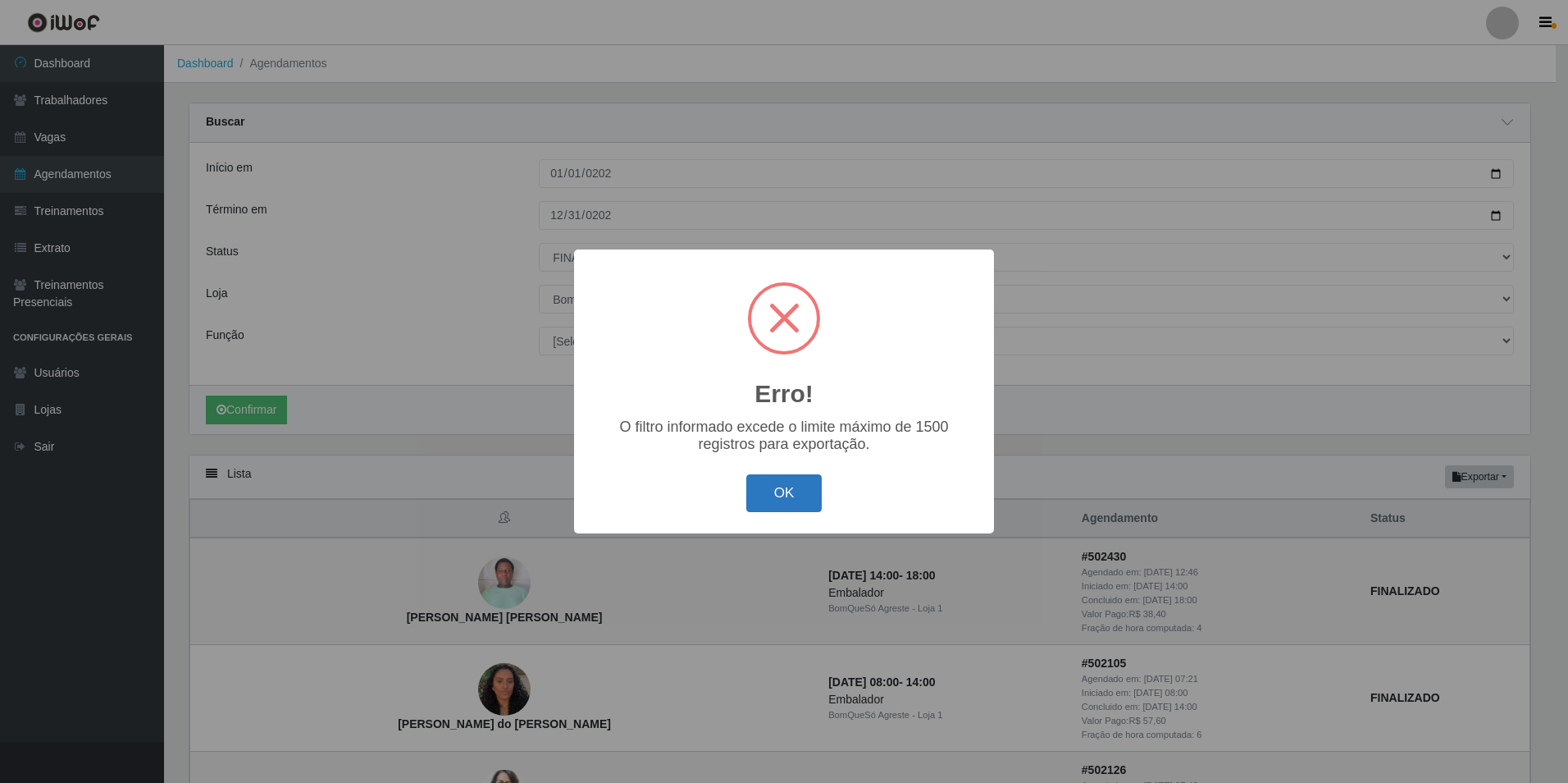
click at [814, 495] on button "OK" at bounding box center [784, 494] width 76 height 39
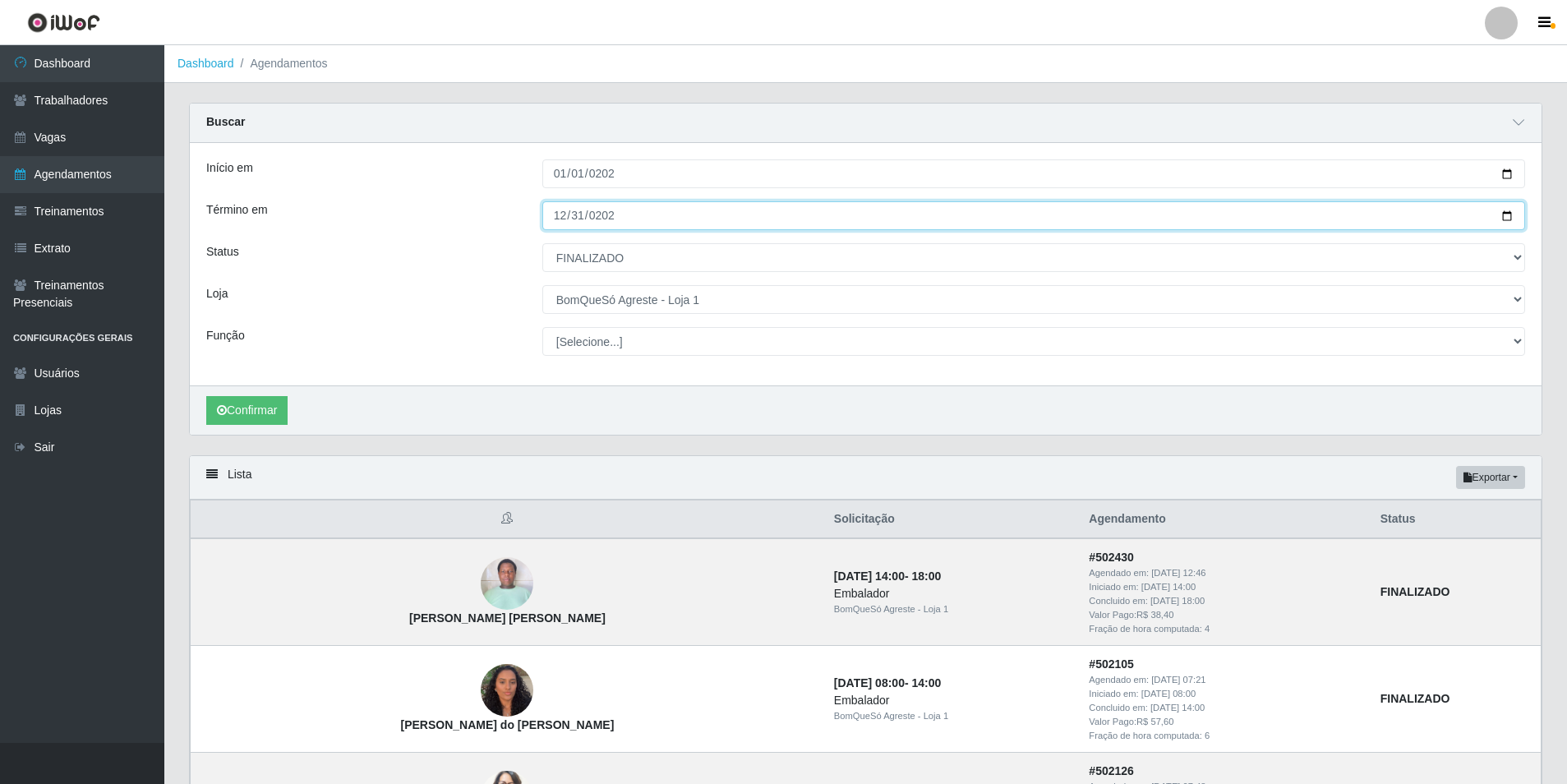
click at [642, 225] on input "[DATE]" at bounding box center [1034, 215] width 983 height 29
type input "[DATE]"
type input "252025-06-30"
type input "[DATE]"
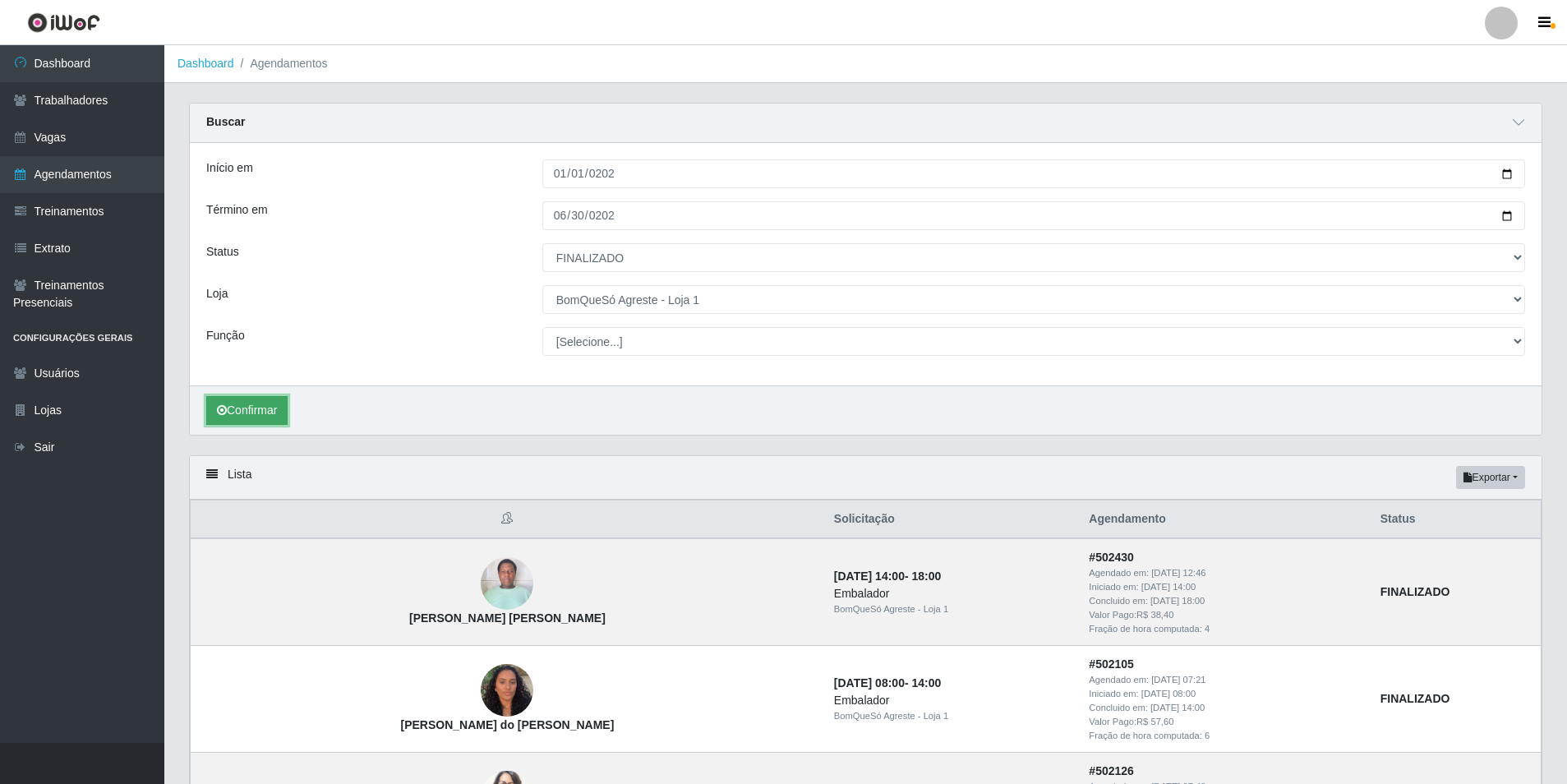
click at [278, 413] on button "Confirmar" at bounding box center [247, 410] width 81 height 29
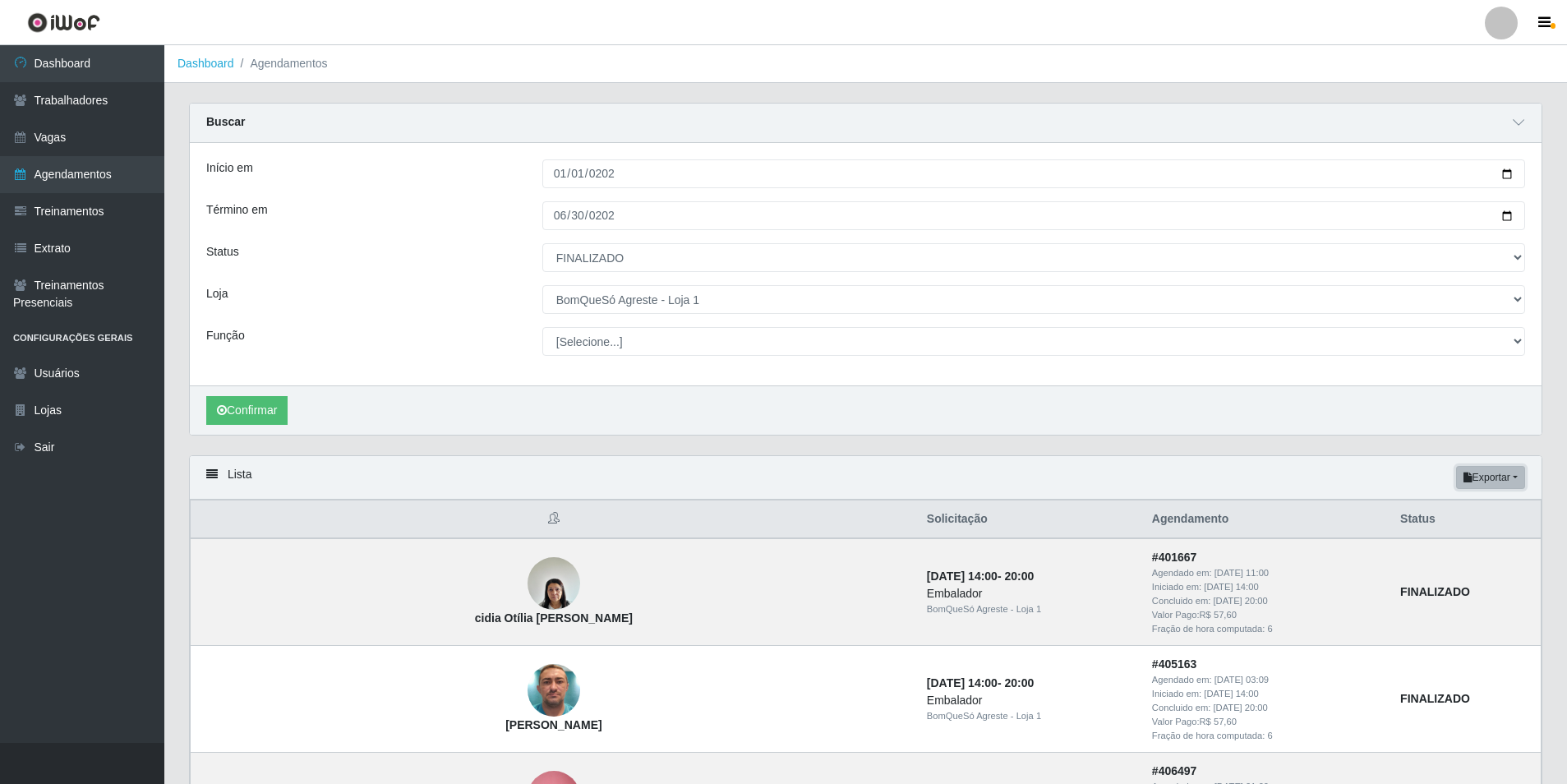
click at [1504, 477] on button "Exportar" at bounding box center [1490, 477] width 69 height 23
click at [1453, 548] on button "Excel" at bounding box center [1461, 542] width 130 height 34
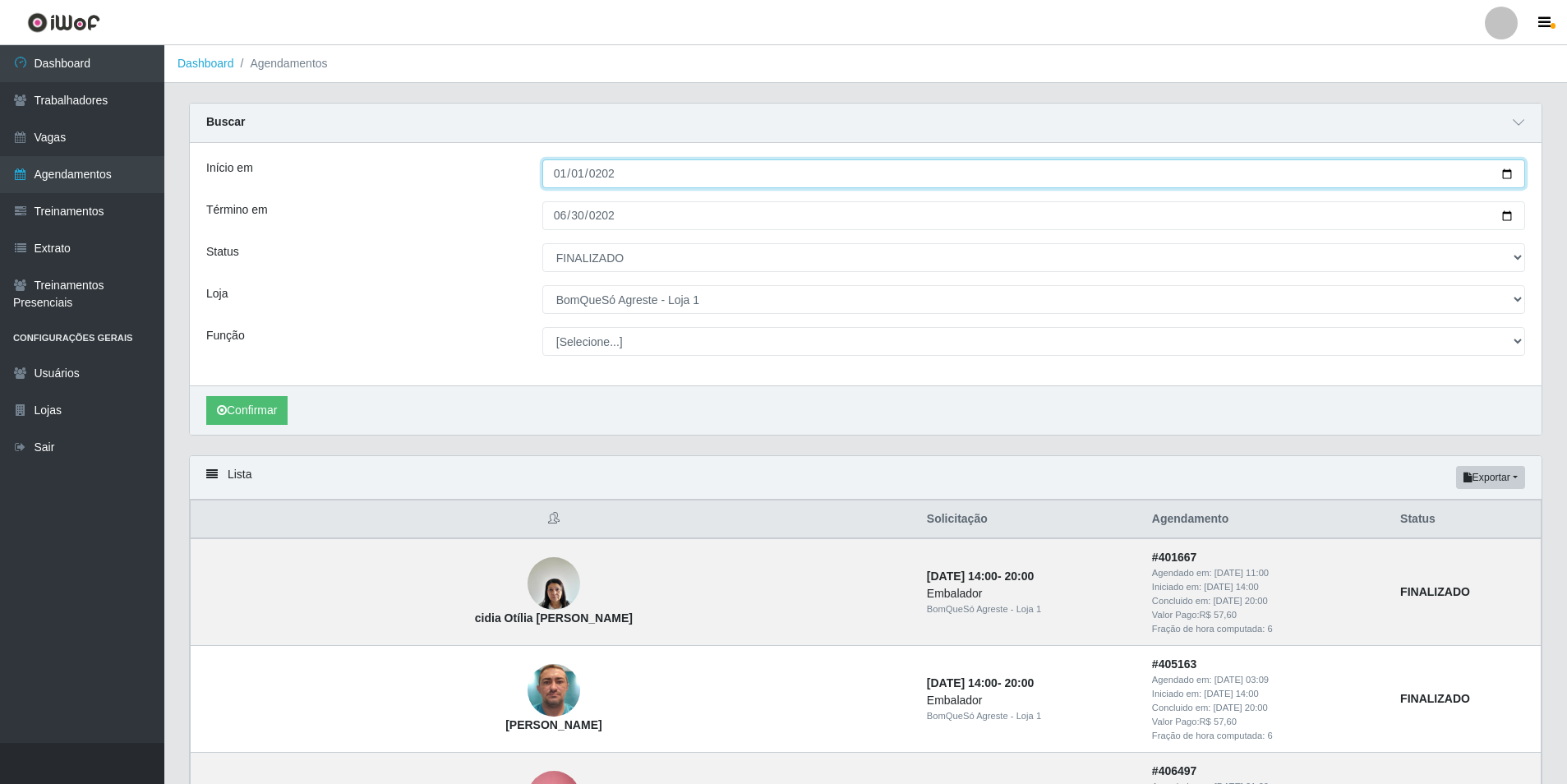
click at [546, 174] on input "[DATE]" at bounding box center [1034, 174] width 983 height 29
type input "[DATE]"
type input "[PHONE_NUMBER]"
type input "[DATE]"
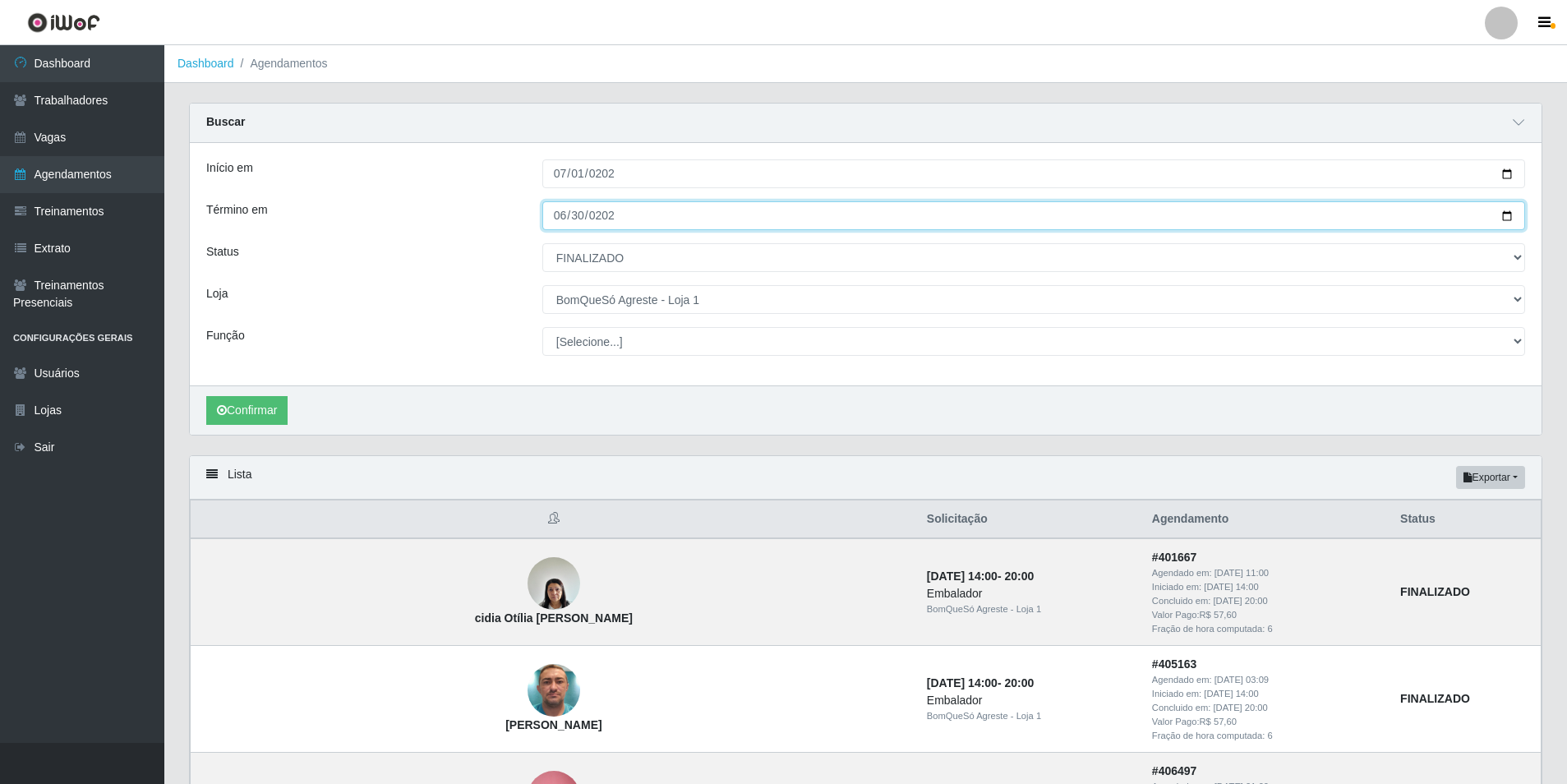
click at [554, 214] on input "[DATE]" at bounding box center [1034, 215] width 983 height 29
type input "[DATE]"
drag, startPoint x: 566, startPoint y: 218, endPoint x: 648, endPoint y: 222, distance: 82.1
click at [566, 218] on input "0020-12-31" at bounding box center [1034, 215] width 983 height 29
click at [548, 215] on input "0020-12-31" at bounding box center [1034, 215] width 983 height 29
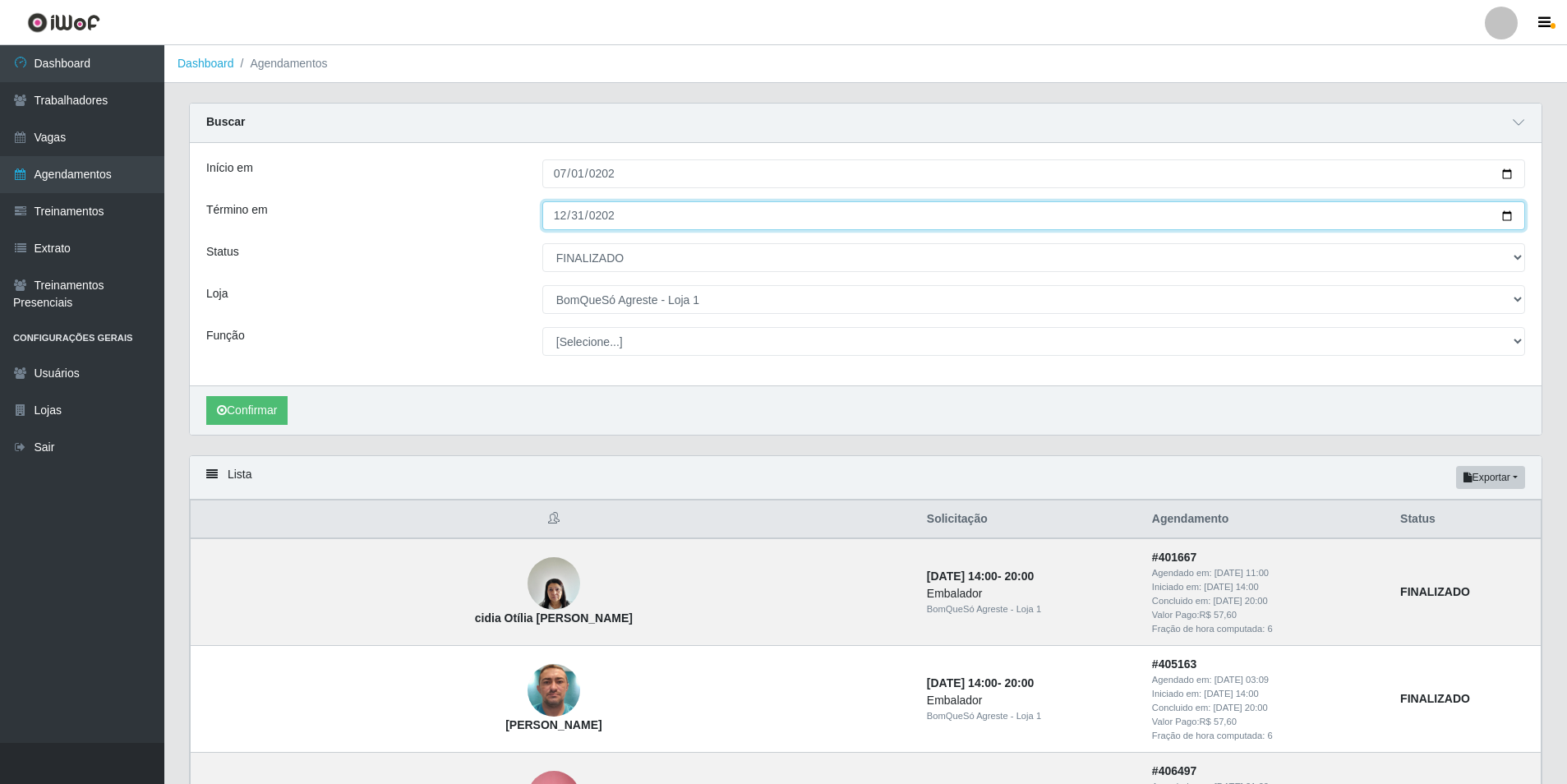
type input "[DATE]"
click at [678, 218] on input "[DATE]" at bounding box center [1034, 215] width 983 height 29
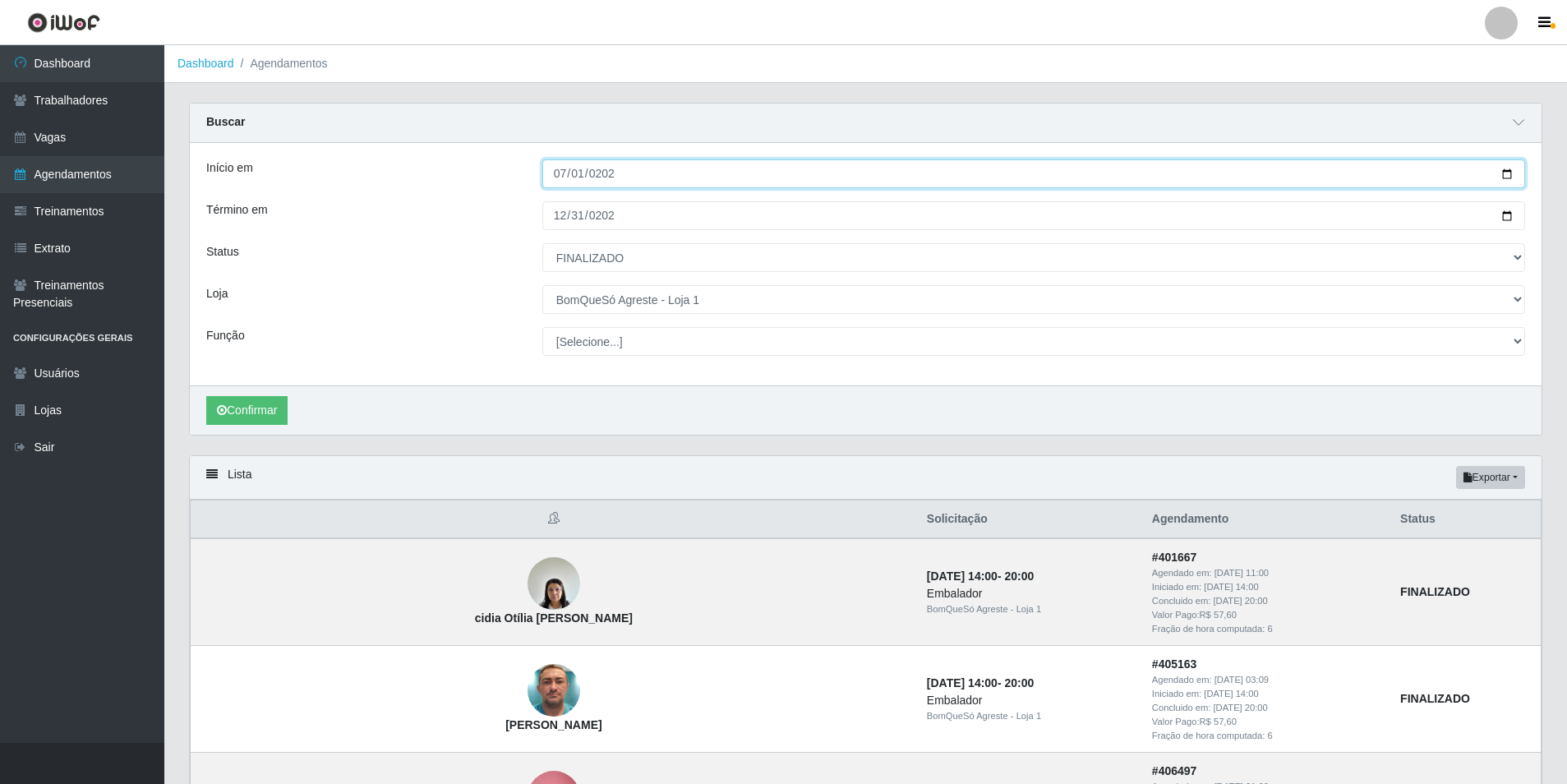
click at [672, 175] on input "[DATE]" at bounding box center [1034, 174] width 983 height 29
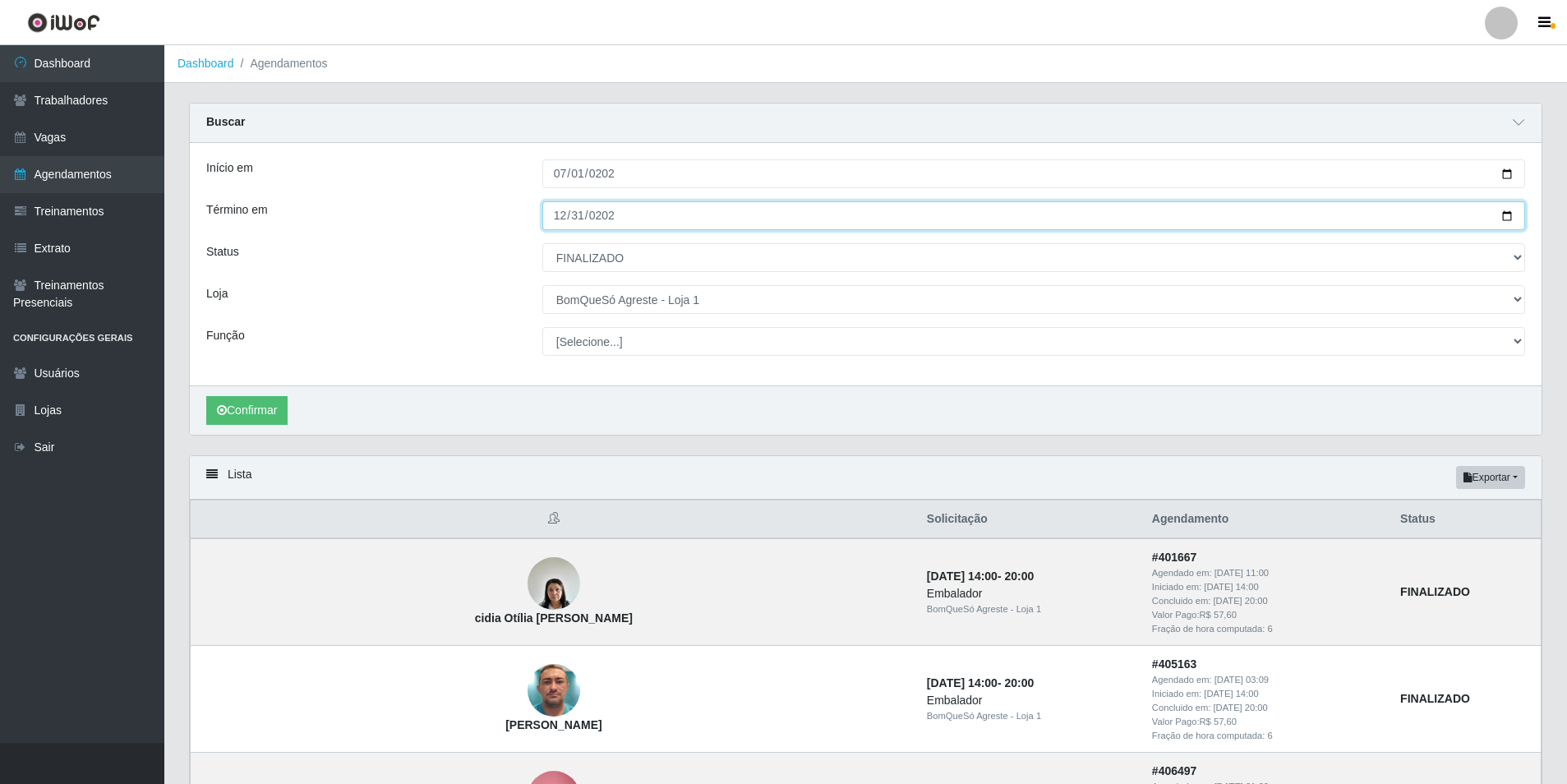
click at [676, 220] on input "[DATE]" at bounding box center [1034, 215] width 983 height 29
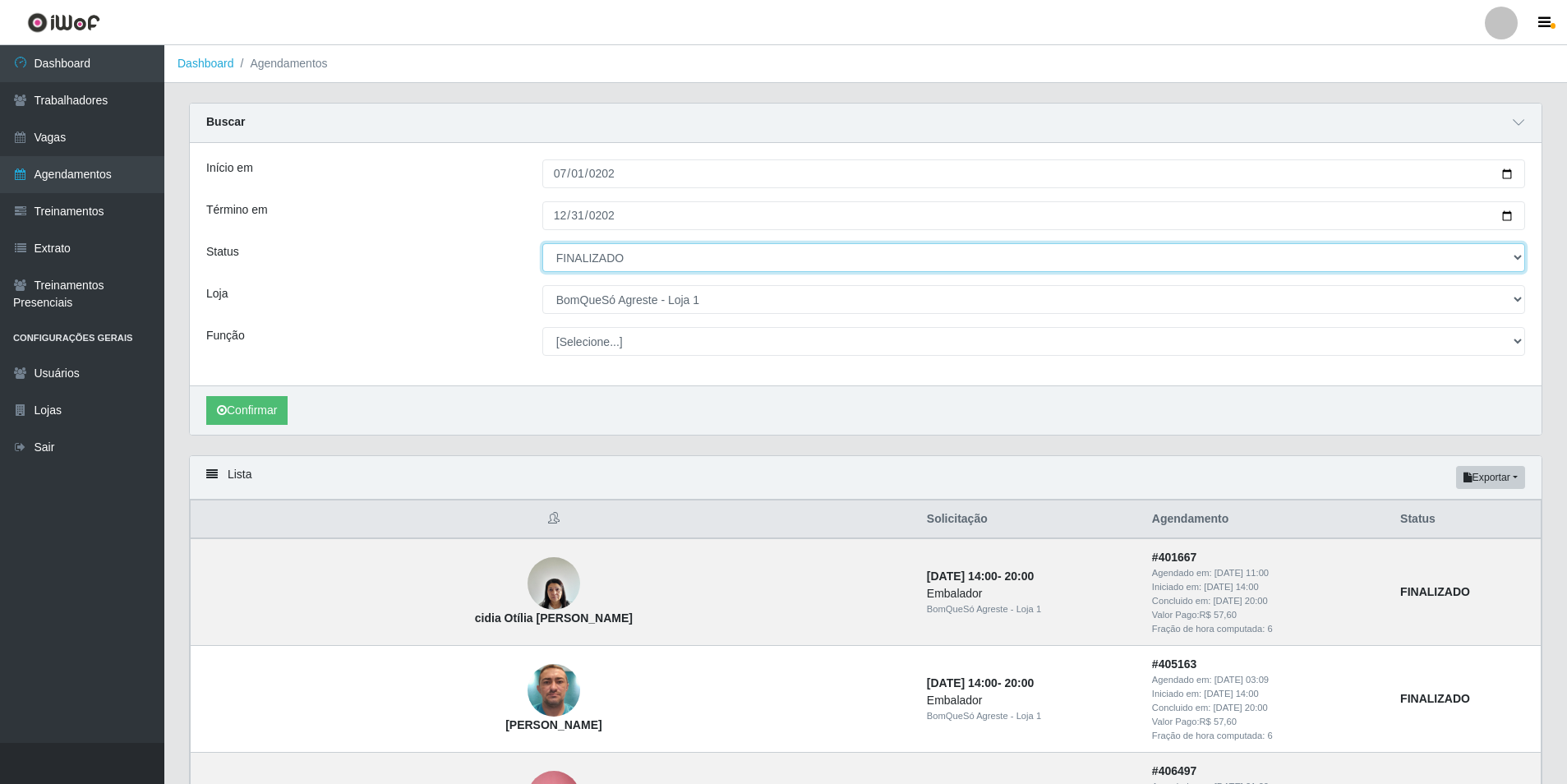
click at [662, 267] on select "[Selecione...] AGENDADO AGUARDANDO LIBERAR EM ANDAMENTO EM REVISÃO FINALIZADO C…" at bounding box center [1034, 258] width 983 height 29
click at [698, 253] on select "[Selecione...] AGENDADO AGUARDANDO LIBERAR EM ANDAMENTO EM REVISÃO FINALIZADO C…" at bounding box center [1034, 258] width 983 height 29
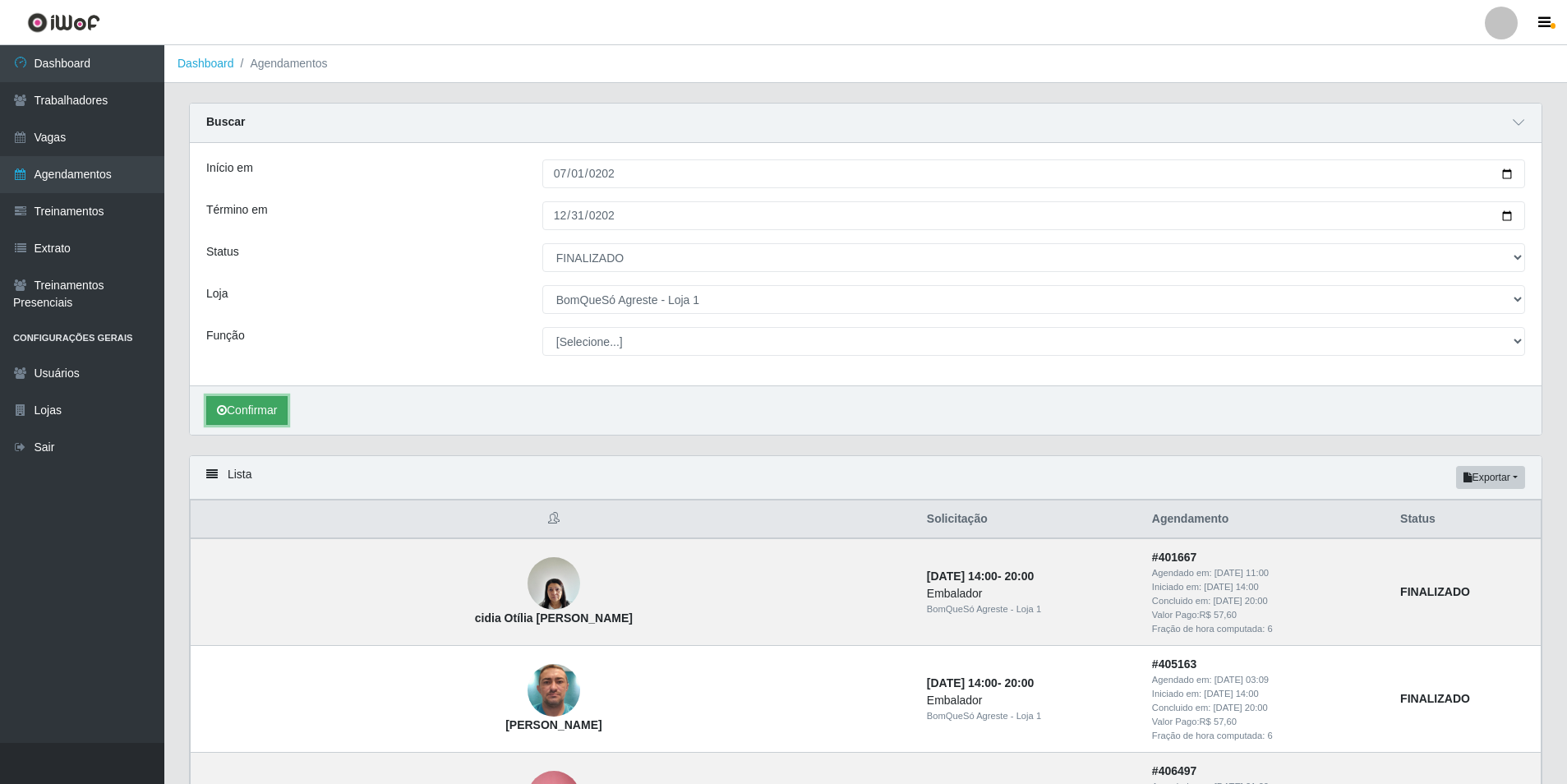
click at [237, 410] on button "Confirmar" at bounding box center [247, 410] width 81 height 29
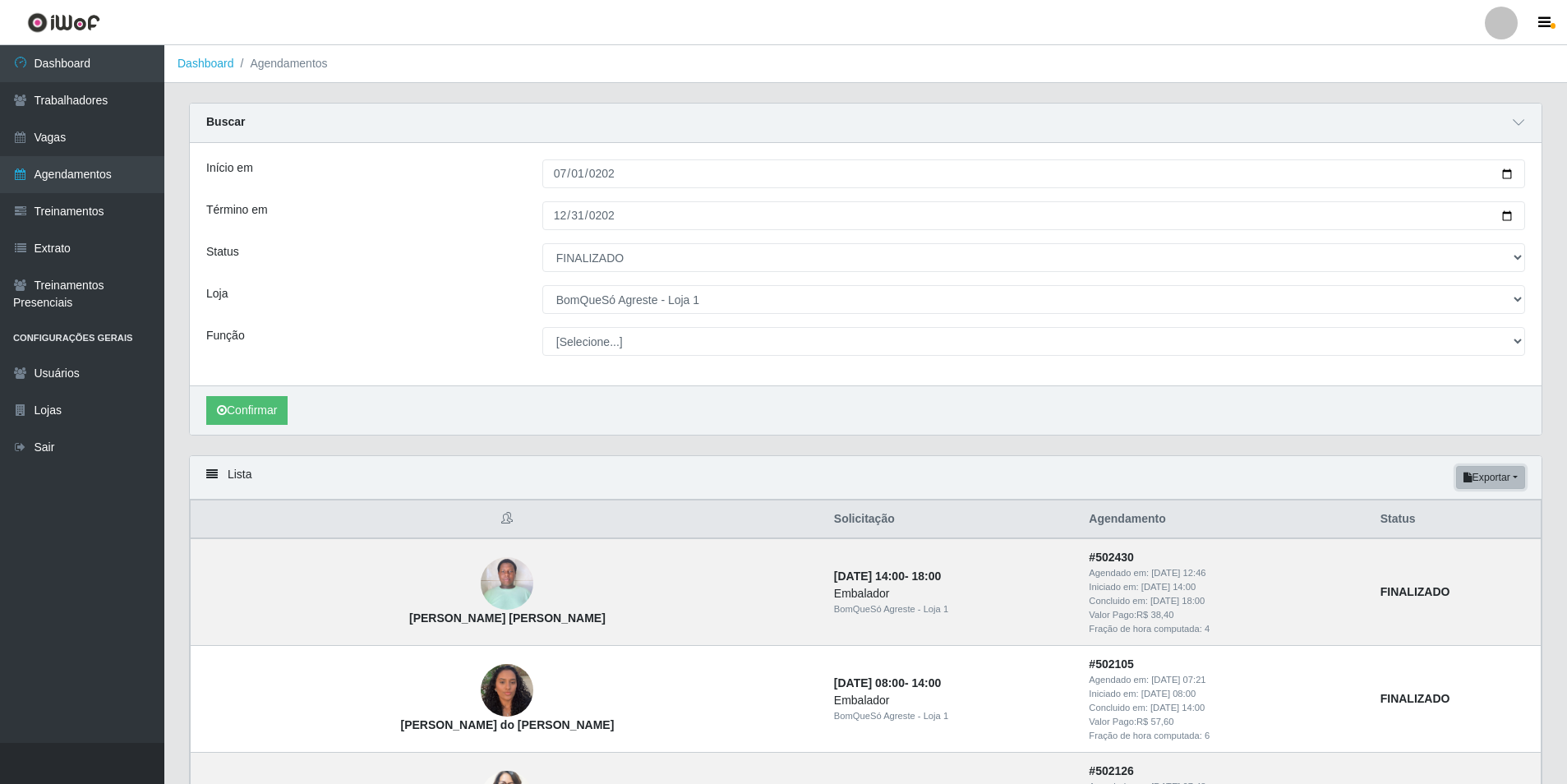
click at [1512, 476] on button "Exportar" at bounding box center [1490, 477] width 69 height 23
click at [1433, 547] on button "Excel" at bounding box center [1461, 542] width 130 height 34
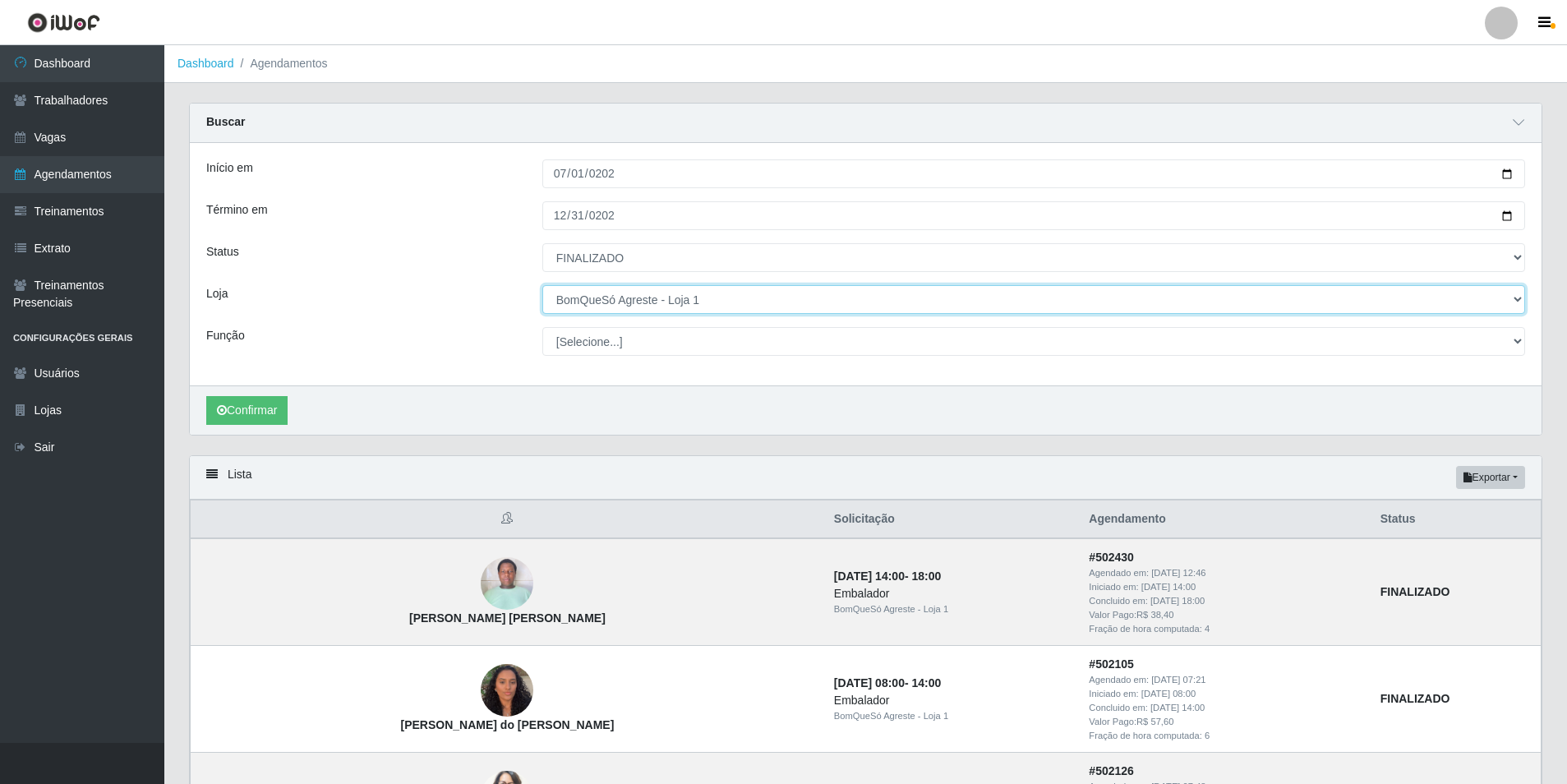
click at [726, 300] on select "[Selecione...] BomQueSó Agreste - Loja 1 BomQueSó Agreste - Loja 2 BomQueSó Agr…" at bounding box center [1034, 299] width 983 height 29
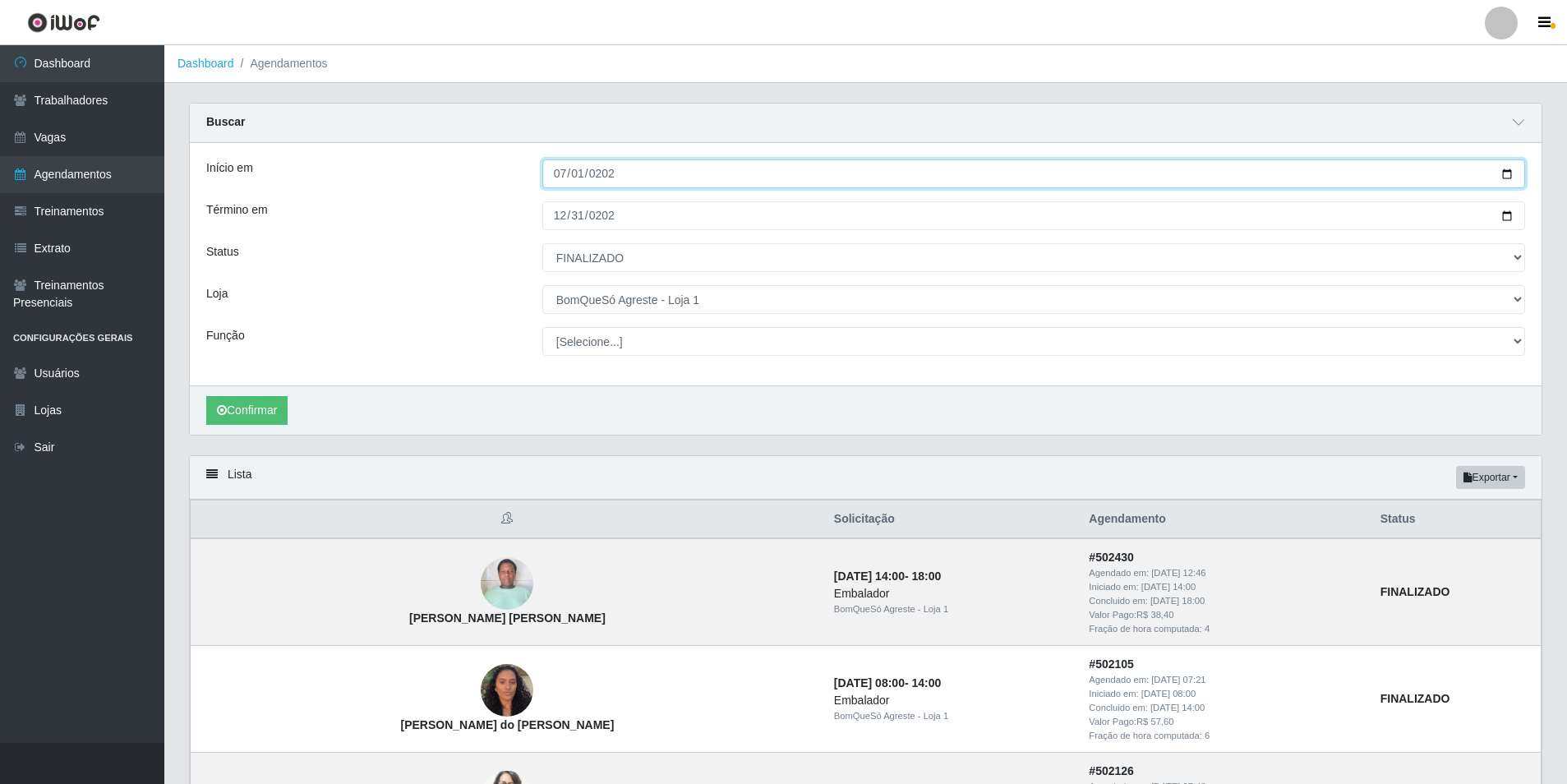
click at [557, 171] on input "[DATE]" at bounding box center [1034, 174] width 983 height 29
type input "[DATE]"
